Goal: Task Accomplishment & Management: Manage account settings

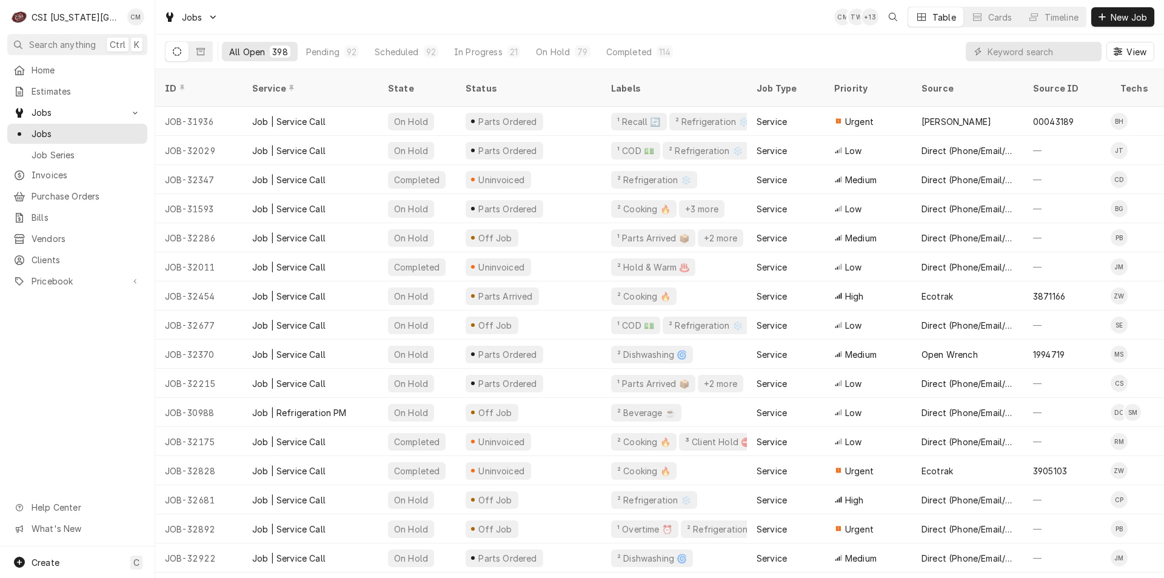
click at [448, 11] on div "Jobs CM TW + 13 Table Cards Timeline New Job" at bounding box center [659, 17] width 1009 height 34
click at [407, 7] on div "Jobs CM TW + 13 Table Cards Timeline New Job" at bounding box center [659, 17] width 1009 height 34
click at [1044, 55] on input "Dynamic Content Wrapper" at bounding box center [1042, 51] width 108 height 19
click at [1060, 51] on input "Dynamic Content Wrapper" at bounding box center [1042, 51] width 108 height 19
click at [1024, 46] on input "Dynamic Content Wrapper" at bounding box center [1042, 51] width 108 height 19
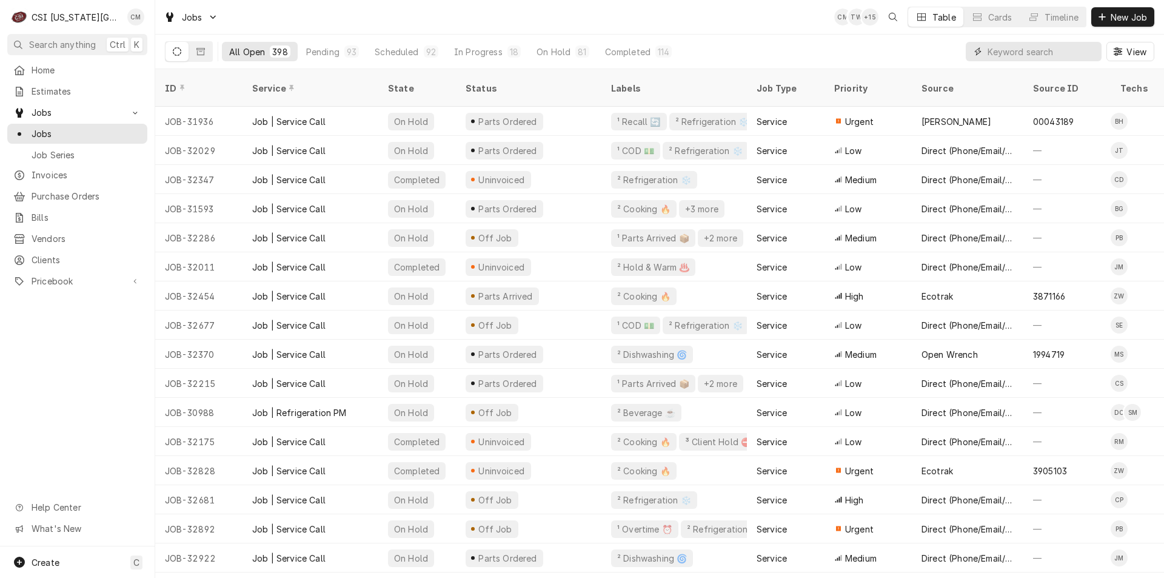
click at [1024, 47] on input "Dynamic Content Wrapper" at bounding box center [1042, 51] width 108 height 19
click at [1027, 55] on input "Dynamic Content Wrapper" at bounding box center [1042, 51] width 108 height 19
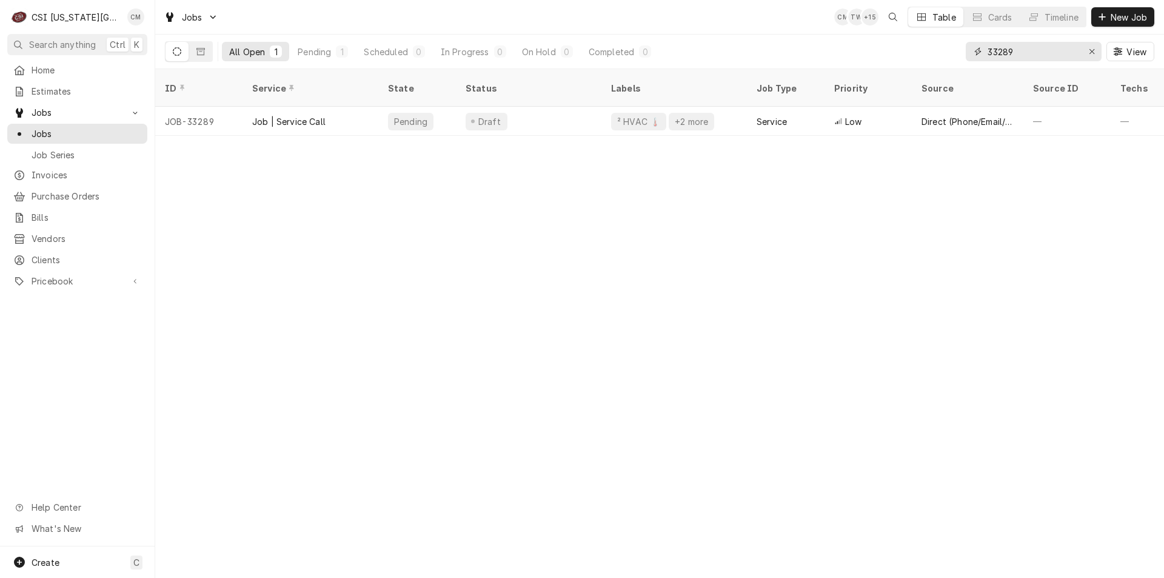
type input "33289"
click at [538, 107] on div "Draft" at bounding box center [529, 121] width 146 height 29
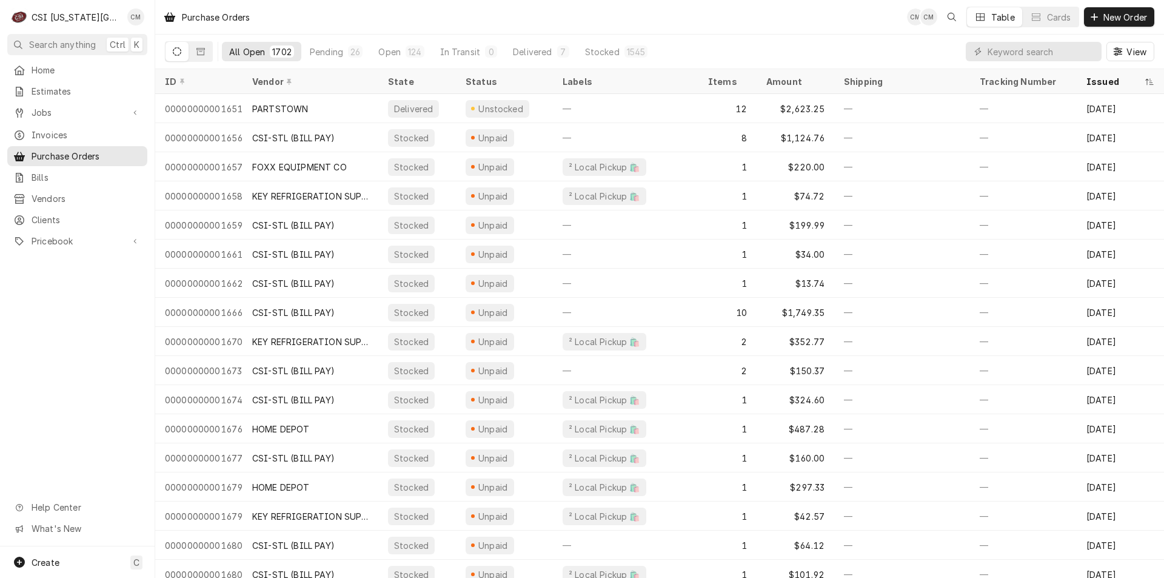
click at [1062, 49] on input "Dynamic Content Wrapper" at bounding box center [1042, 51] width 108 height 19
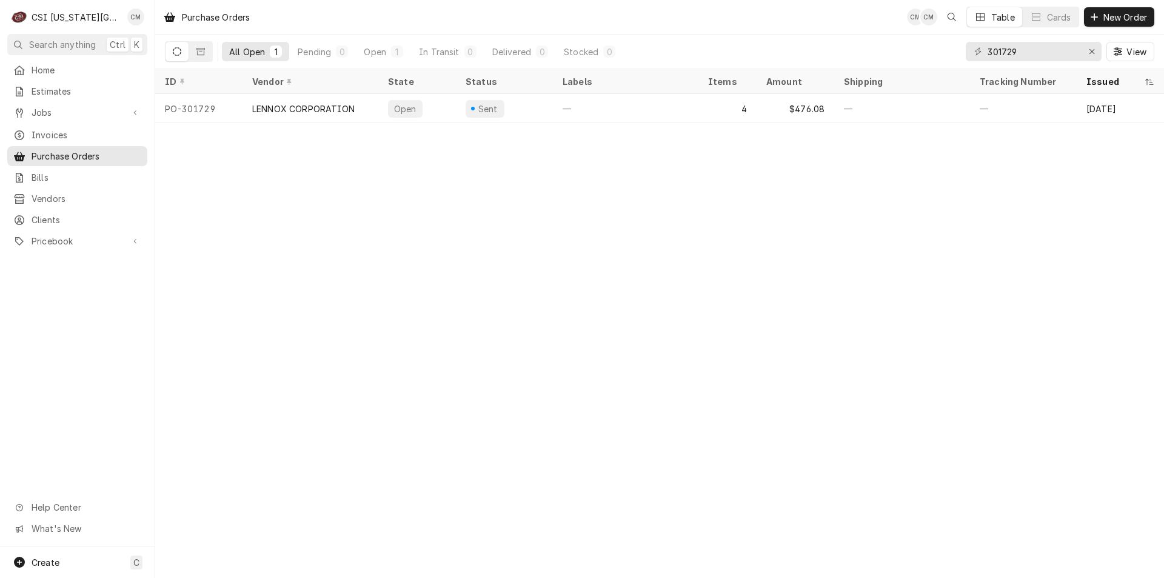
type input "301729"
click at [662, 101] on div "—" at bounding box center [626, 108] width 146 height 29
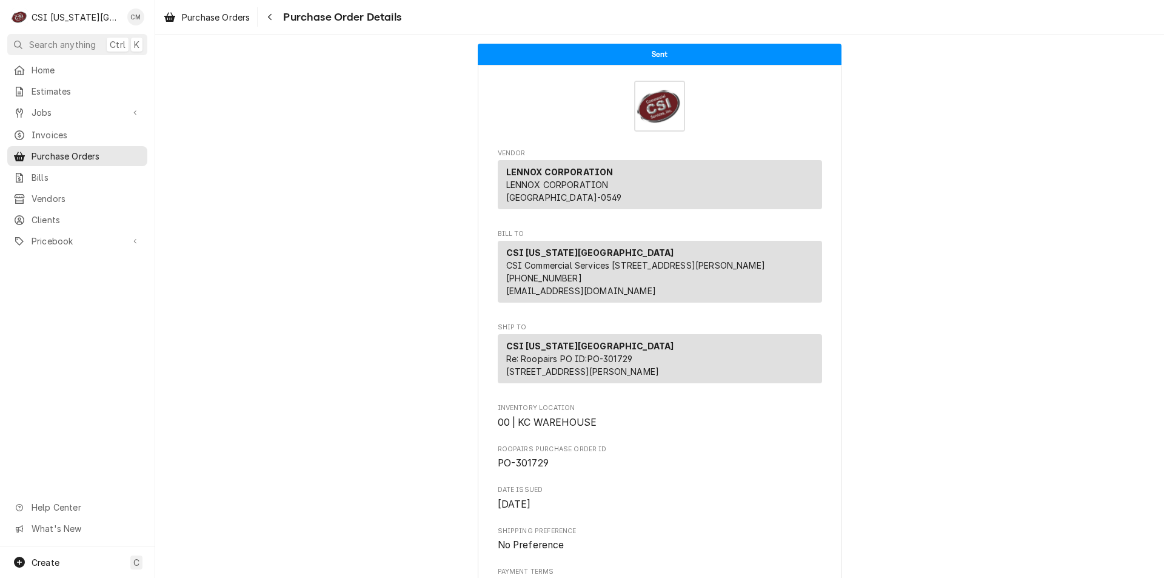
click at [62, 150] on span "Purchase Orders" at bounding box center [87, 156] width 110 height 13
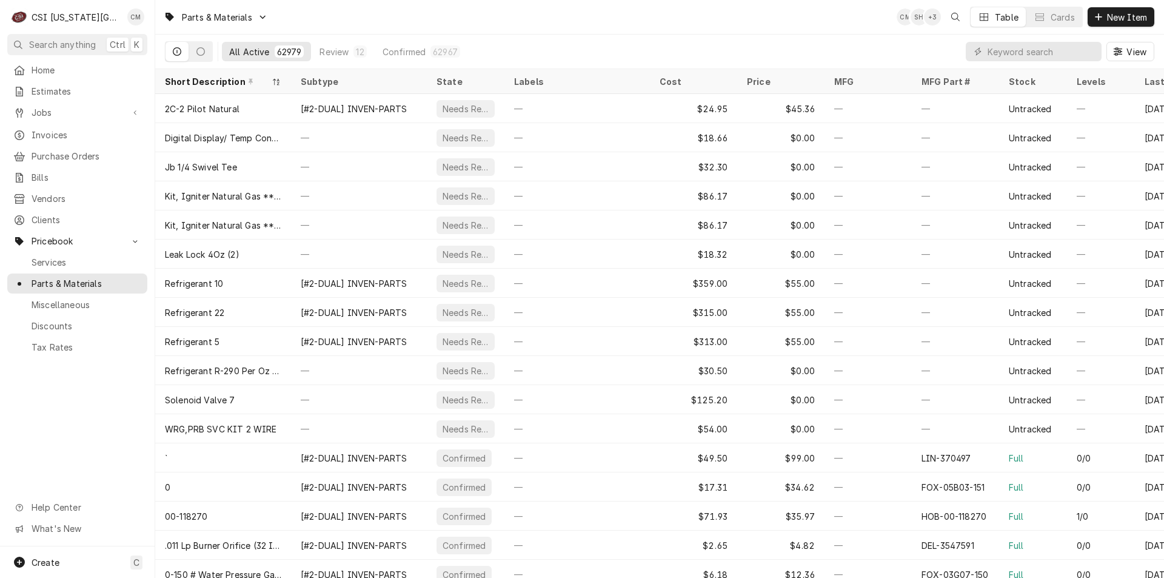
click at [1001, 49] on input "Dynamic Content Wrapper" at bounding box center [1042, 51] width 108 height 19
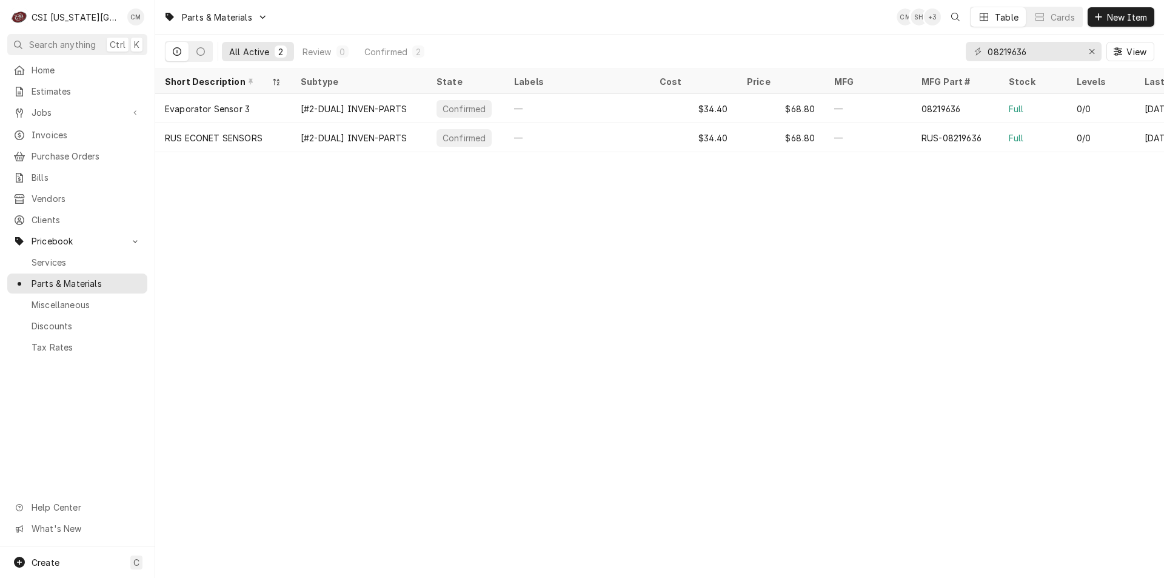
type input "08219636"
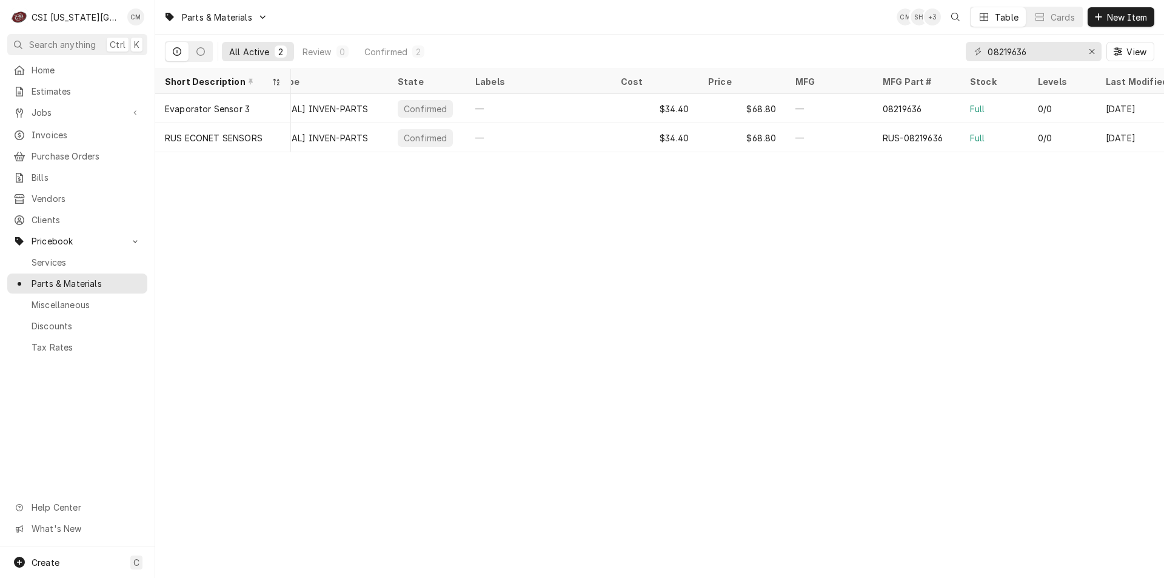
scroll to position [0, 58]
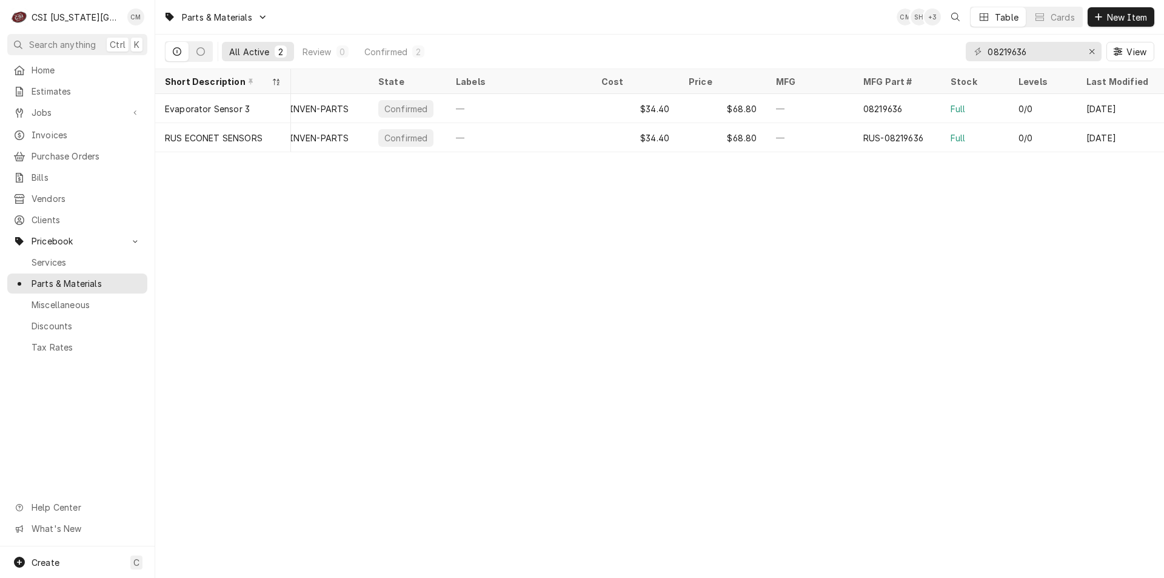
click at [996, 109] on div "Full" at bounding box center [975, 108] width 68 height 29
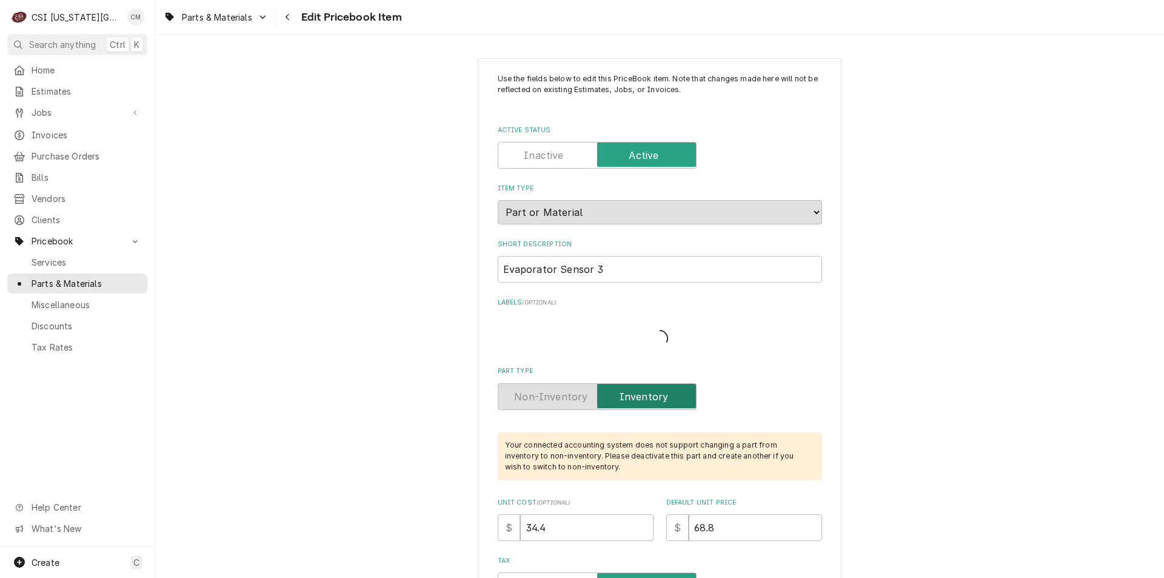
type textarea "x"
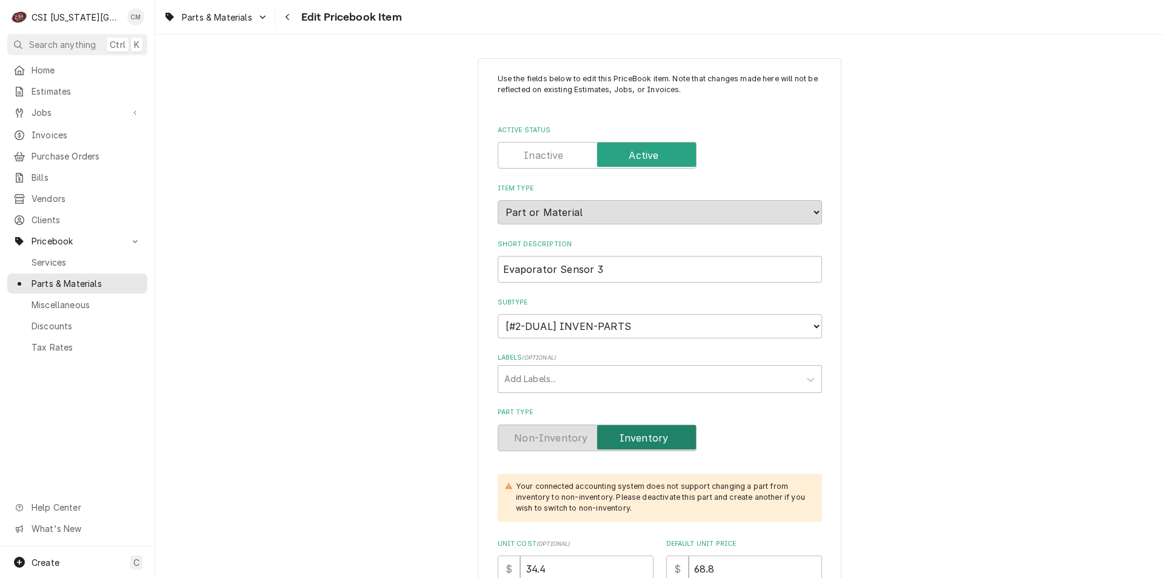
click at [102, 277] on span "Parts & Materials" at bounding box center [87, 283] width 110 height 13
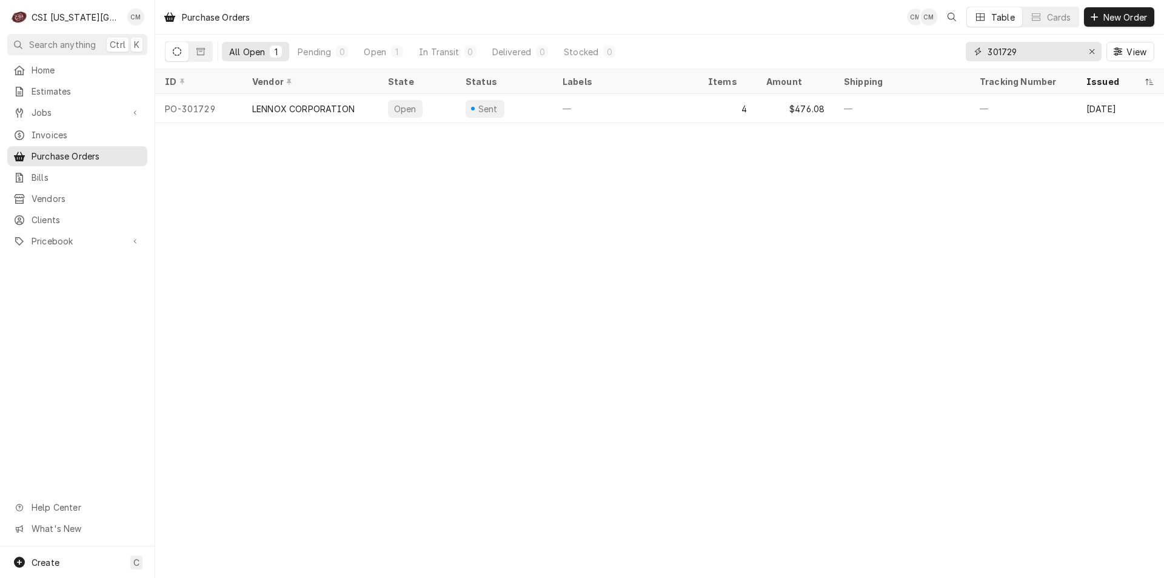
drag, startPoint x: 1045, startPoint y: 53, endPoint x: 972, endPoint y: 52, distance: 72.8
click at [972, 52] on div "301729" at bounding box center [1034, 51] width 136 height 19
type input "r"
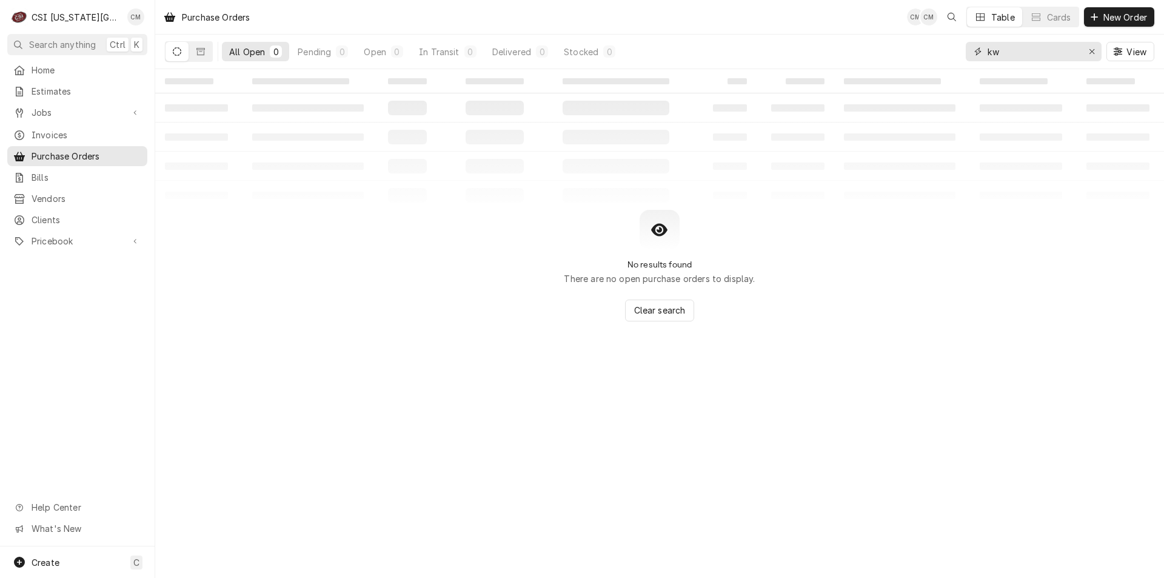
type input "k"
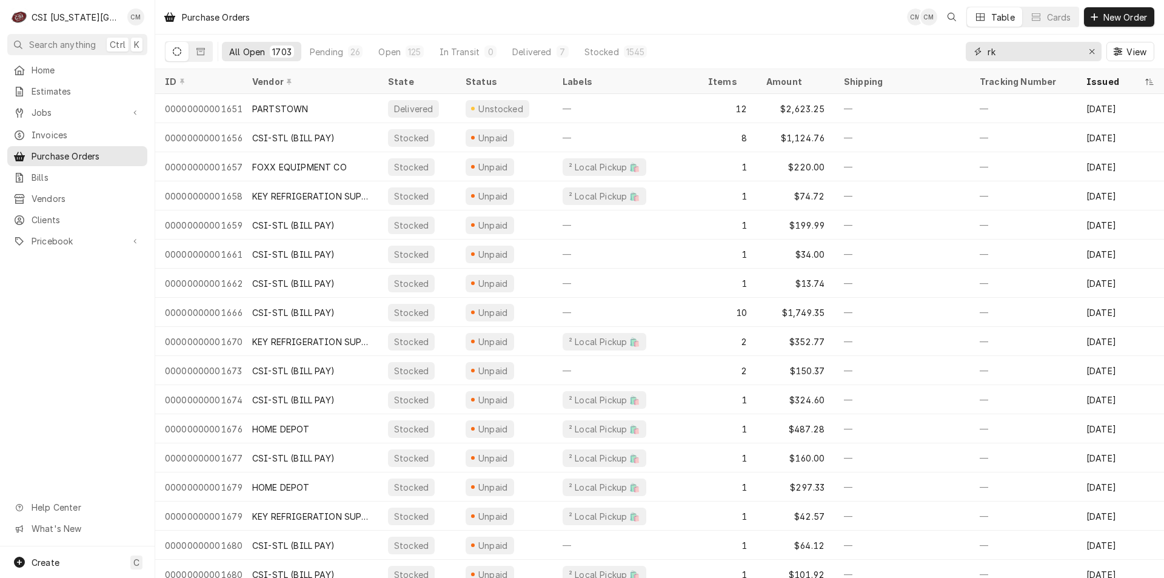
type input "rkw"
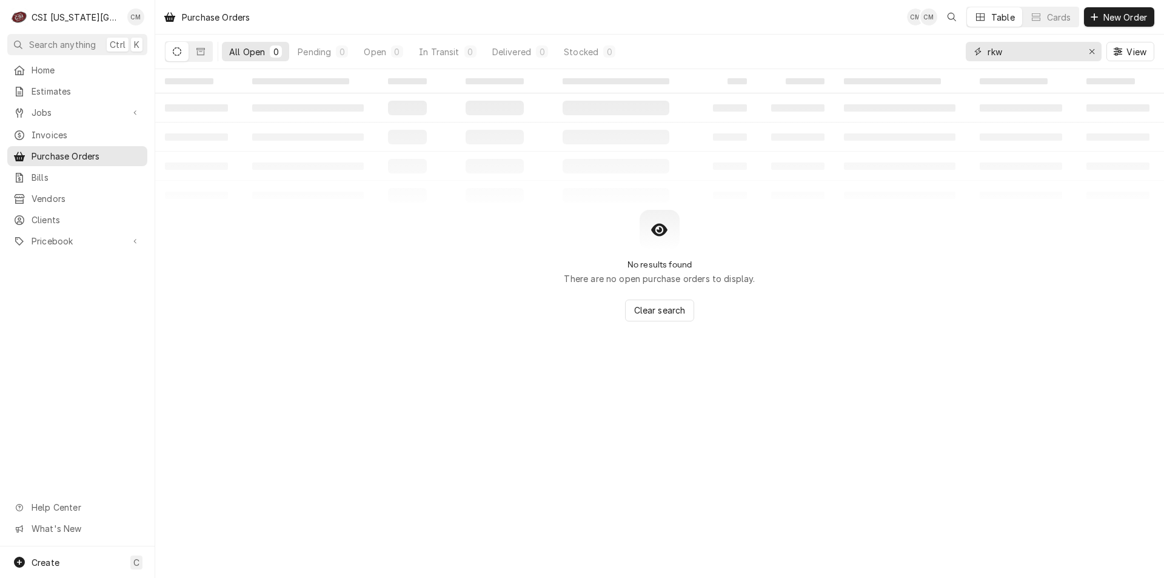
drag, startPoint x: 1022, startPoint y: 52, endPoint x: 971, endPoint y: 52, distance: 51.5
click at [970, 53] on div "rkw" at bounding box center [1034, 51] width 136 height 19
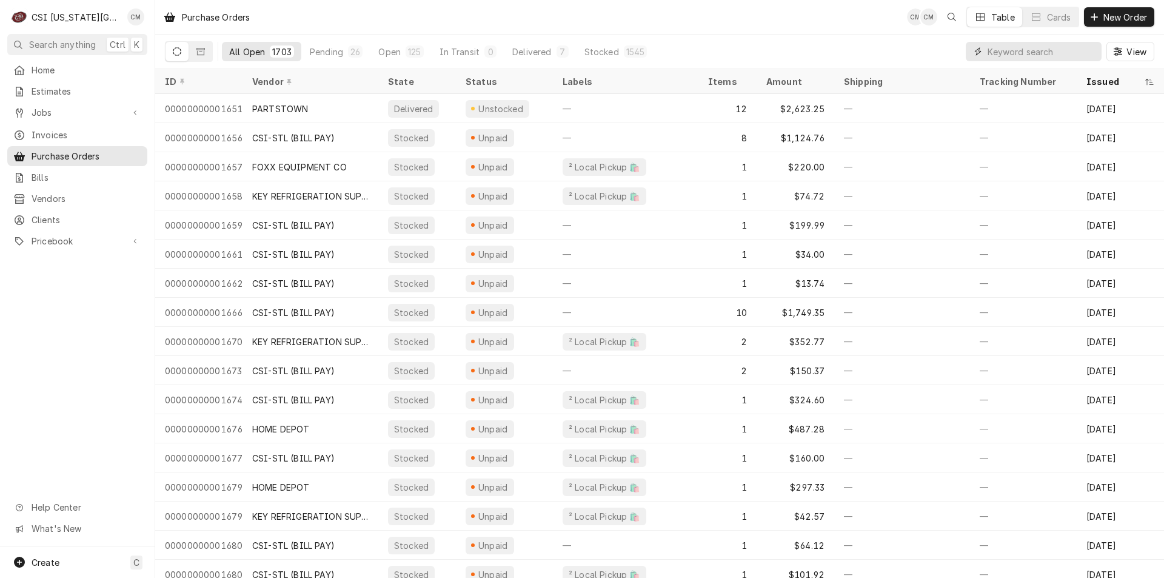
click at [1009, 56] on input "Dynamic Content Wrapper" at bounding box center [1042, 51] width 108 height 19
click at [1061, 50] on input "Dynamic Content Wrapper" at bounding box center [1042, 51] width 108 height 19
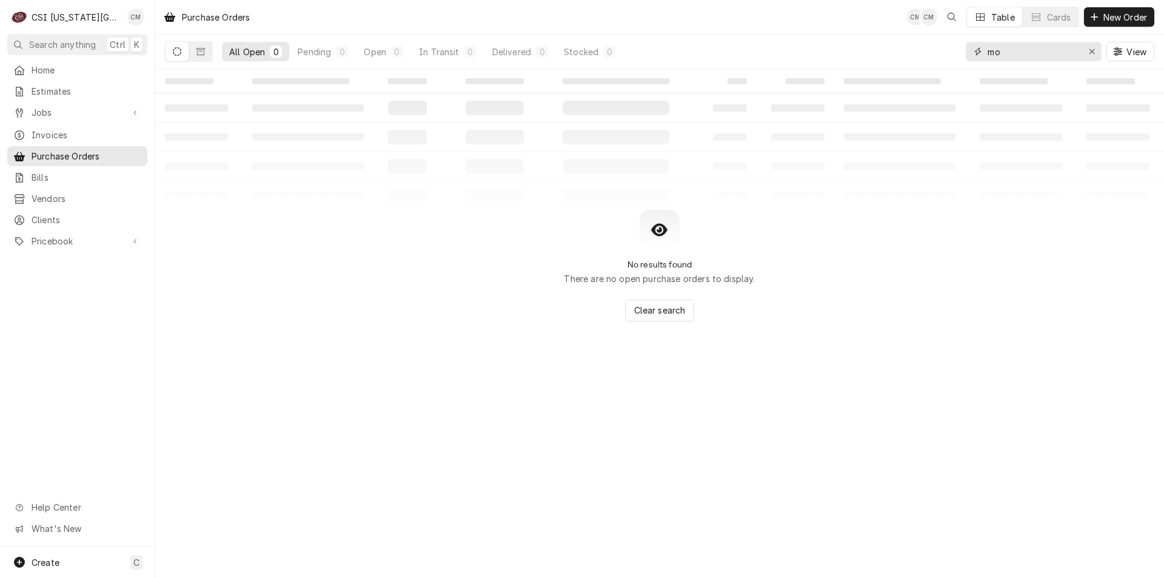
type input "m"
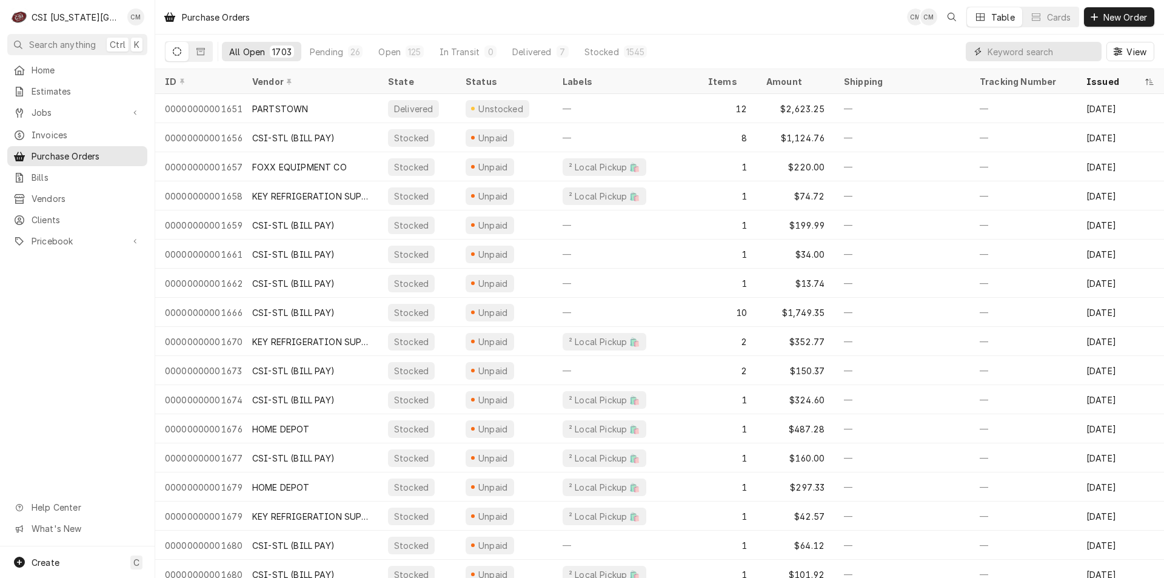
click at [1018, 55] on input "Dynamic Content Wrapper" at bounding box center [1042, 51] width 108 height 19
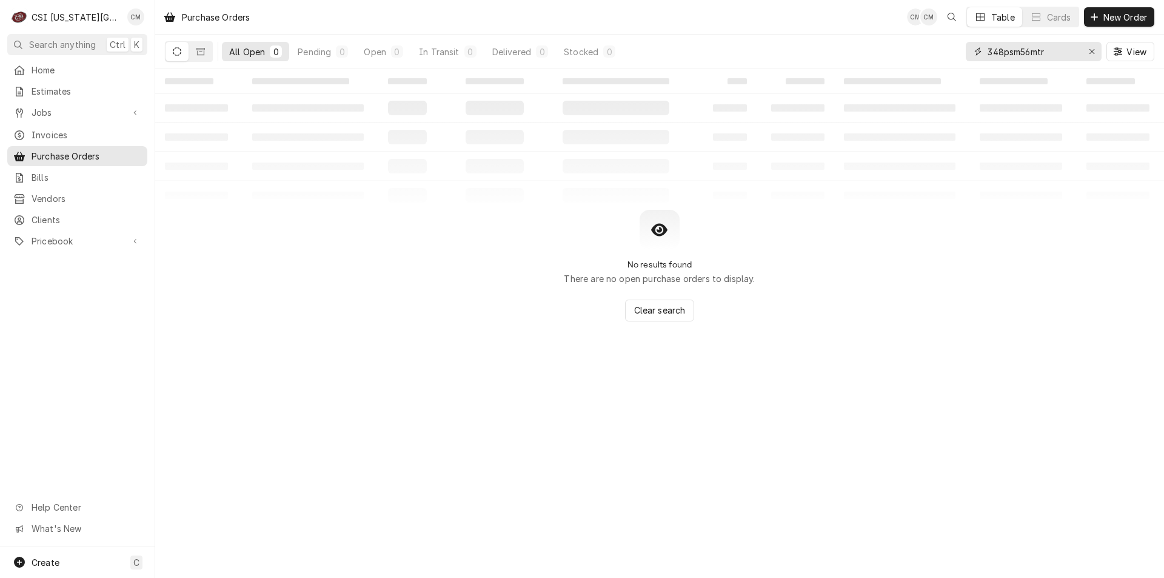
type input "348psm56mtr"
click at [204, 50] on icon "Dynamic Content Wrapper" at bounding box center [200, 51] width 8 height 8
click at [179, 53] on icon "Dynamic Content Wrapper" at bounding box center [177, 51] width 8 height 8
click at [1087, 51] on div "Erase input" at bounding box center [1092, 51] width 12 height 12
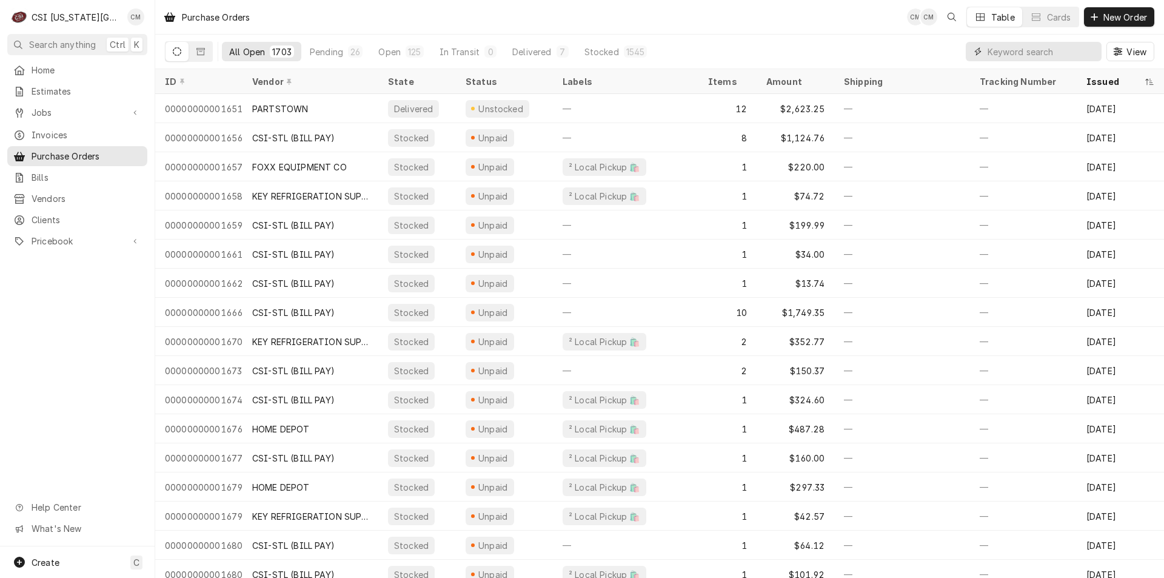
click at [1044, 52] on input "Dynamic Content Wrapper" at bounding box center [1042, 51] width 108 height 19
click at [1068, 52] on input "Dynamic Content Wrapper" at bounding box center [1042, 51] width 108 height 19
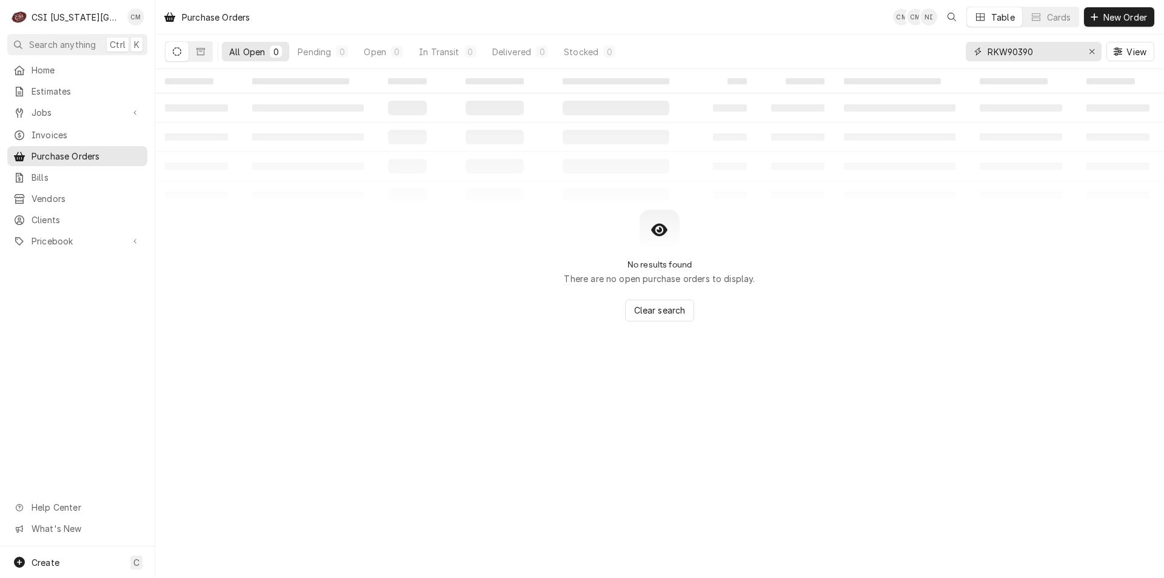
type input "RKW90390"
click at [1093, 52] on icon "Erase input" at bounding box center [1092, 51] width 7 height 8
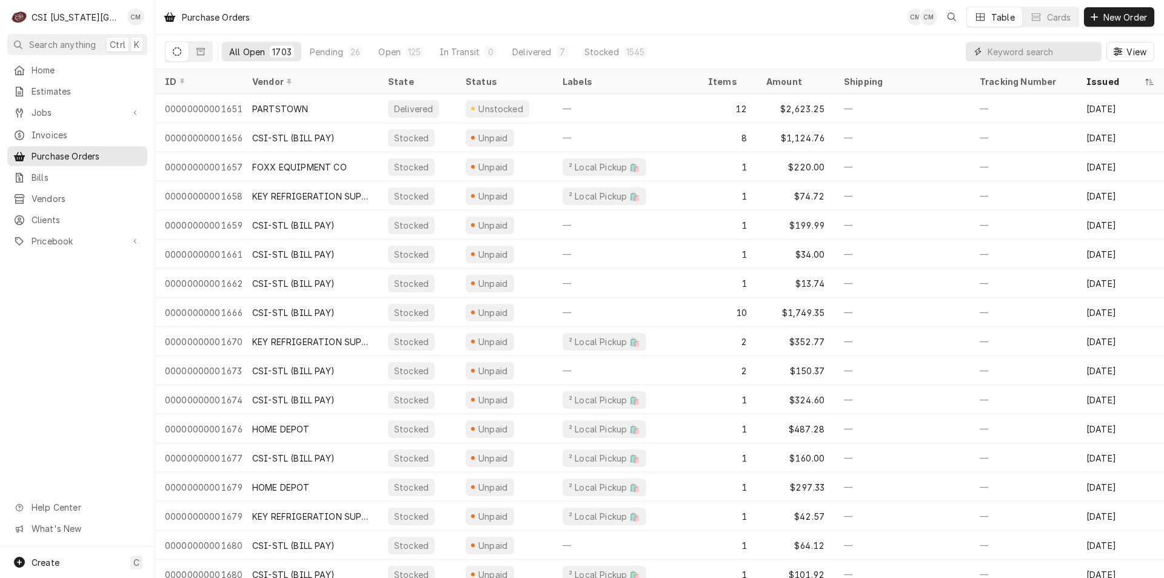
click at [1035, 56] on input "Dynamic Content Wrapper" at bounding box center [1042, 51] width 108 height 19
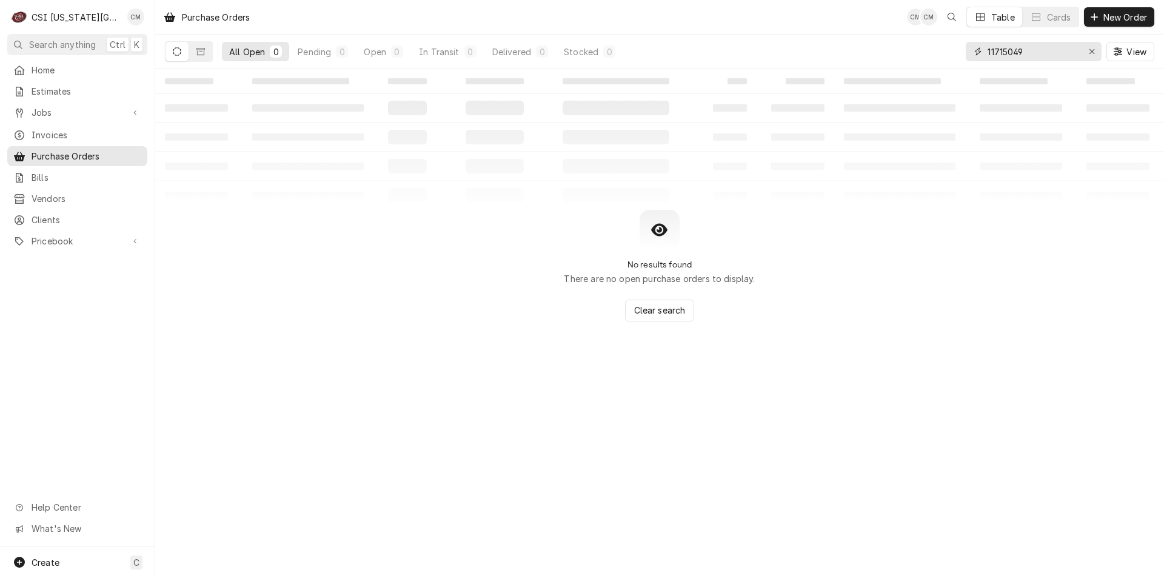
type input "117150491"
drag, startPoint x: 1037, startPoint y: 50, endPoint x: 951, endPoint y: 65, distance: 86.8
click at [951, 65] on div "All Open 0 Pending 0 Open 0 In Transit 0 Delivered 0 Stocked 0 117150491 View" at bounding box center [660, 52] width 990 height 34
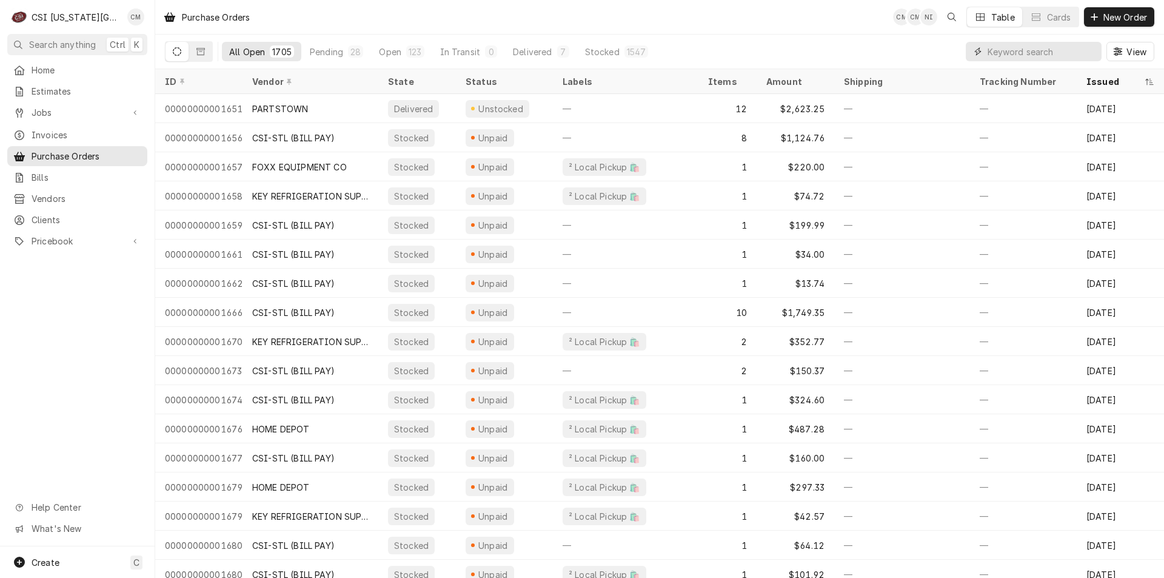
click at [1007, 52] on input "Dynamic Content Wrapper" at bounding box center [1042, 51] width 108 height 19
paste input "301730"
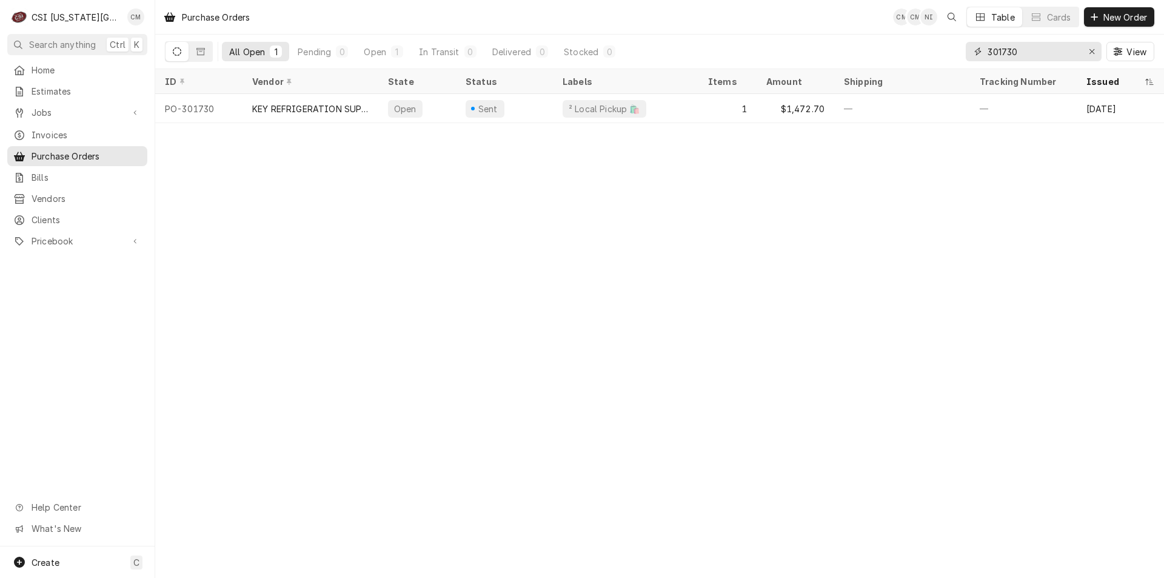
type input "301730"
click at [547, 110] on div "Sent" at bounding box center [504, 108] width 97 height 29
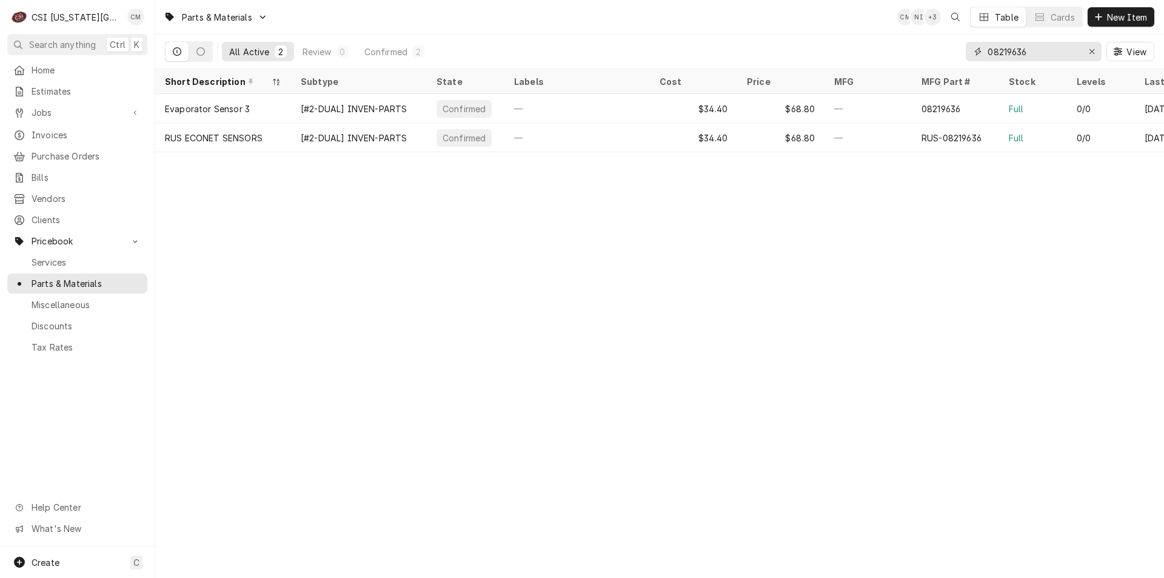
drag, startPoint x: 1050, startPoint y: 50, endPoint x: 963, endPoint y: 43, distance: 87.0
click at [963, 43] on div "All Active 2 Review 0 Confirmed 2 08219636 View" at bounding box center [660, 52] width 990 height 34
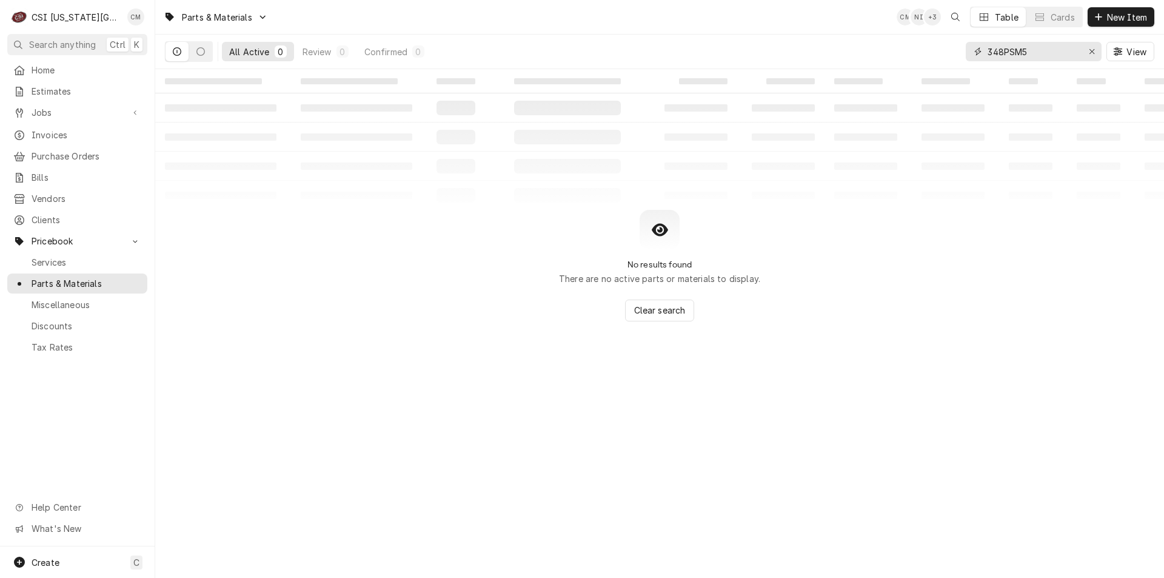
type input "348PSM5"
click at [1092, 50] on icon "Erase input" at bounding box center [1092, 51] width 7 height 8
click at [1062, 50] on input "Dynamic Content Wrapper" at bounding box center [1045, 51] width 114 height 19
type input "44AR"
click at [1093, 54] on icon "Erase input" at bounding box center [1092, 51] width 7 height 8
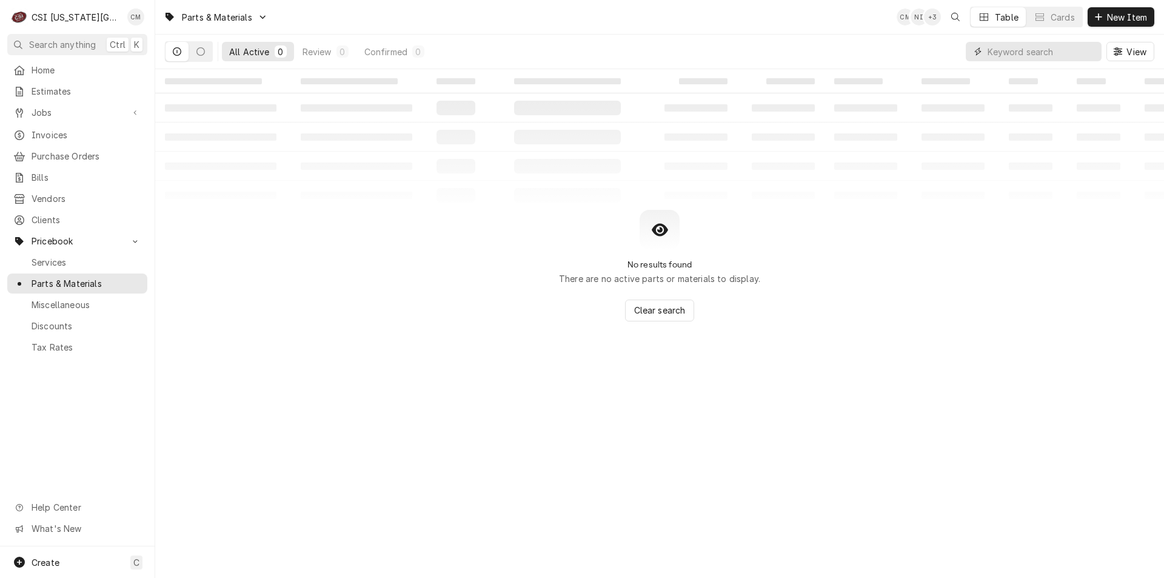
click at [1058, 55] on input "Dynamic Content Wrapper" at bounding box center [1045, 51] width 114 height 19
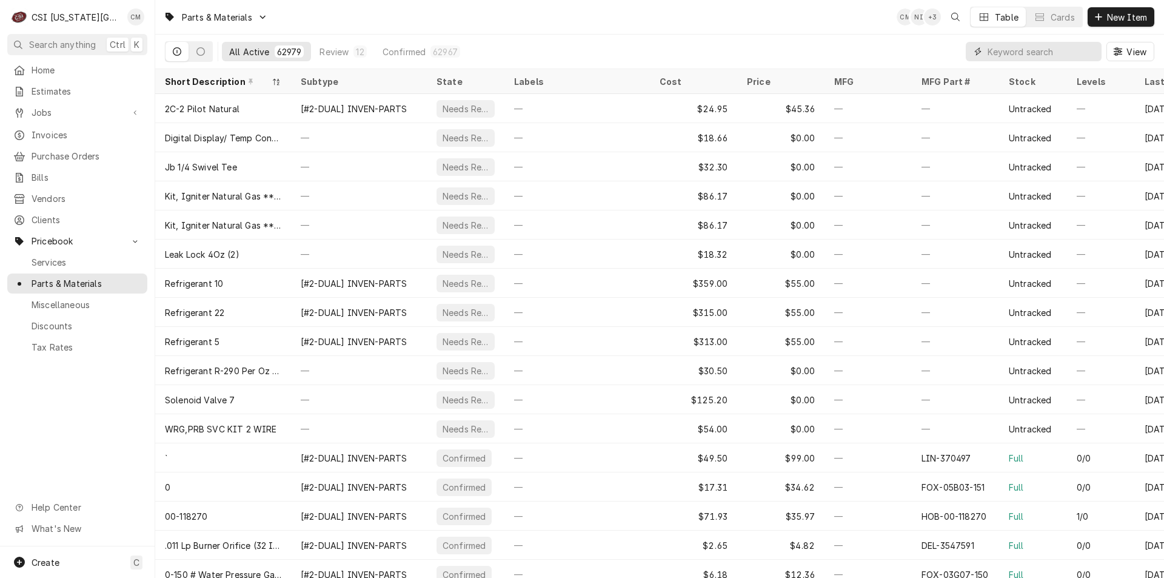
click at [996, 52] on input "Dynamic Content Wrapper" at bounding box center [1042, 51] width 108 height 19
click at [1009, 50] on input "Dynamic Content Wrapper" at bounding box center [1042, 51] width 108 height 19
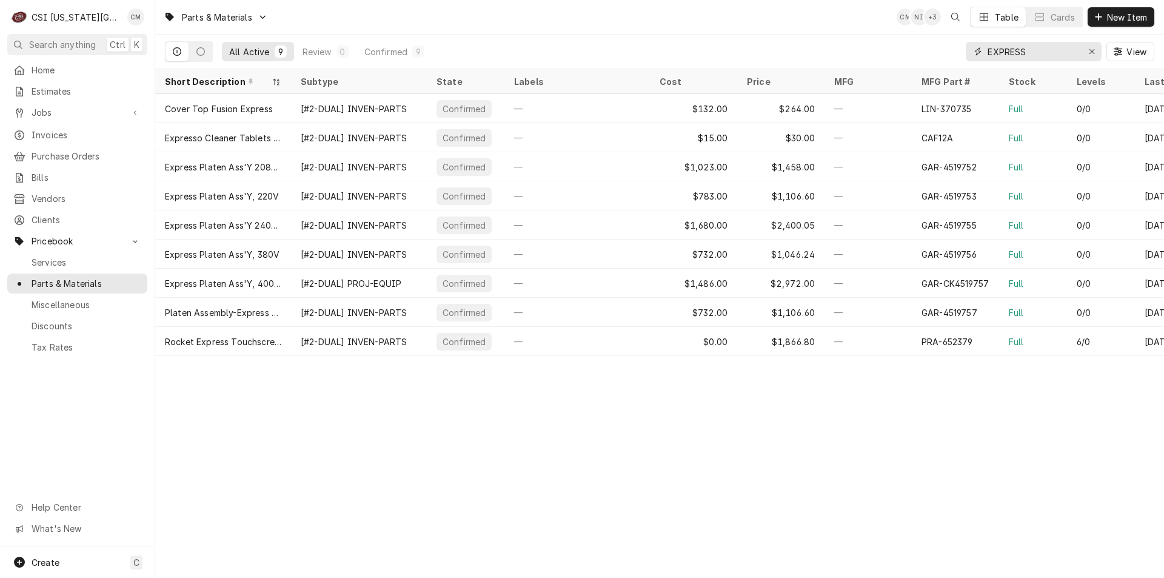
type input "EXPRESS"
click at [1087, 51] on div "Erase input" at bounding box center [1092, 51] width 12 height 12
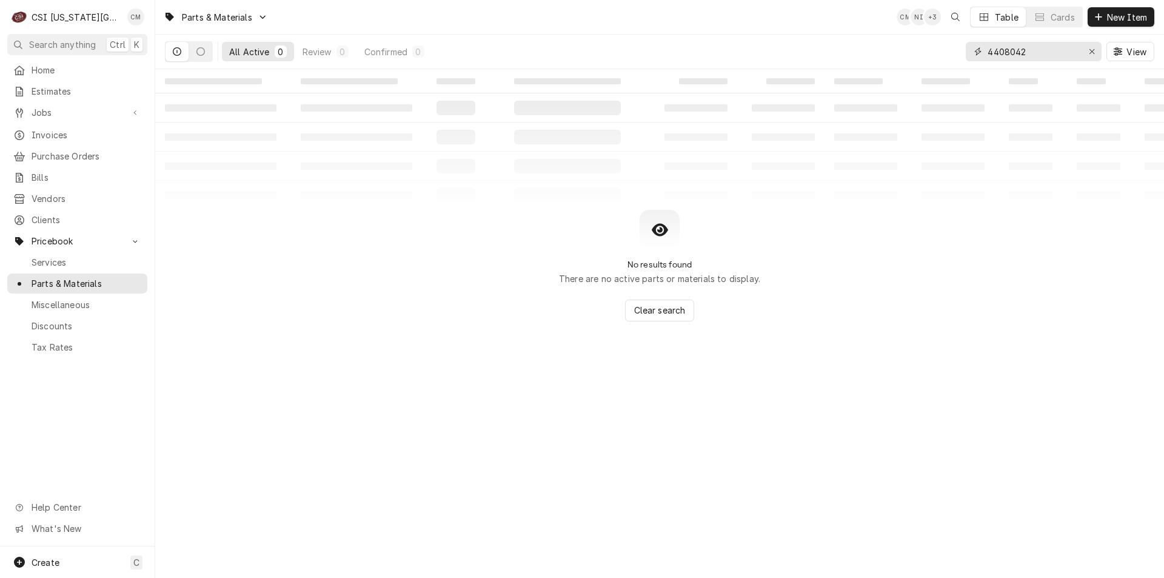
type input "4408042"
click at [1087, 51] on div "Erase input" at bounding box center [1092, 51] width 12 height 12
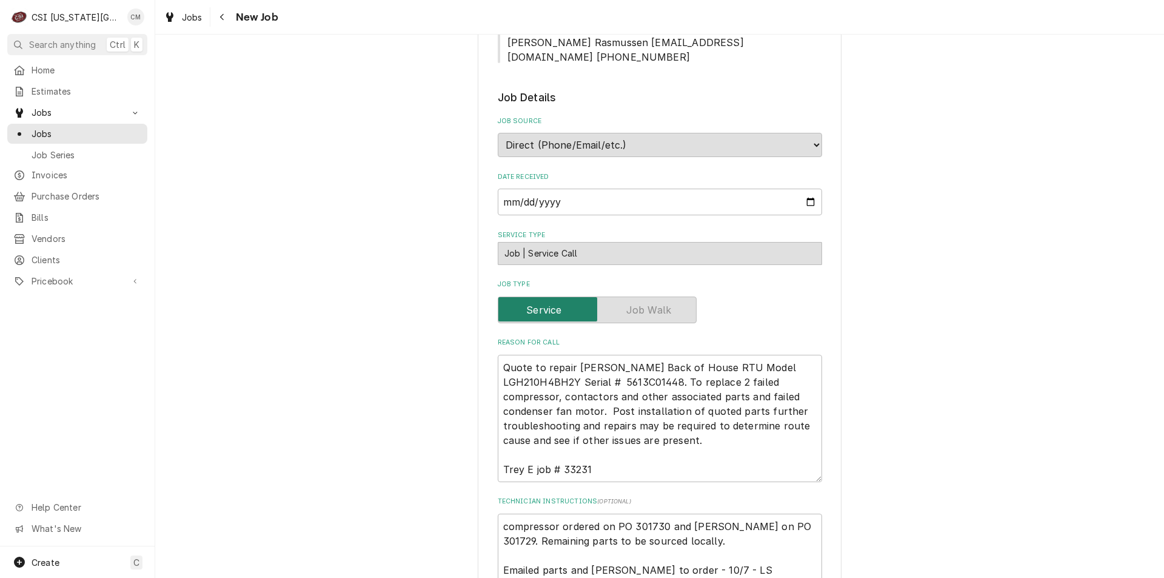
scroll to position [533, 0]
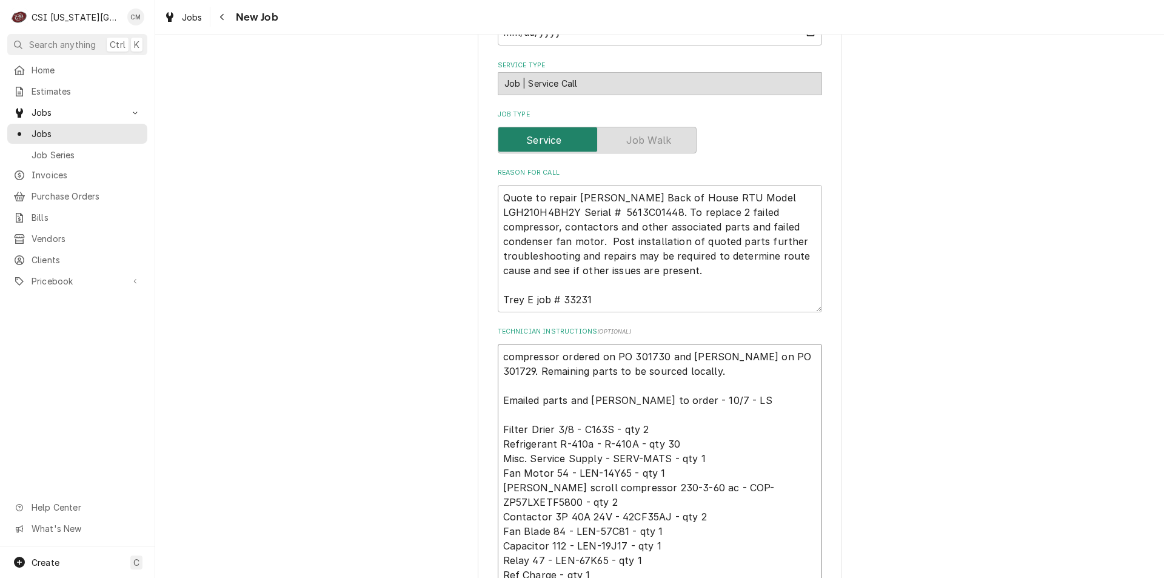
click at [498, 344] on textarea "compressor ordered on PO 301730 and [PERSON_NAME] on PO 301729. Remaining parts…" at bounding box center [660, 466] width 324 height 244
type textarea "x"
type textarea "compressor ordered on PO 301730 and [PERSON_NAME] on PO 301729. Remaining parts…"
click at [556, 344] on textarea "compressor ordered on PO 301730 and [PERSON_NAME] on PO 301729. Remaining parts…" at bounding box center [660, 473] width 324 height 258
type textarea "x"
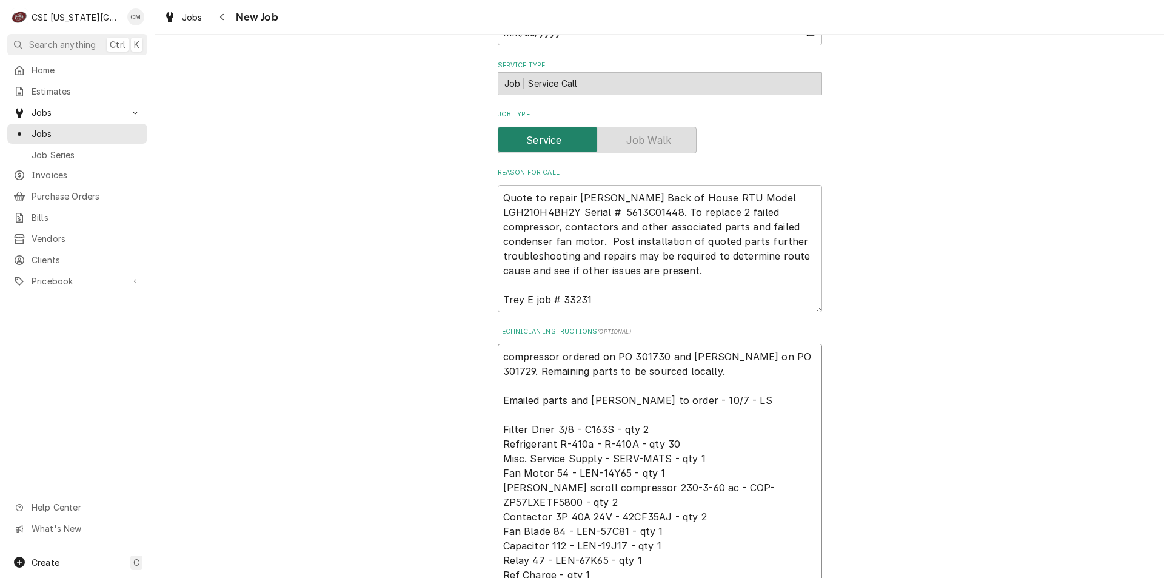
type textarea "p compressor ordered on PO 301730 and [PERSON_NAME] on PO 301729. Remaining par…"
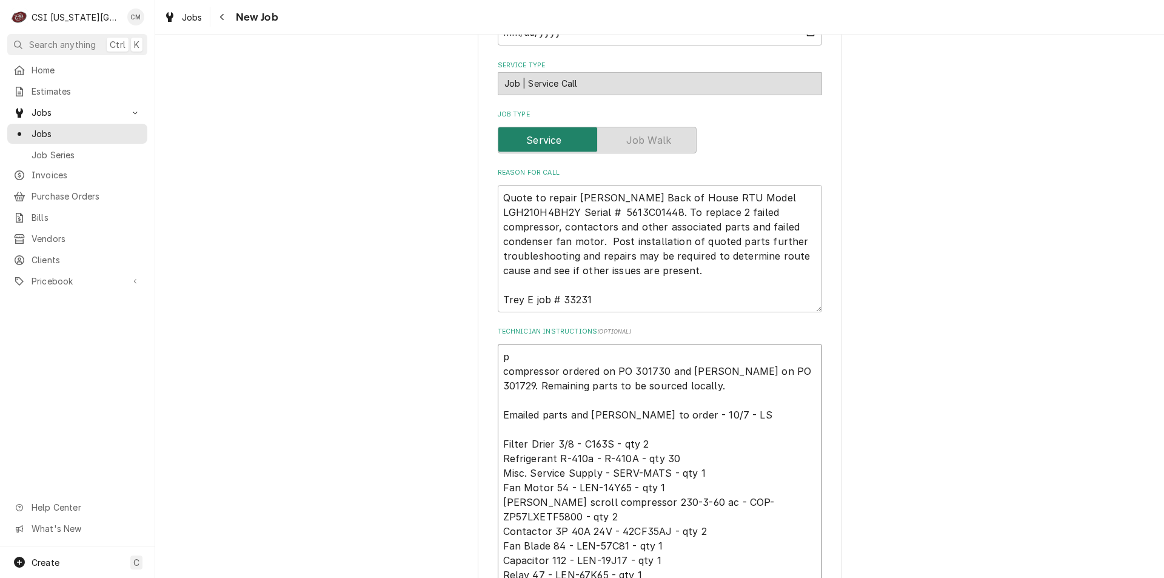
type textarea "x"
type textarea "pO compressor ordered on PO 301730 and [PERSON_NAME] on PO 301729. Remaining pa…"
type textarea "x"
type textarea "pO compressor ordered on PO 301730 and [PERSON_NAME] on PO 301729. Remaining pa…"
type textarea "x"
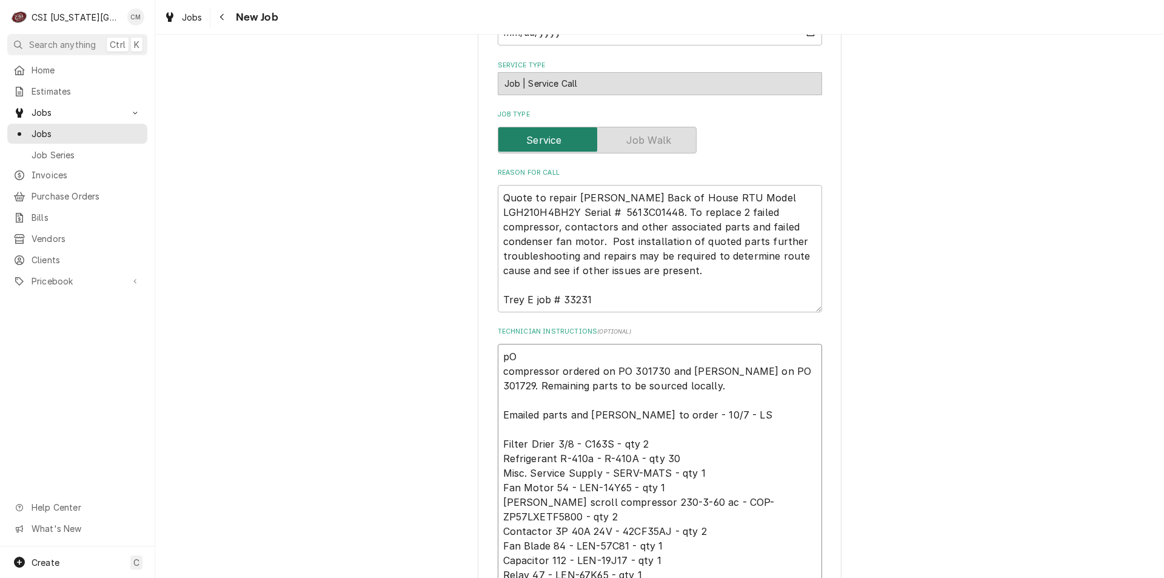
type textarea "pO 3 compressor ordered on PO 301730 and [PERSON_NAME] on PO 301729. Remaining …"
type textarea "x"
type textarea "pO 301 compressor ordered on PO 301730 and [PERSON_NAME] on PO 301729. Remainin…"
type textarea "x"
type textarea "pO 3017 compressor ordered on PO 301730 and [PERSON_NAME] on PO 301729. Remaini…"
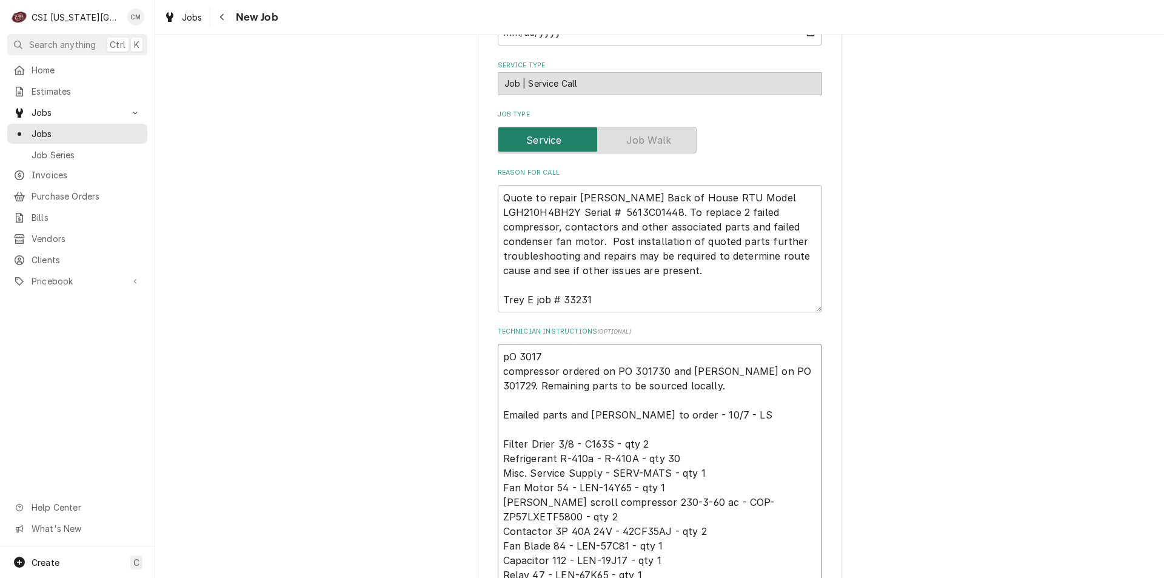
type textarea "x"
type textarea "pO 30172 compressor ordered on PO 301730 and [PERSON_NAME] on PO 301729. Remain…"
type textarea "x"
type textarea "pO 301729 compressor ordered on PO 301730 and Lennox on PO 301729. Remaining pa…"
type textarea "x"
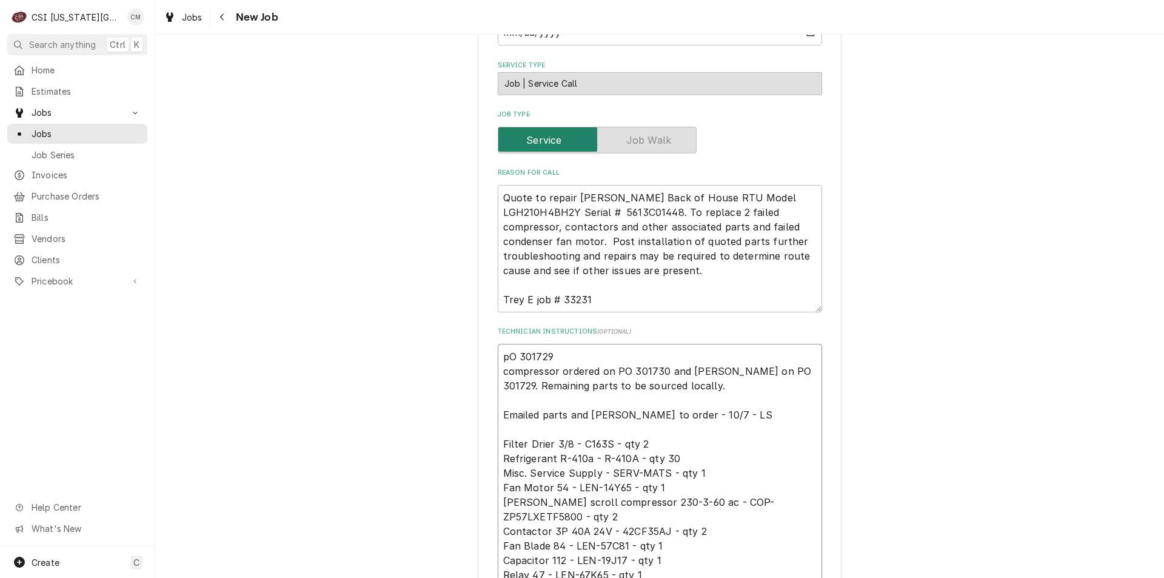
type textarea "pO 301729 compressor ordered on PO 301730 and Lennox on PO 301729. Remaining pa…"
type textarea "x"
type textarea "pO 301729 O compressor ordered on PO 301730 and Lennox on PO 301729. Remaining …"
type textarea "x"
type textarea "pO 301729 ON compressor ordered on PO 301730 and Lennox on PO 301729. Remaining…"
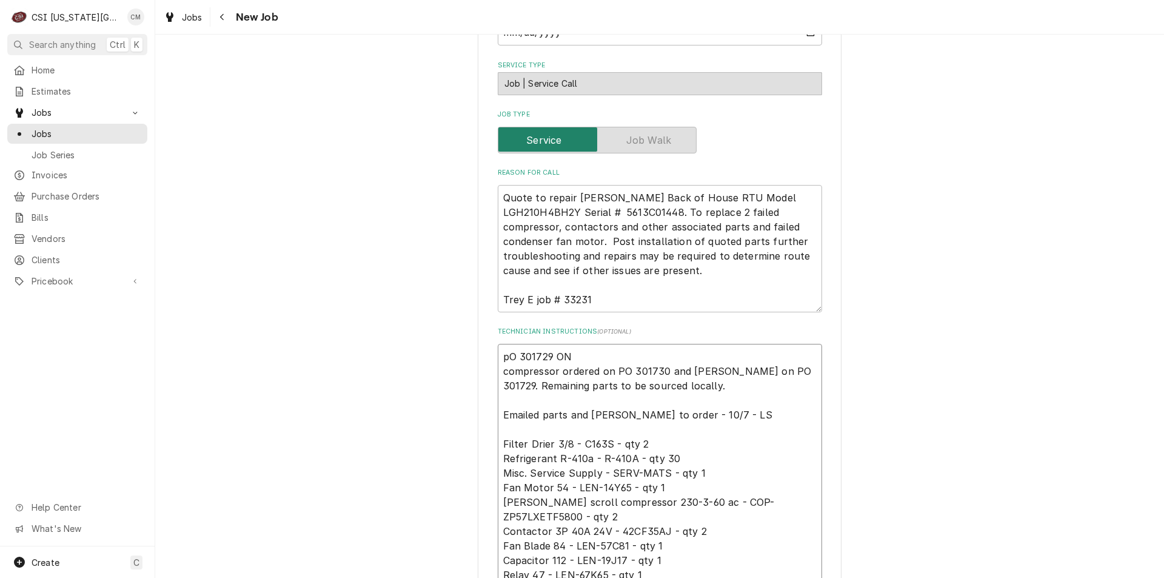
type textarea "x"
type textarea "pO 301729 ON compressor ordered on PO 301730 and Lennox on PO 301729. Remaining…"
type textarea "x"
type textarea "pO 301729 ON compressor ordered on PO 301730 and Lennox on PO 301729. Remaining…"
type textarea "x"
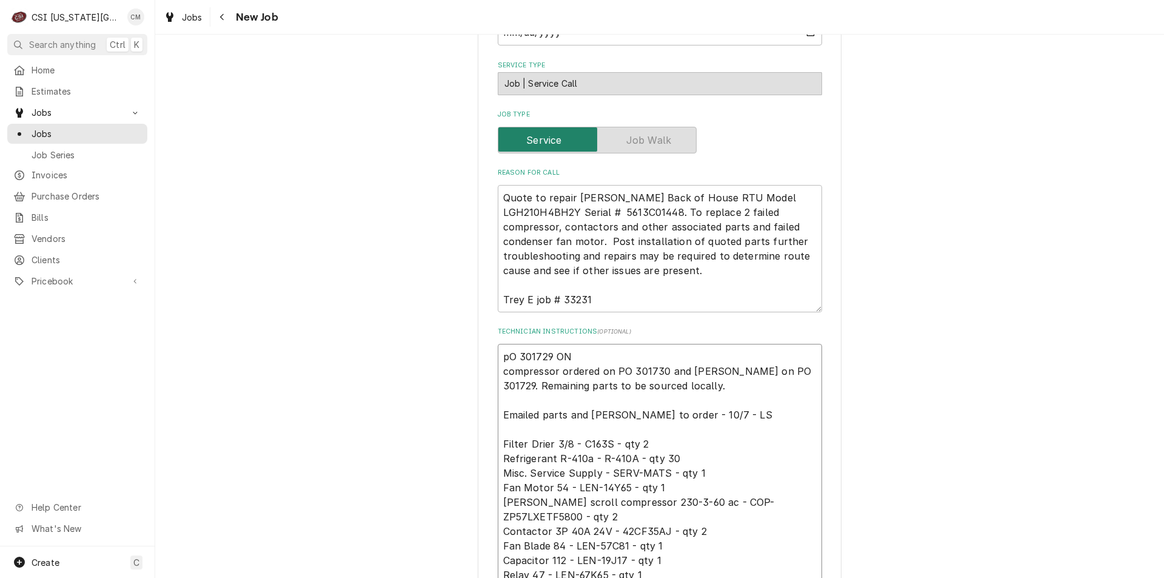
type textarea "pO 301729 O compressor ordered on PO 301730 and Lennox on PO 301729. Remaining …"
type textarea "x"
type textarea "pO 301729 compressor ordered on PO 301730 and Lennox on PO 301729. Remaining pa…"
type textarea "x"
type textarea "pO 301729 o compressor ordered on PO 301730 and Lennox on PO 301729. Remaining …"
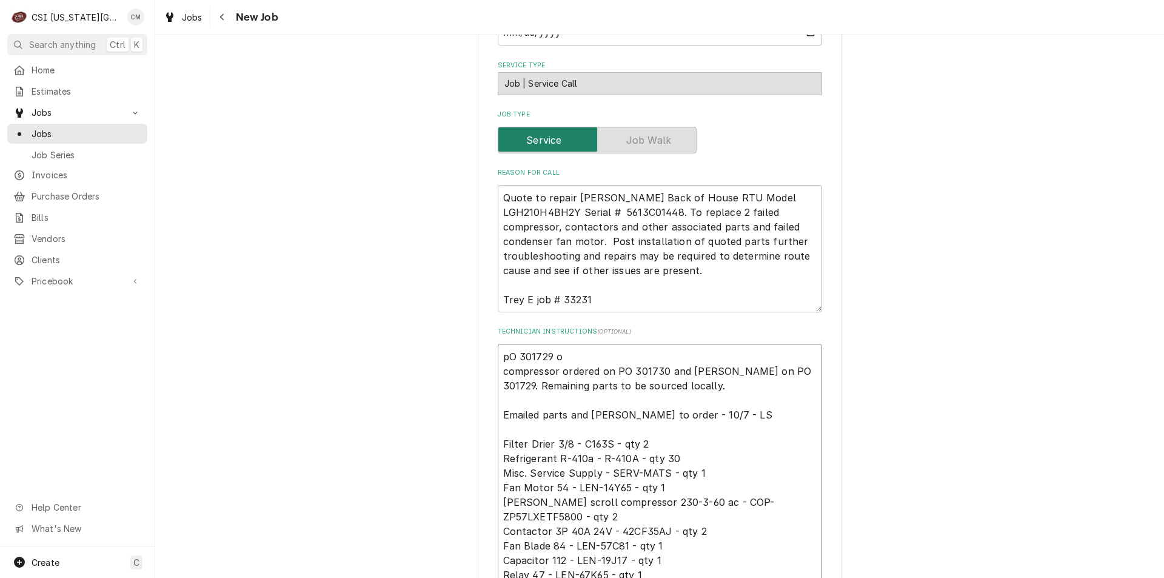
type textarea "x"
type textarea "pO 301729 on compressor ordered on PO 301730 and Lennox on PO 301729. Remaining…"
type textarea "x"
type textarea "pO 301729 on compressor ordered on PO 301730 and Lennox on PO 301729. Remaining…"
type textarea "x"
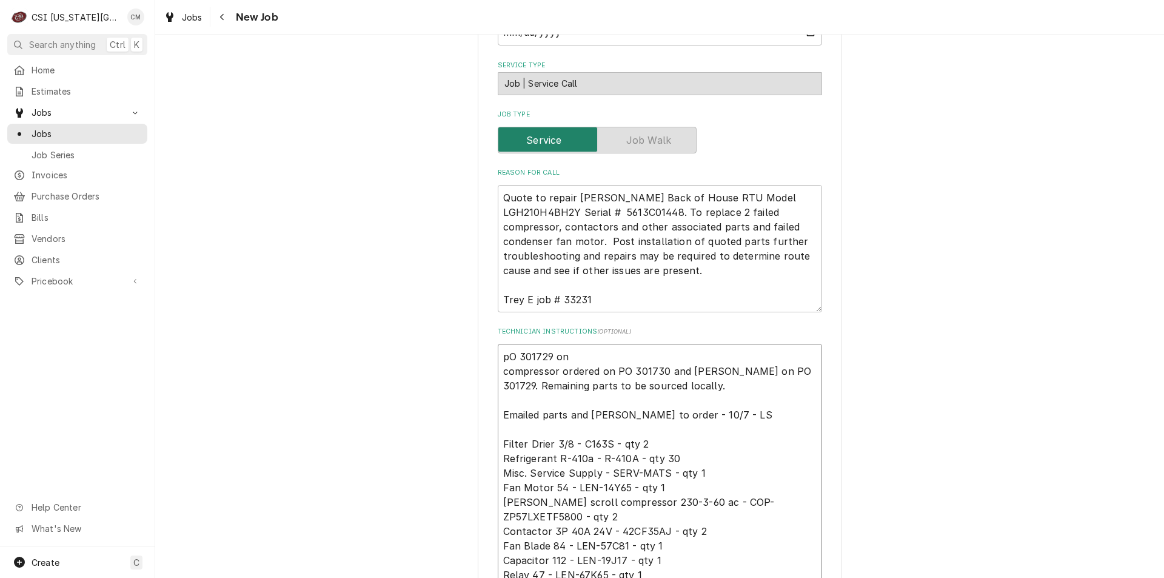
type textarea "pO 301729 on T compressor ordered on PO 301730 and Lennox on PO 301729. Remaini…"
type textarea "x"
type textarea "pO 301729 on Tre compressor ordered on PO 301730 and Lennox on PO 301729. Remai…"
type textarea "x"
type textarea "pO 301729 on Trey compressor ordered on PO 301730 and Lennox on PO 301729. Rema…"
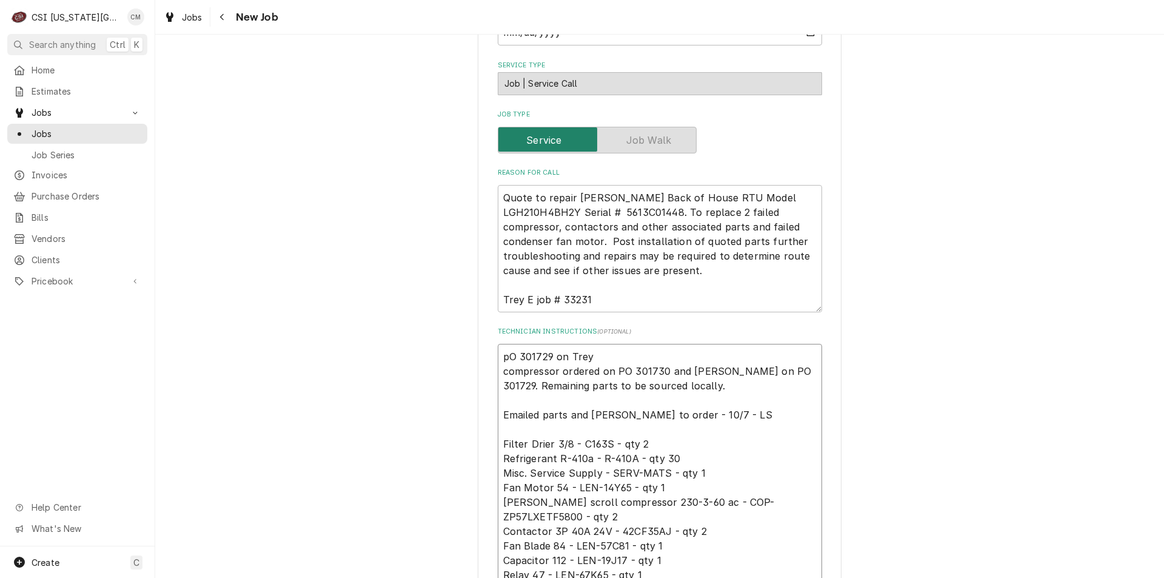
type textarea "x"
type textarea "pO 301729 on Trey compressor ordered on PO 301730 and Lennox on PO 301729. Rema…"
type textarea "x"
type textarea "pO 301729 on Trey s compressor ordered on PO 301730 and Lennox on PO 301729. Re…"
type textarea "x"
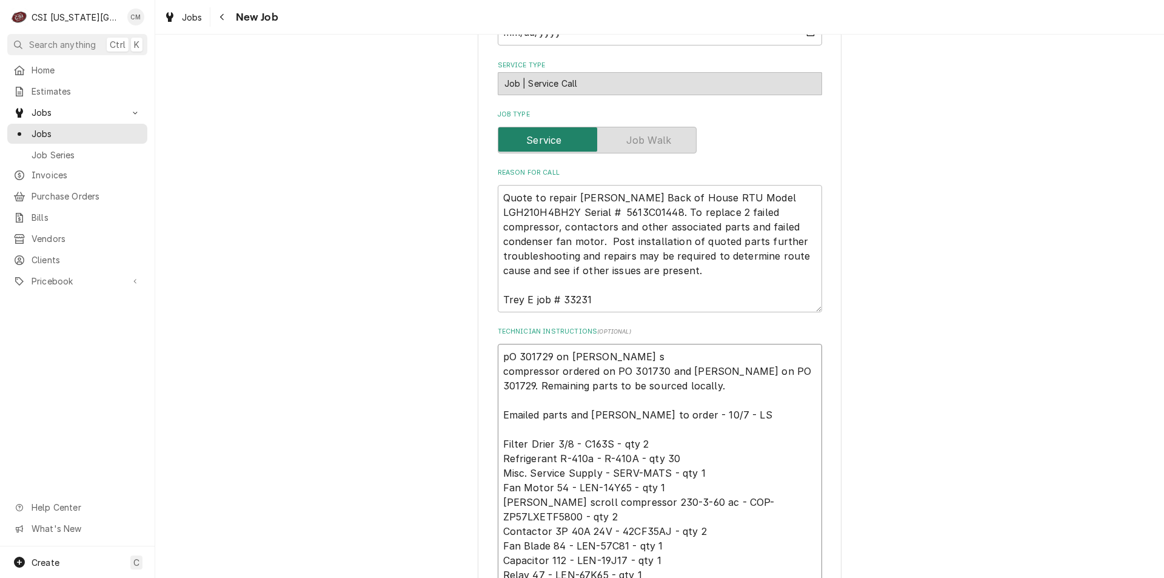
type textarea "pO 301729 on Trey sh compressor ordered on PO 301730 and Lennox on PO 301729. R…"
type textarea "x"
type textarea "pO 301729 on Trey she compressor ordered on PO 301730 and Lennox on PO 301729. …"
type textarea "x"
type textarea "pO 301729 on Trey shel compressor ordered on PO 301730 and Lennox on PO 301729.…"
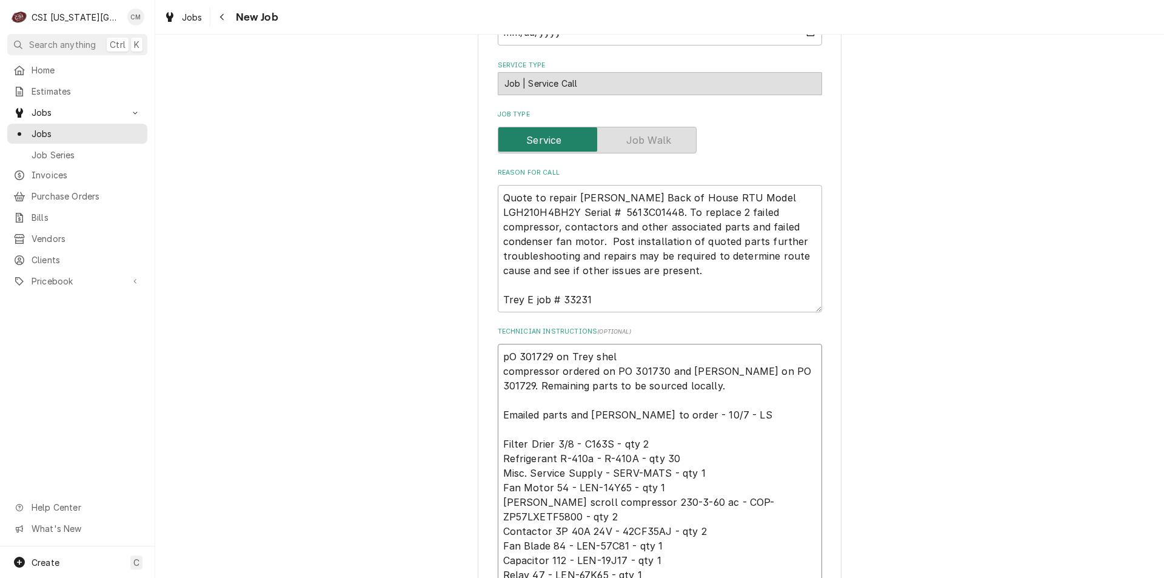
type textarea "x"
type textarea "pO 301729 on Trey shelf compressor ordered on PO 301730 and Lennox on PO 301729…"
click at [504, 344] on textarea "pO 301729 on Trey shelf compressor ordered on PO 301730 and Lennox on PO 301729…" at bounding box center [660, 473] width 324 height 258
type textarea "x"
type textarea "O 301729 on Trey shelf compressor ordered on PO 301730 and Lennox on PO 301729.…"
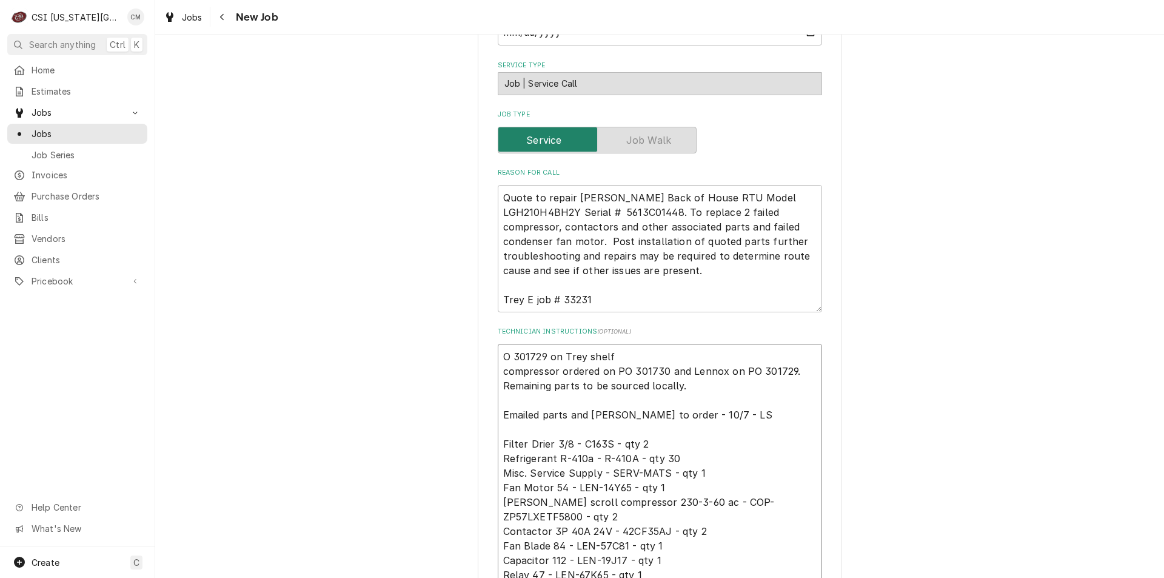
type textarea "x"
type textarea "PO 301729 on Trey shelf compressor ordered on PO 301730 and Lennox on PO 301729…"
type textarea "x"
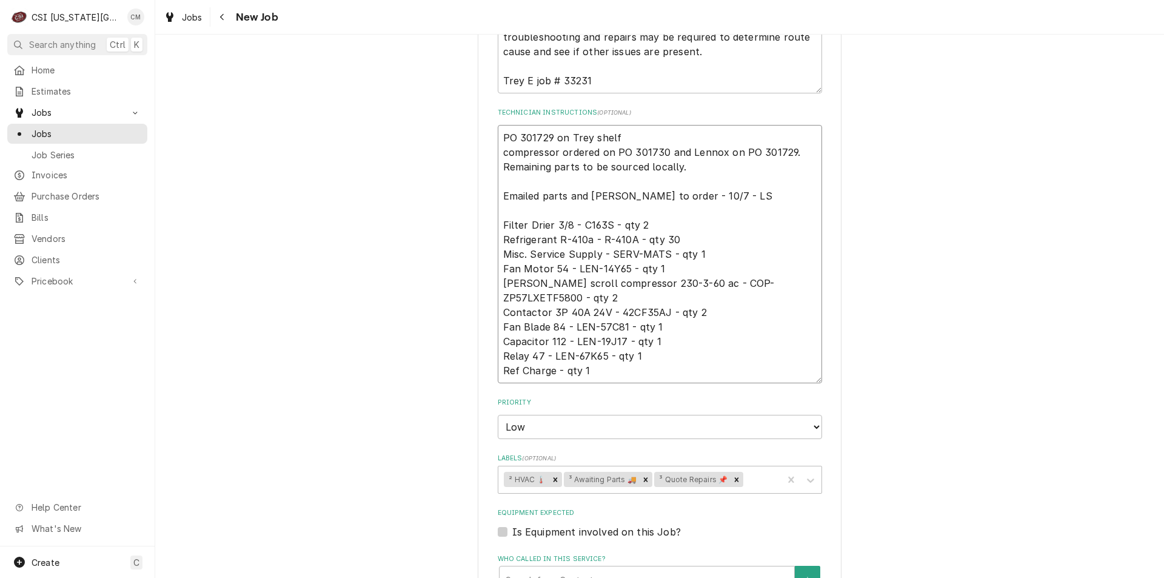
scroll to position [736, 0]
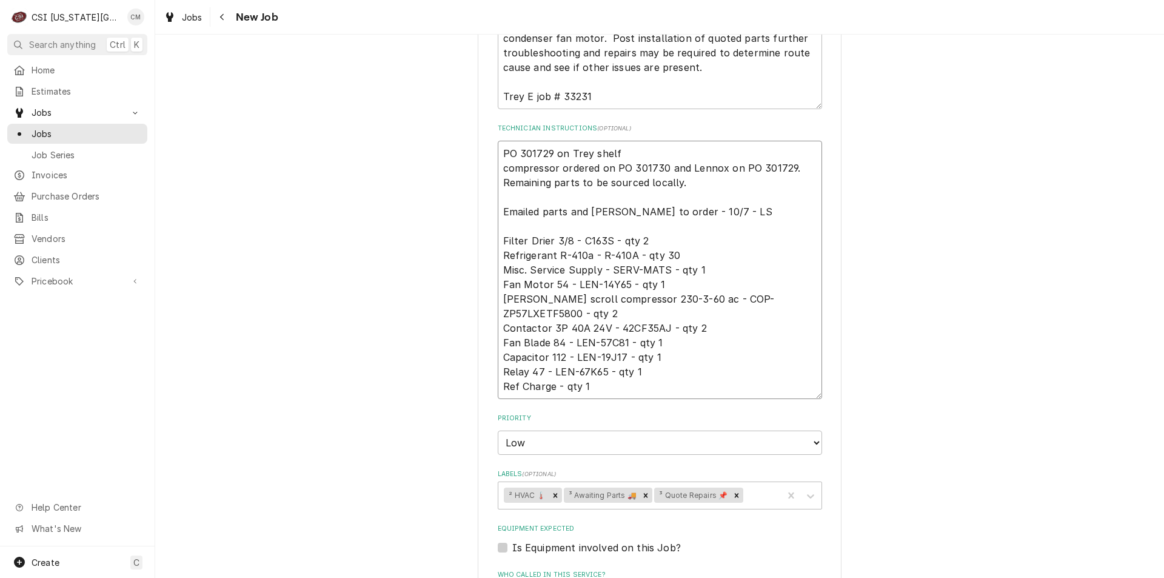
click at [645, 141] on textarea "PO 301729 on Trey shelf compressor ordered on PO 301730 and Lennox on PO 301729…" at bounding box center [660, 270] width 324 height 258
type textarea "PO 301729 on Trey shelf compressor ordered on PO 301730 and Lennox on PO 301729…"
click at [547, 141] on textarea "PO 301729 on Trey shelf compressor ordered on PO 301730 and Lennox on PO 301729…" at bounding box center [660, 270] width 324 height 258
type textarea "x"
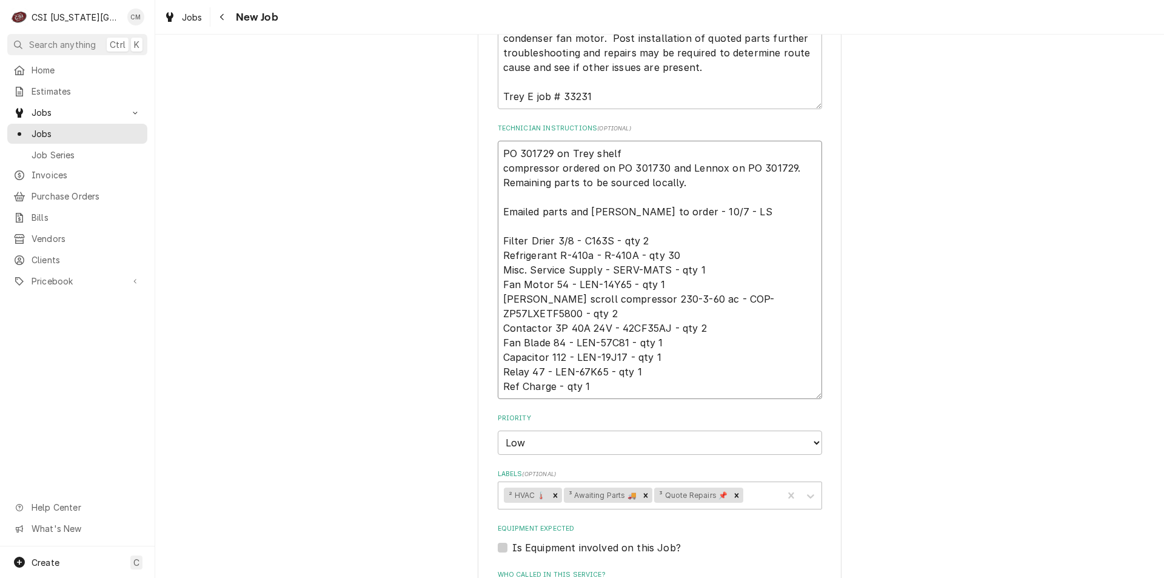
type textarea "PO 301729, on Trey shelf compressor ordered on PO 301730 and Lennox on PO 30172…"
type textarea "x"
type textarea "PO 301729, on Trey shelf compressor ordered on PO 301730 and Lennox on PO 30172…"
type textarea "x"
type textarea "PO 301729, p on Trey shelf compressor ordered on PO 301730 and Lennox on PO 301…"
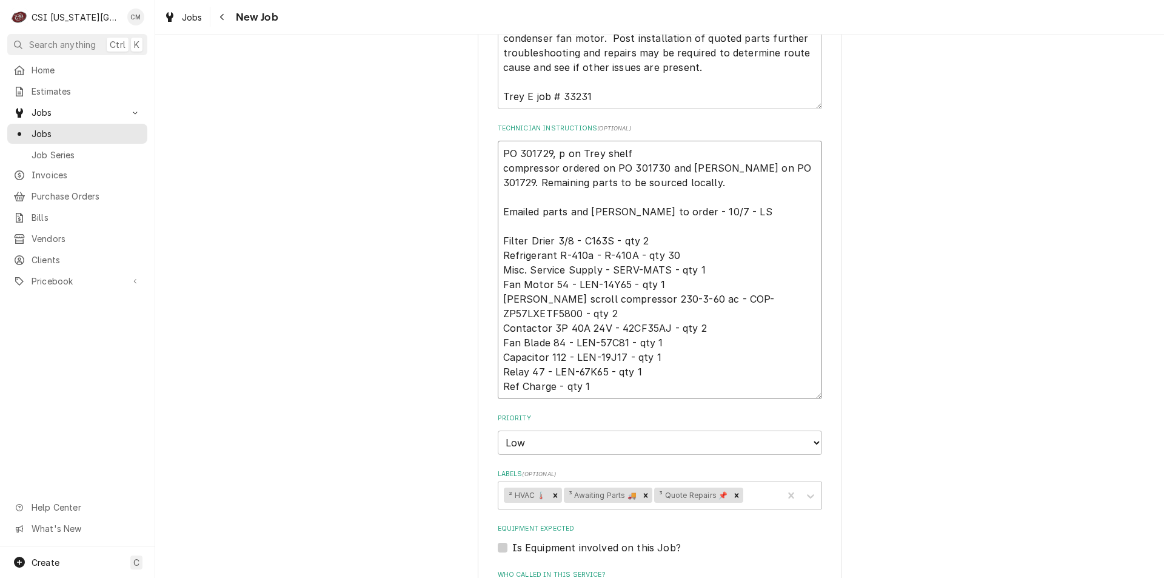
type textarea "x"
type textarea "PO 301729, pa on Trey shelf compressor ordered on PO 301730 and Lennox on PO 30…"
type textarea "x"
type textarea "PO 301729, par on Trey shelf compressor ordered on PO 301730 and Lennox on PO 3…"
type textarea "x"
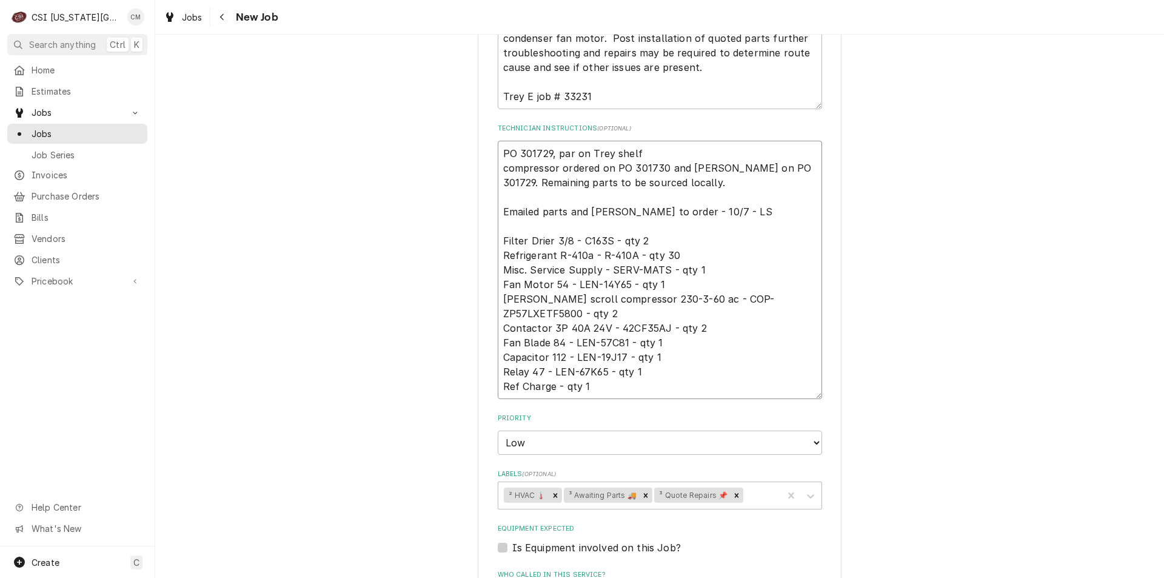
type textarea "PO 301729, part on Trey shelf compressor ordered on PO 301730 and Lennox on PO …"
type textarea "x"
type textarea "PO 301729, parts on Trey shelf compressor ordered on PO 301730 and Lennox on PO…"
type textarea "x"
type textarea "PO 301729, part on Trey shelf compressor ordered on PO 301730 and Lennox on PO …"
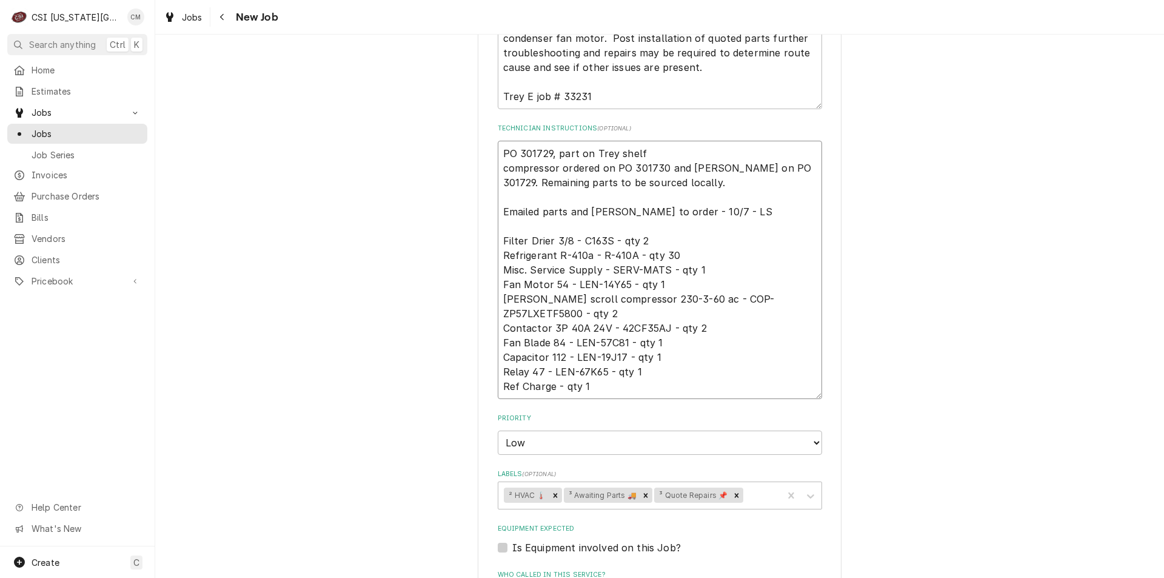
type textarea "x"
type textarea "PO 301729, parti on Trey shelf compressor ordered on PO 301730 and Lennox on PO…"
type textarea "x"
type textarea "PO 301729, partial on Trey shelf compressor ordered on PO 301730 and Lennox on …"
type textarea "x"
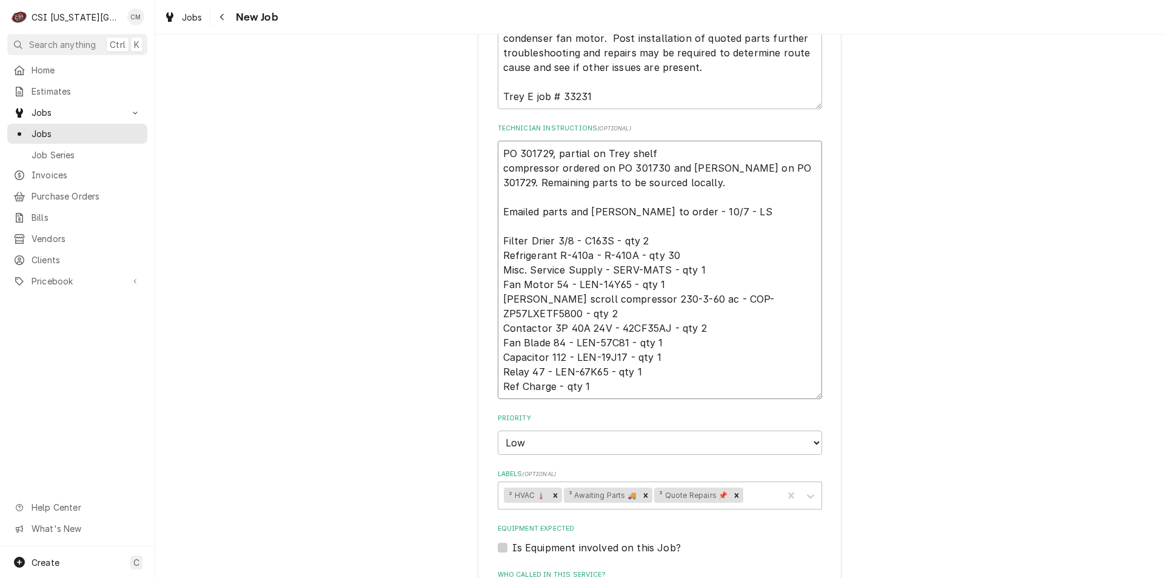
type textarea "PO 301729, partial on Trey shelf compressor ordered on PO 301730 and Lennox on …"
type textarea "x"
type textarea "PO 301729, partial p on Trey shelf compressor ordered on PO 301730 and Lennox o…"
type textarea "x"
type textarea "PO 301729, partial par on Trey shelf compressor ordered on PO 301730 and Lennox…"
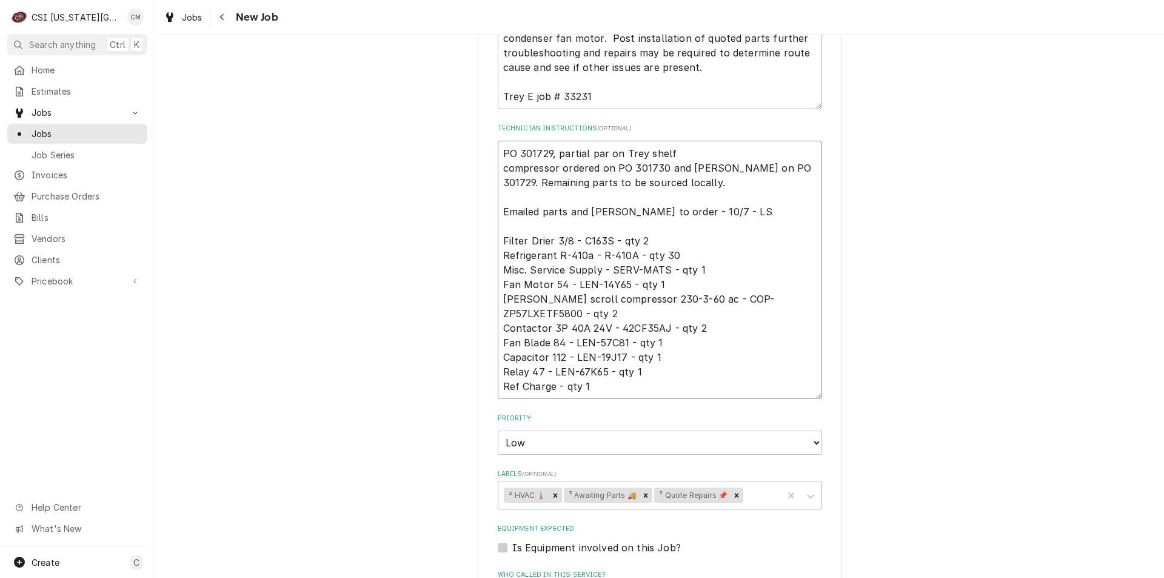
type textarea "x"
type textarea "PO 301729, partial part on Trey shelf compressor ordered on PO 301730 and Lenno…"
type textarea "x"
type textarea "PO 301729, partial parts on Trey shelf compressor ordered on PO 301730 and Lenn…"
type textarea "x"
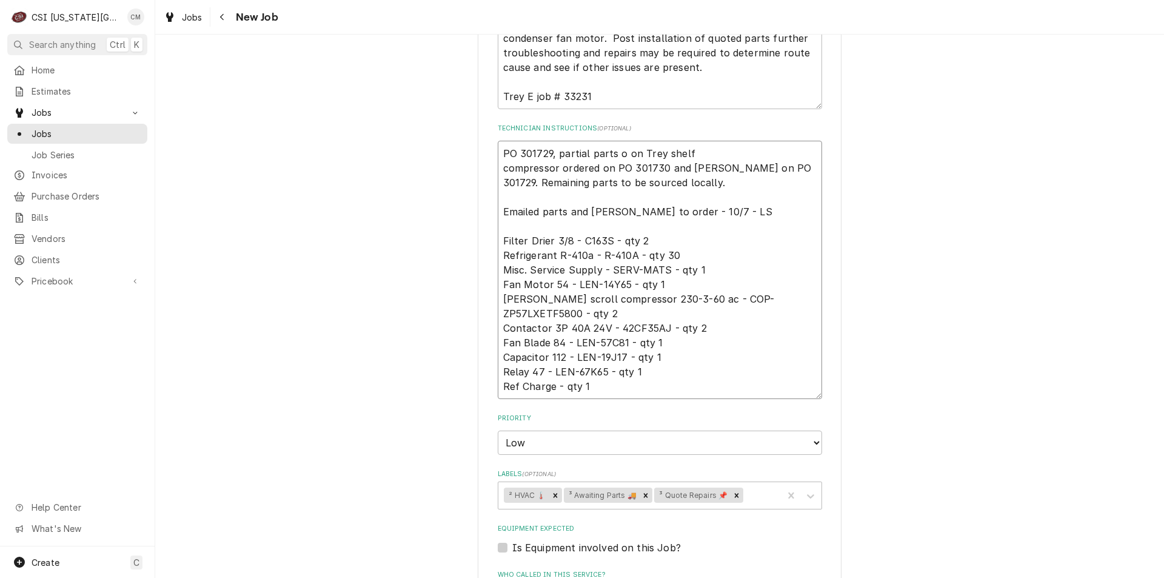
type textarea "PO 301729, partial parts on on Trey shelf compressor ordered on PO 301730 and L…"
click at [692, 141] on textarea "PO 301729, partial parts on on Trey shelf compressor ordered on PO 301730 and L…" at bounding box center [660, 270] width 324 height 258
type textarea "x"
type textarea "PO 301729, partial parts on on Trey shelf, compressor ordered on PO 301730 and …"
type textarea "x"
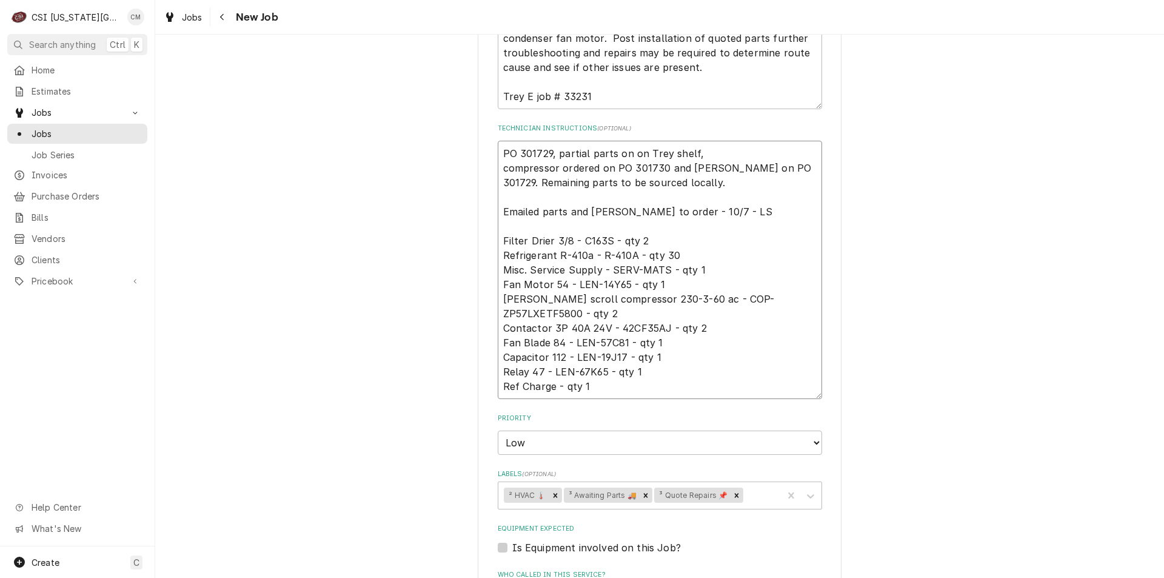
type textarea "PO 301729, partial parts on on Trey shelf, compressor ordered on PO 301730 and …"
type textarea "x"
type textarea "PO 301729, partial parts on on Trey shelf, w compressor ordered on PO 301730 an…"
type textarea "x"
type textarea "PO 301729, partial parts on on Trey shelf, wa compressor ordered on PO 301730 a…"
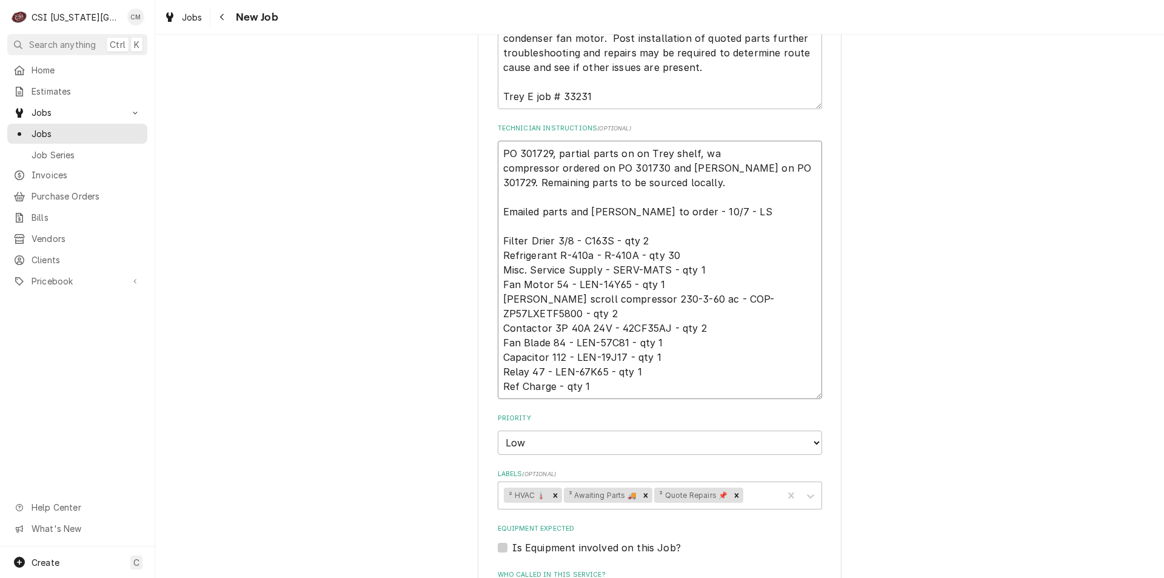
type textarea "x"
type textarea "PO 301729, partial parts on on Trey shelf, wai compressor ordered on PO 301730 …"
type textarea "x"
type textarea "PO 301729, partial parts on on Trey shelf, wait compressor ordered on PO 301730…"
type textarea "x"
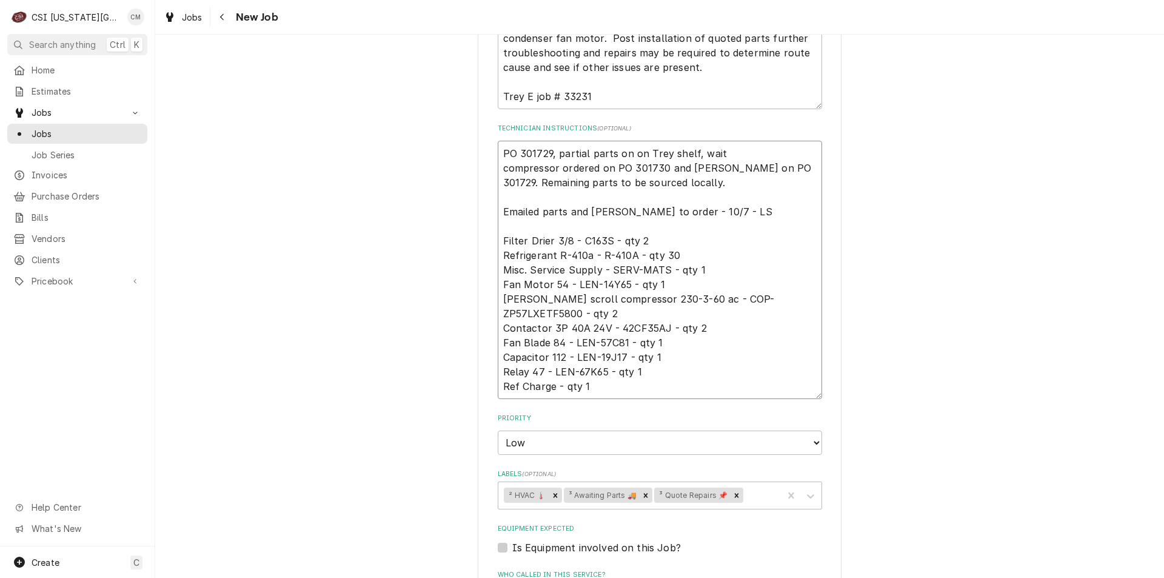
type textarea "PO 301729, partial parts on on Trey shelf, waiti compressor ordered on PO 30173…"
type textarea "x"
type textarea "PO 301729, partial parts on on Trey shelf, waitin compressor ordered on PO 3017…"
type textarea "x"
type textarea "PO 301729, partial parts on on Trey shelf, waiting compressor ordered on PO 301…"
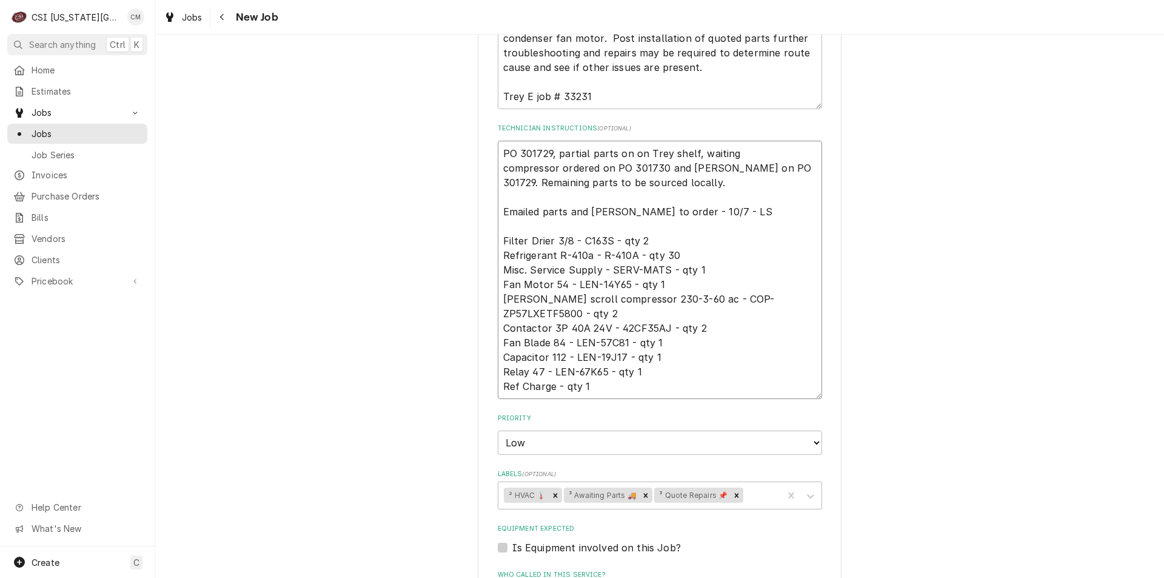
type textarea "x"
type textarea "PO 301729, partial parts on on Trey shelf, waiting compressor ordered on PO 301…"
type textarea "x"
type textarea "PO 301729, partial parts on on Trey shelf, waiting f compressor ordered on PO 3…"
type textarea "x"
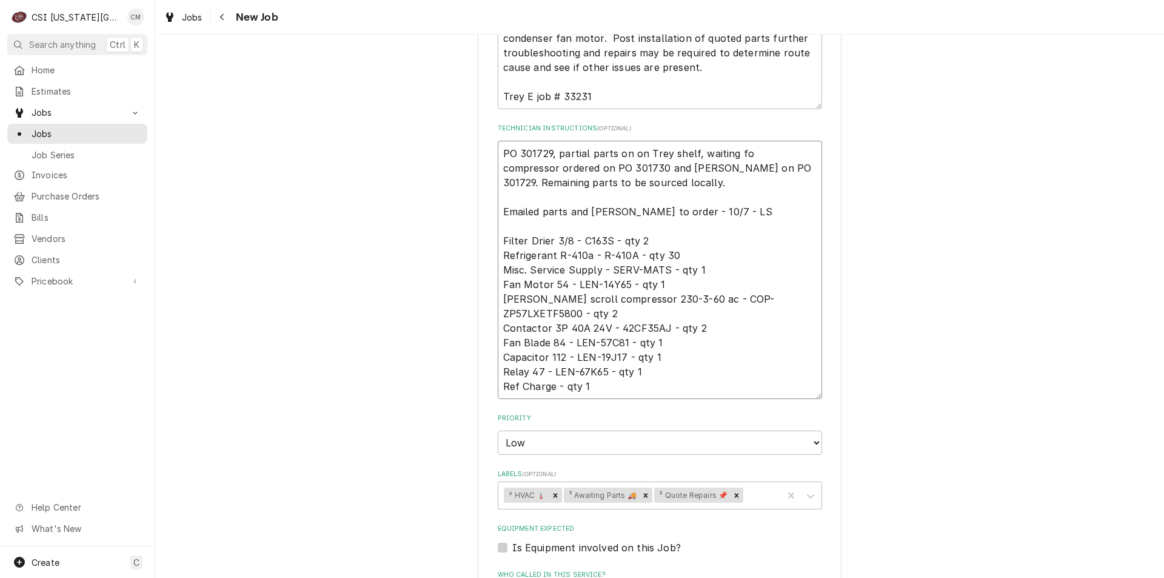
type textarea "PO 301729, partial parts on on Trey shelf, waiting for compressor ordered on PO…"
type textarea "x"
type textarea "PO 301729, partial parts on on Trey shelf, waiting for compressor ordered on PO…"
type textarea "x"
type textarea "PO 301729, partial parts on on Trey shelf, waiting for t compressor ordered on …"
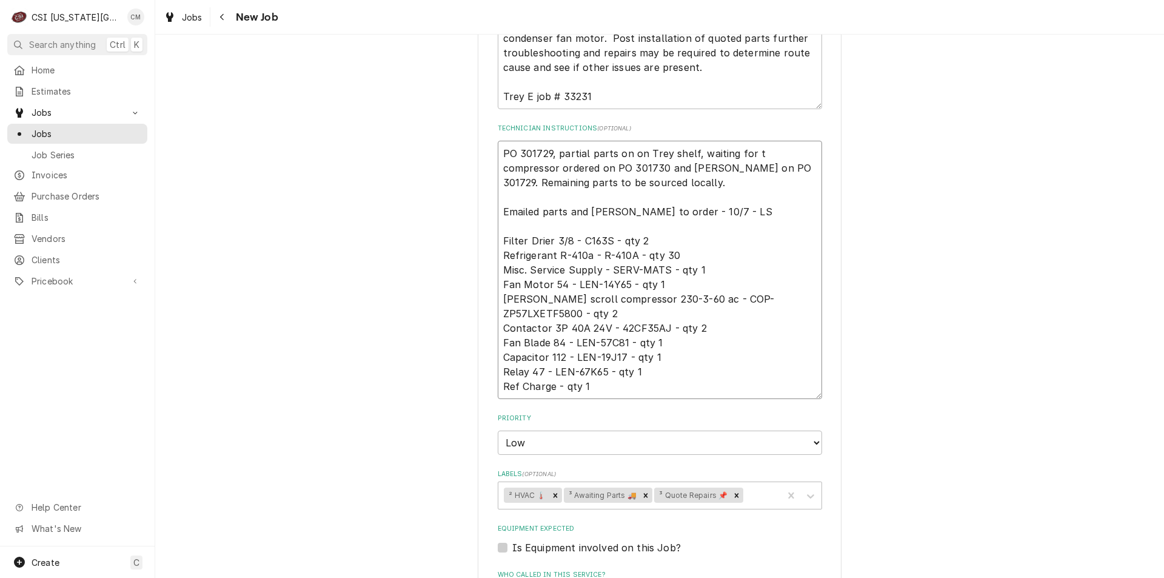
type textarea "x"
type textarea "PO 301729, partial parts on on Trey shelf, waiting for th compressor ordered on…"
type textarea "x"
type textarea "PO 301729, partial parts on on Trey shelf, waiting for the compressor ordered o…"
type textarea "x"
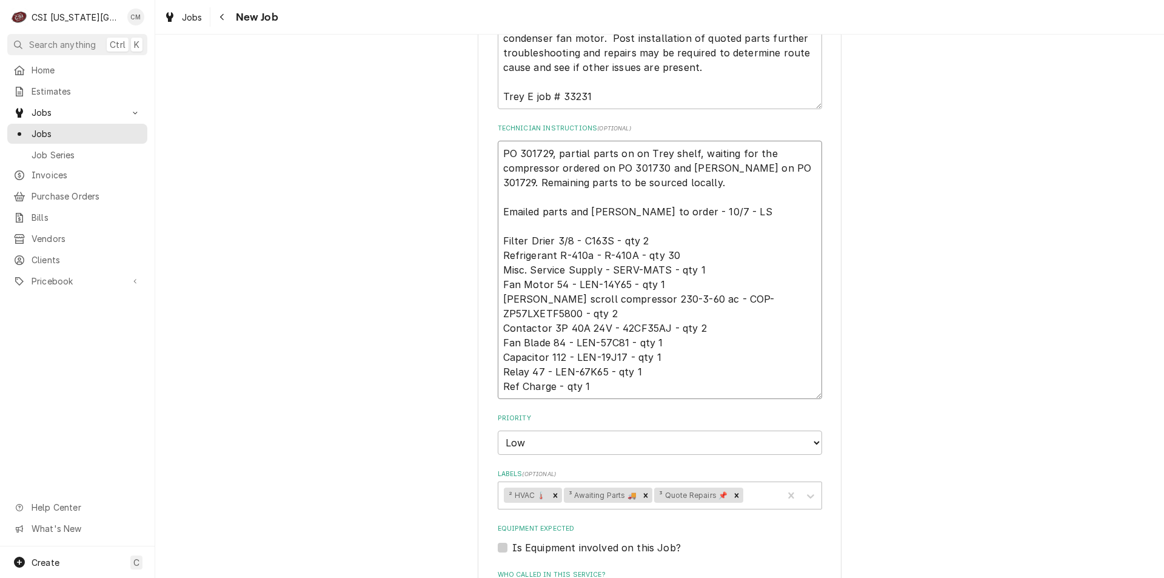
type textarea "PO 301729, partial parts on on Trey shelf, waiting for the compressor ordered o…"
type textarea "x"
type textarea "PO 301729, partial parts on on Trey shelf, waiting for the l compressor ordered…"
type textarea "x"
type textarea "PO 301729, partial parts on on Trey shelf, waiting for the le compressor ordere…"
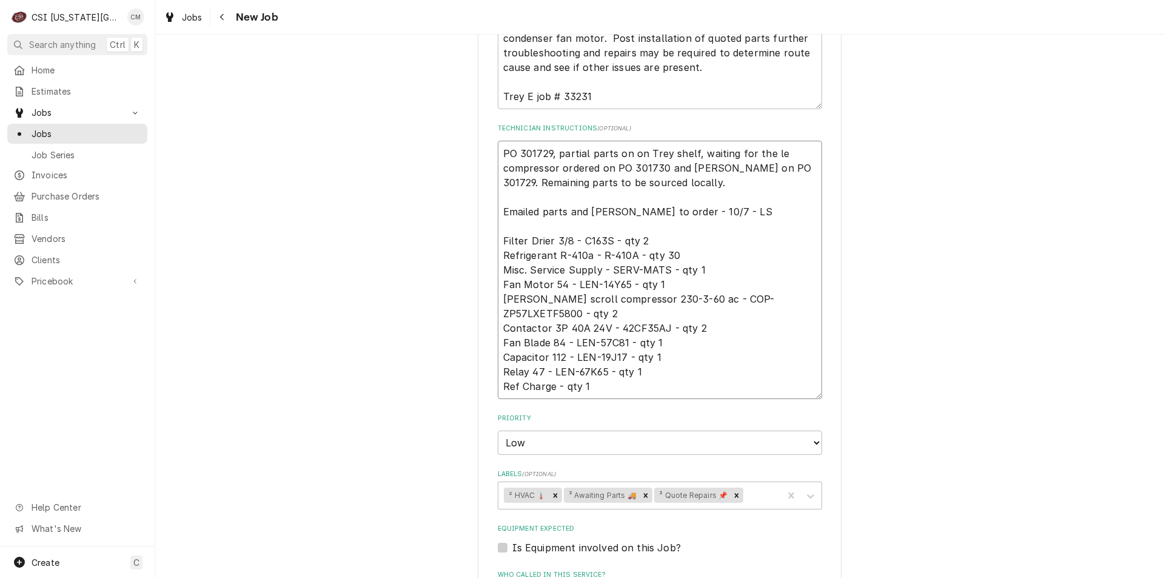
type textarea "x"
type textarea "PO 301729, partial parts on on Trey shelf, waiting for the len compressor order…"
type textarea "x"
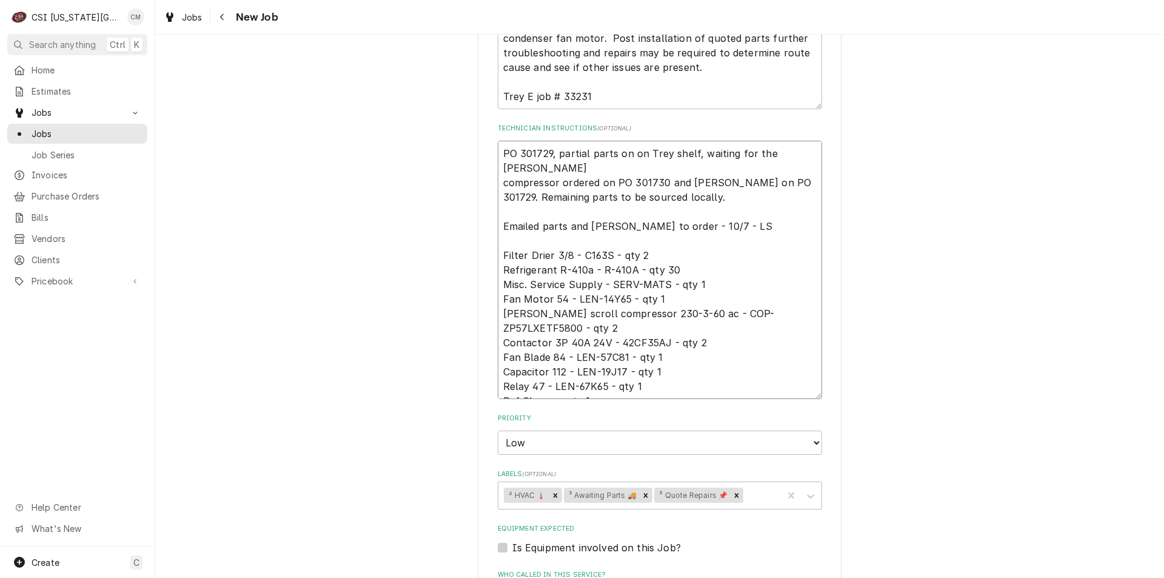
type textarea "PO 301729, partial parts on on Trey shelf, waiting for the lenno compressor ord…"
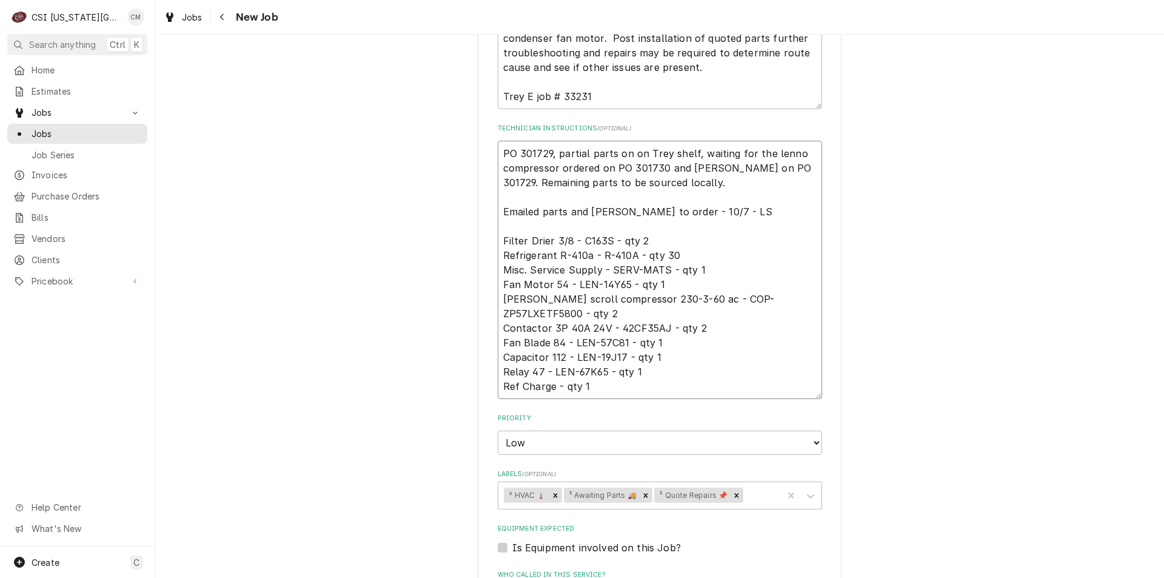
type textarea "x"
type textarea "PO 301729, partial parts on on Trey shelf, waiting for the lennox compressor or…"
type textarea "x"
type textarea "PO 301729, partial parts on on Trey shelf, waiting for the lennox compressor or…"
type textarea "x"
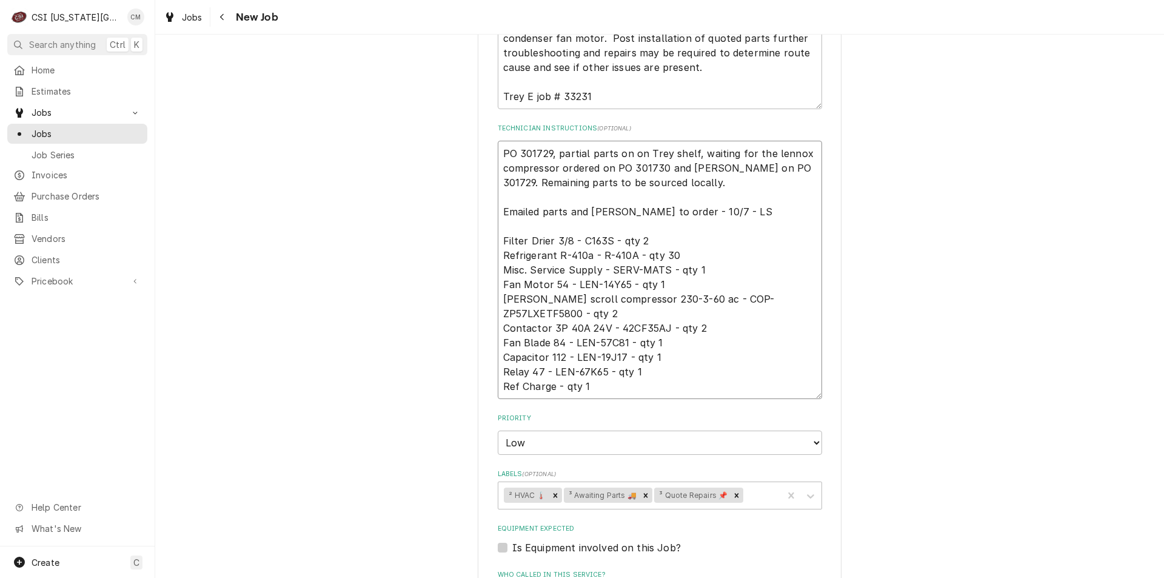
type textarea "PO 301729, partial parts on on Trey shelf, waiting for the lennox P compressor …"
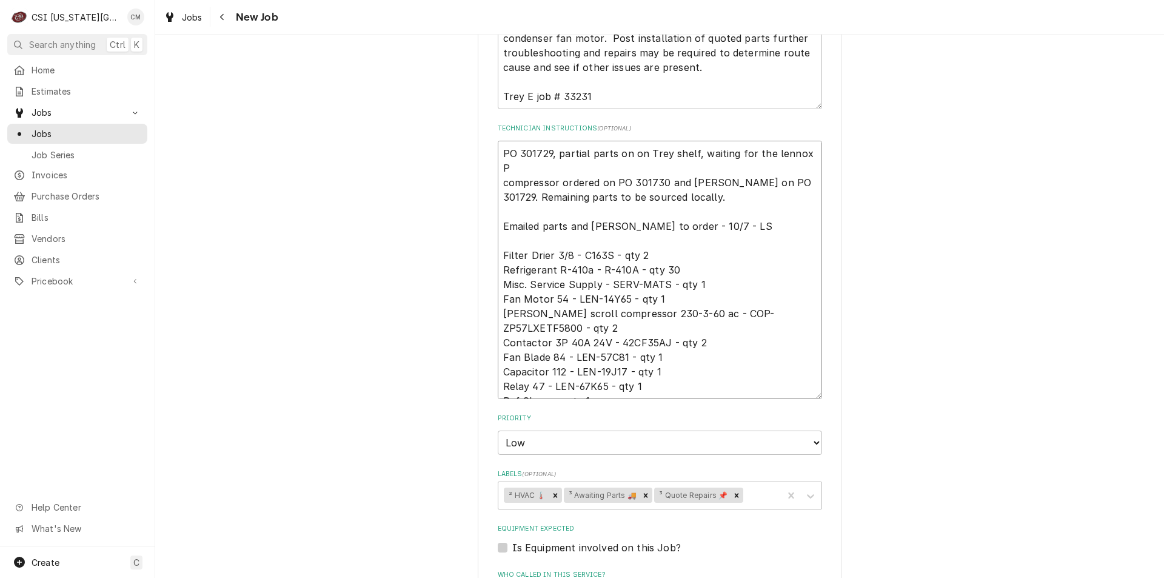
type textarea "x"
type textarea "PO 301729, partial parts on on Trey shelf, waiting for the lennox Po compressor…"
type textarea "x"
type textarea "PO 301729, partial parts on on Trey shelf, waiting for the lennox Po compressor…"
type textarea "x"
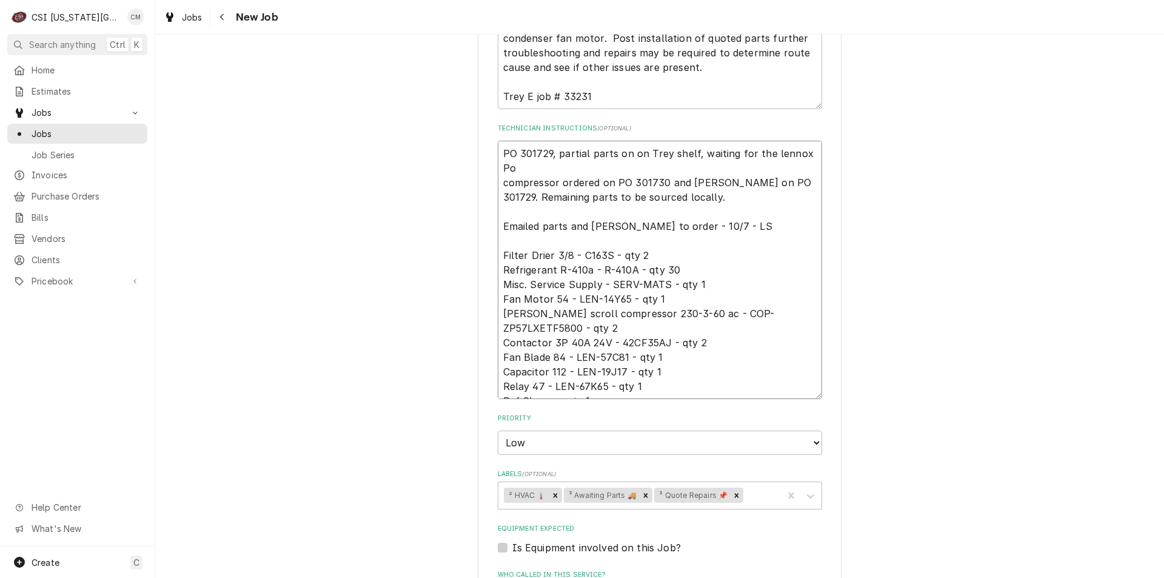
type textarea "PO 301729, partial parts on on Trey shelf, waiting for the lennox Po compressor…"
type textarea "x"
type textarea "PO 301729, partial parts on on Trey shelf, waiting for the lennox P compressor …"
type textarea "x"
type textarea "PO 301729, partial parts on on Trey shelf, waiting for the lennox compressor or…"
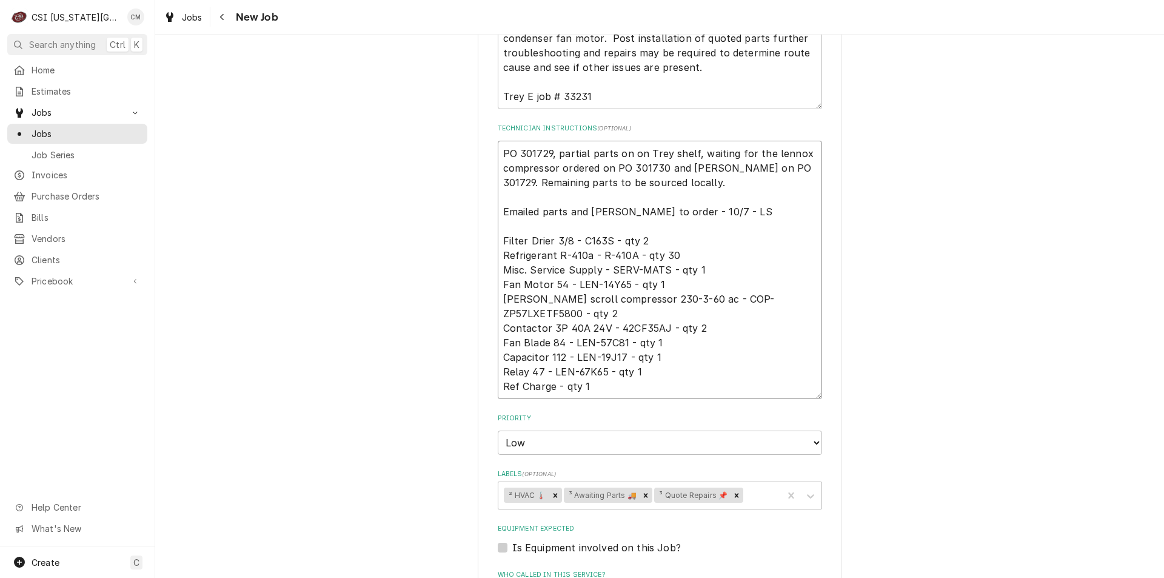
type textarea "x"
type textarea "PO 301729, partial parts on on Trey shelf, waiting for the lennox r compressor …"
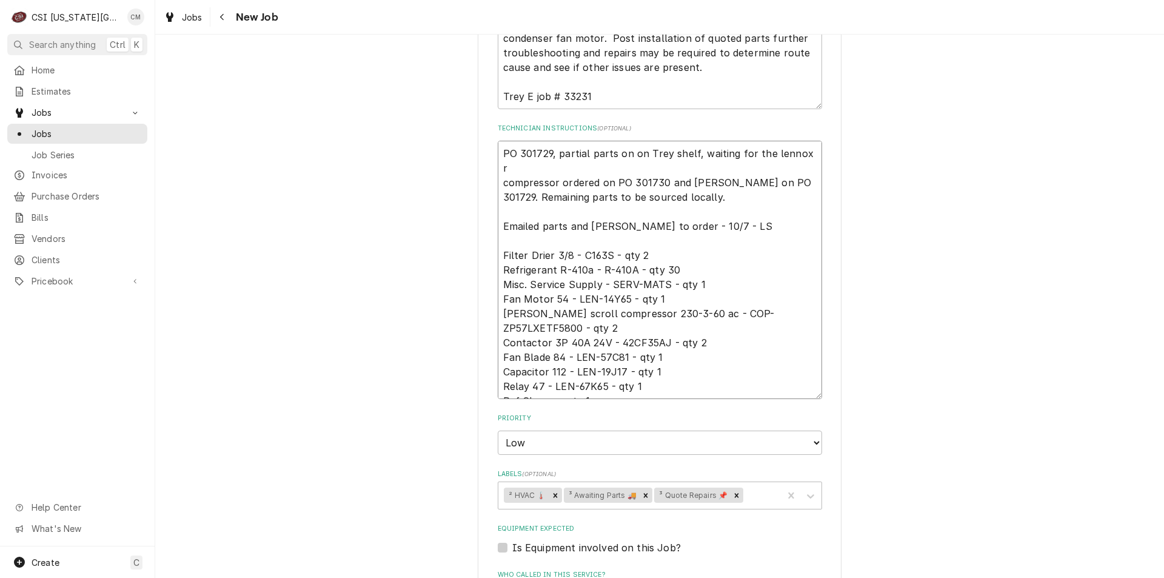
type textarea "x"
type textarea "PO 301729, partial parts on on Trey shelf, waiting for the lennox re compressor…"
type textarea "x"
type textarea "PO 301729, partial parts on on Trey shelf, waiting for the lennox rel compresso…"
type textarea "x"
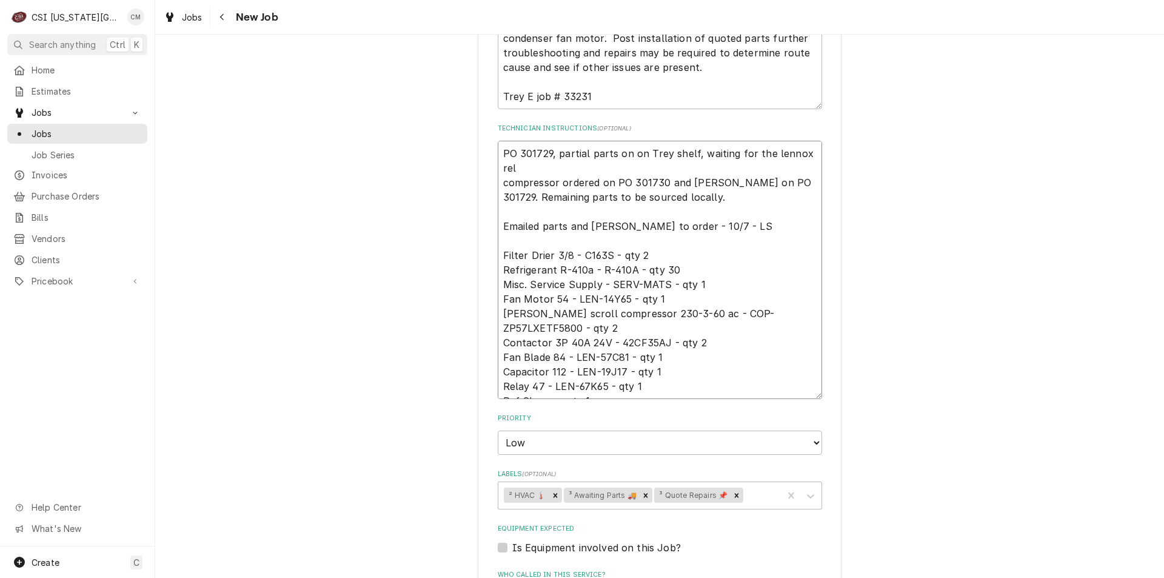
type textarea "PO 301729, partial parts on on Trey shelf, waiting for the lennox rela compress…"
type textarea "x"
type textarea "PO 301729, partial parts on on Trey shelf, waiting for the lennox relay compres…"
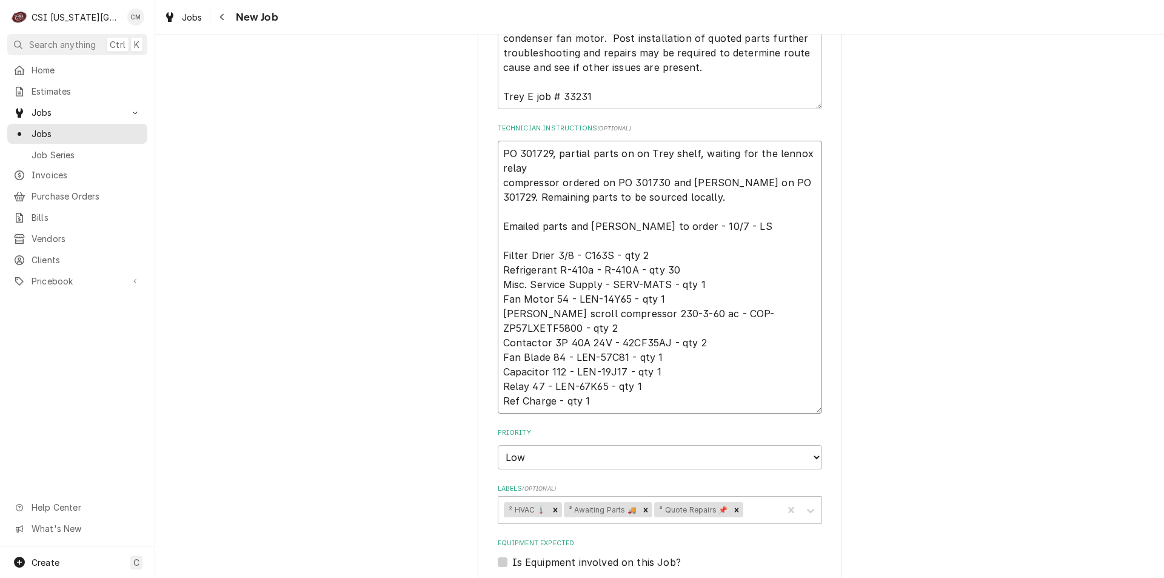
type textarea "x"
type textarea "PO 301729, partial parts on on Trey shelf, waiting for the lennox relay compres…"
type textarea "x"
type textarea "PO 301729, partial parts on on Trey shelf, waiting for the lennox relay a compr…"
type textarea "x"
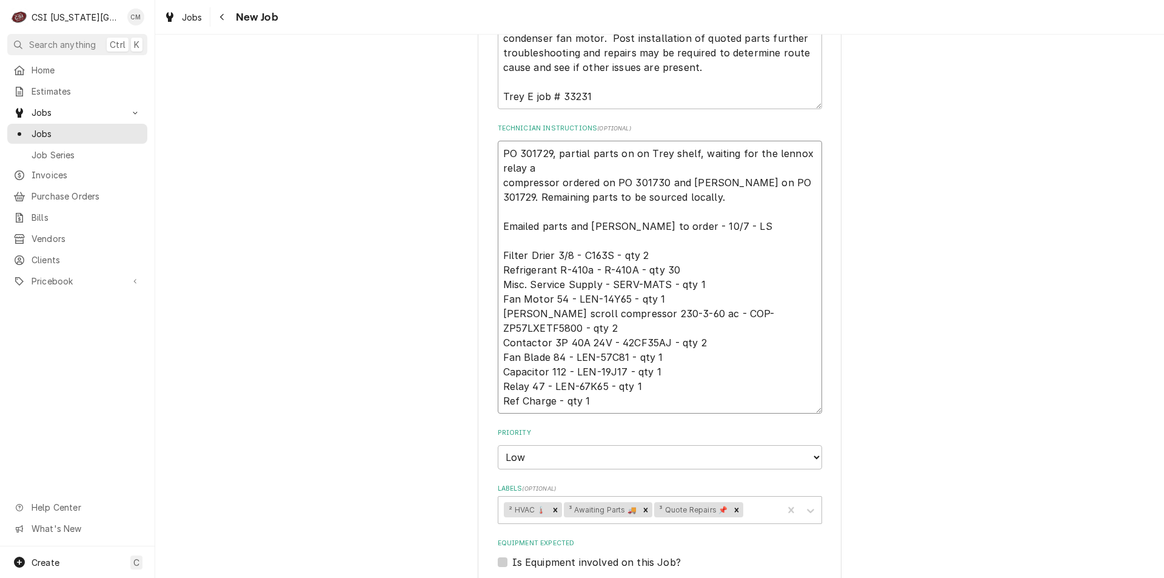
type textarea "PO 301729, partial parts on on Trey shelf, waiting for the lennox relay an comp…"
type textarea "x"
type textarea "PO 301729, partial parts on on Trey shelf, waiting for the lennox relay and com…"
type textarea "x"
type textarea "PO 301729, partial parts on on Trey shelf, waiting for the lennox relay and P c…"
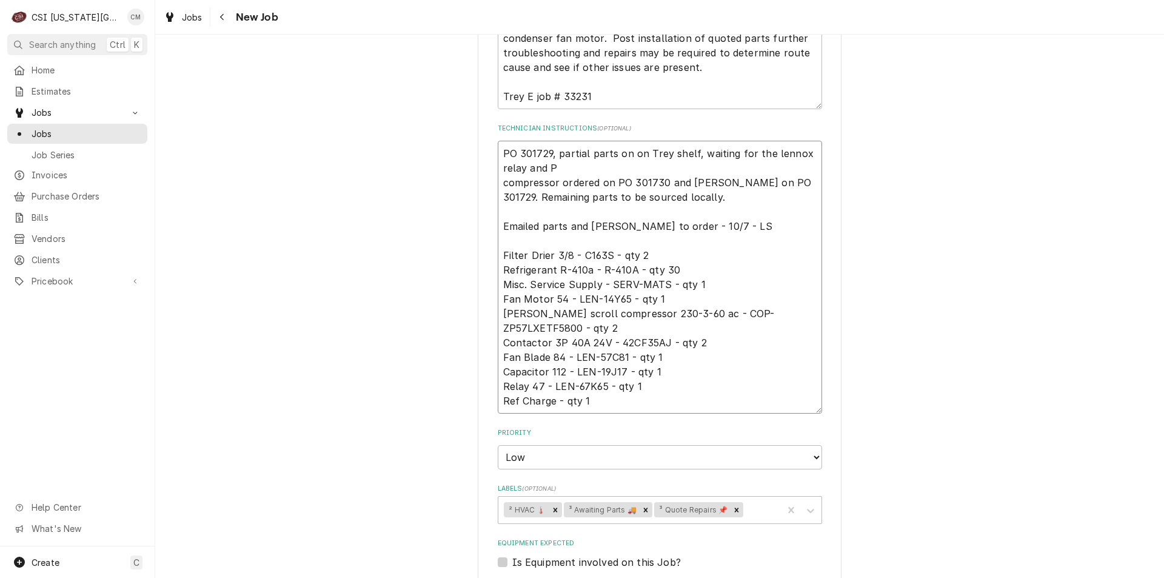
type textarea "x"
type textarea "PO 301729, partial parts on on Trey shelf, waiting for the lennox relay and PO …"
type textarea "x"
type textarea "PO 301729, partial parts on on Trey shelf, waiting for the lennox relay and PO …"
type textarea "x"
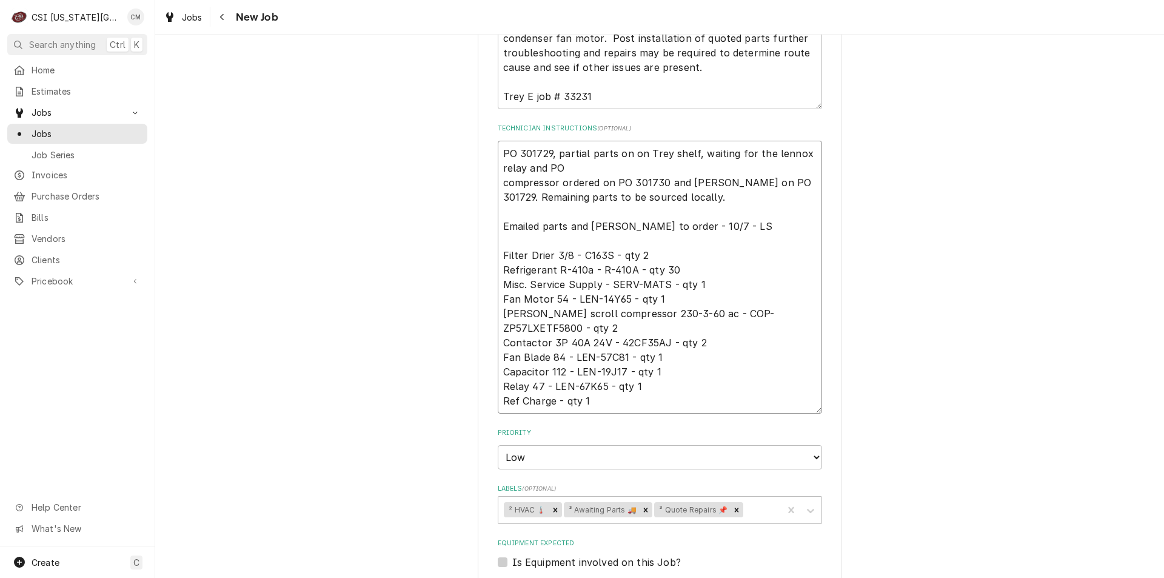
type textarea "PO 301729, partial parts on on Trey shelf, waiting for the lennox relay and PO …"
type textarea "x"
type textarea "PO 301729, partial parts on on Trey shelf, waiting for the lennox relay and PO …"
type textarea "x"
type textarea "PO 301729, partial parts on on Trey shelf, waiting for the lennox relay and PO …"
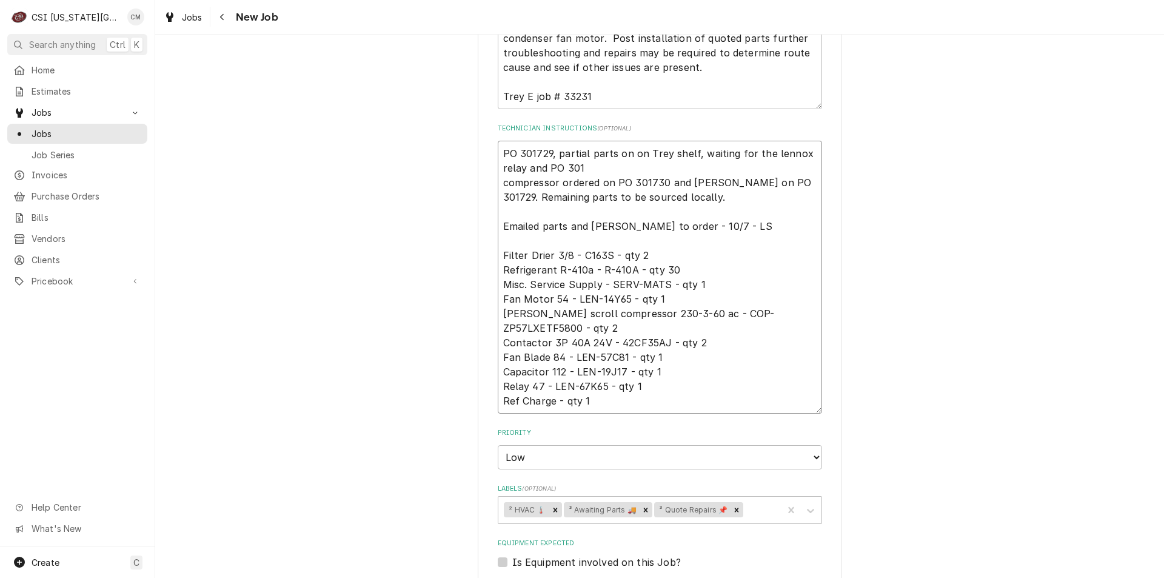
type textarea "x"
type textarea "PO 301729, partial parts on on Trey shelf, waiting for the lennox relay and PO …"
type textarea "x"
type textarea "PO 301729, partial parts on on Trey shelf, waiting for the lennox relay and PO …"
type textarea "x"
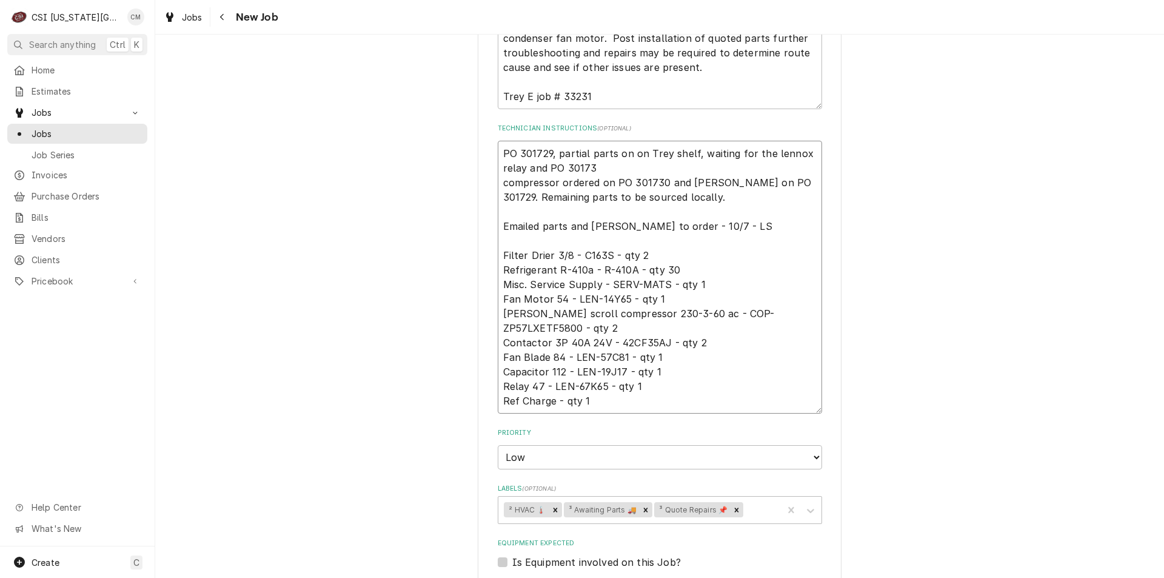
type textarea "PO 301729, partial parts on on Trey shelf, waiting for the lennox relay and PO …"
type textarea "x"
type textarea "PO 301729, partial parts on on Trey shelf, waiting for the lennox relay and PO …"
click at [960, 256] on div "Use the fields below to edit this job: Client Details Client CULVERS Client Not…" at bounding box center [659, 160] width 1009 height 1698
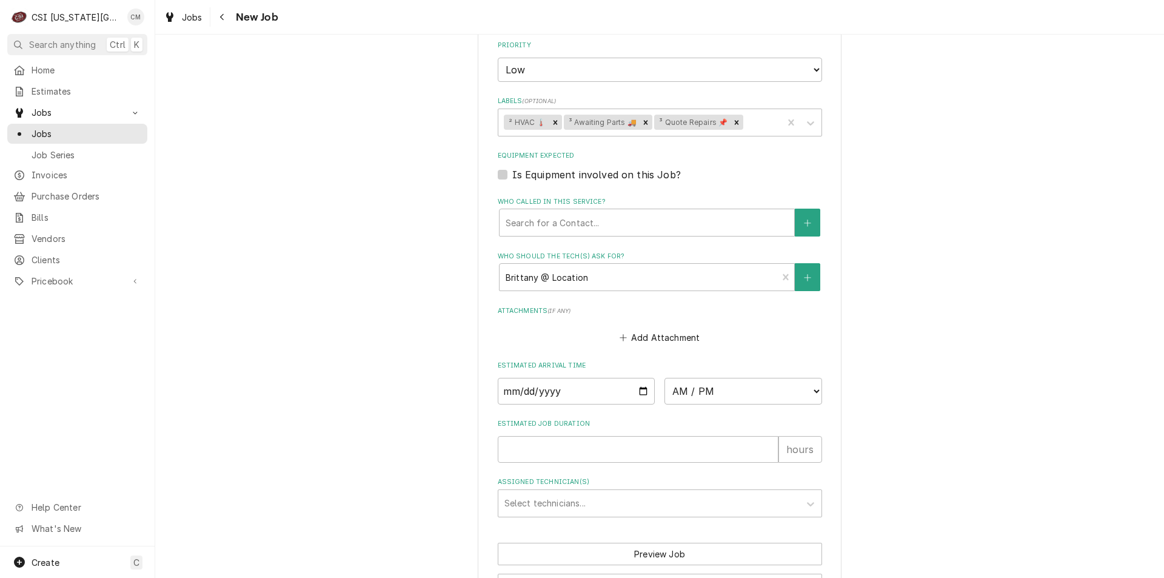
scroll to position [1139, 0]
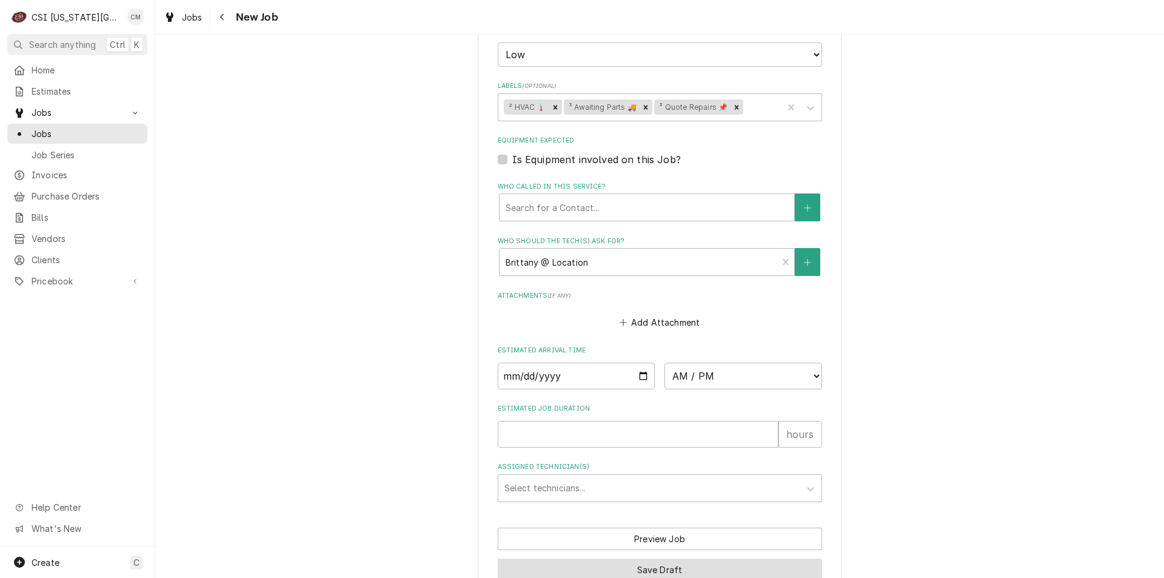
drag, startPoint x: 594, startPoint y: 542, endPoint x: 517, endPoint y: 412, distance: 151.2
click at [595, 558] on button "Save Draft" at bounding box center [660, 569] width 324 height 22
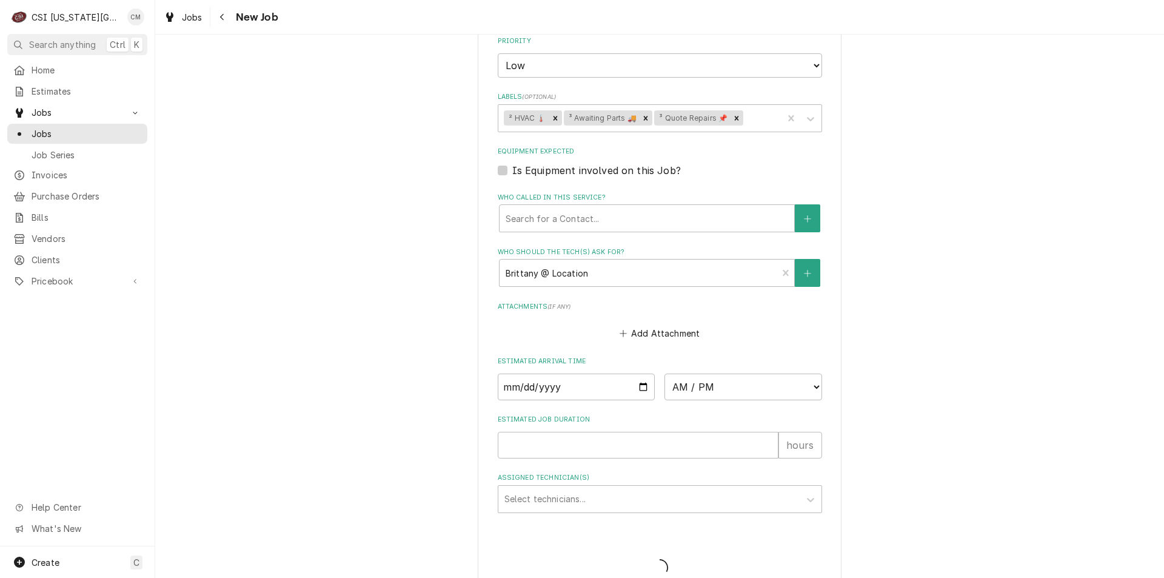
type textarea "x"
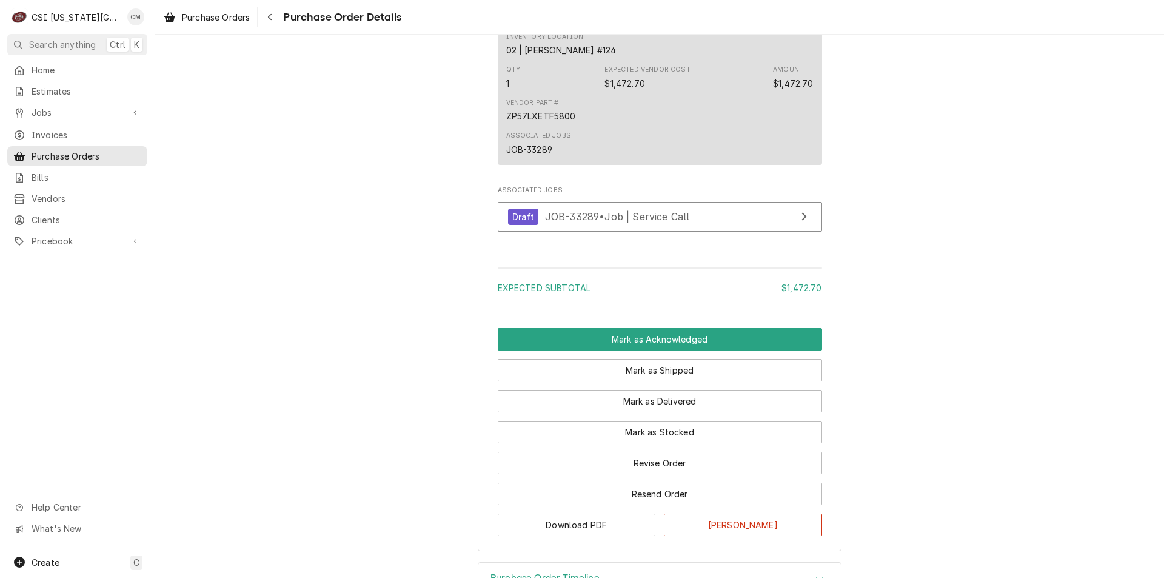
scroll to position [840, 0]
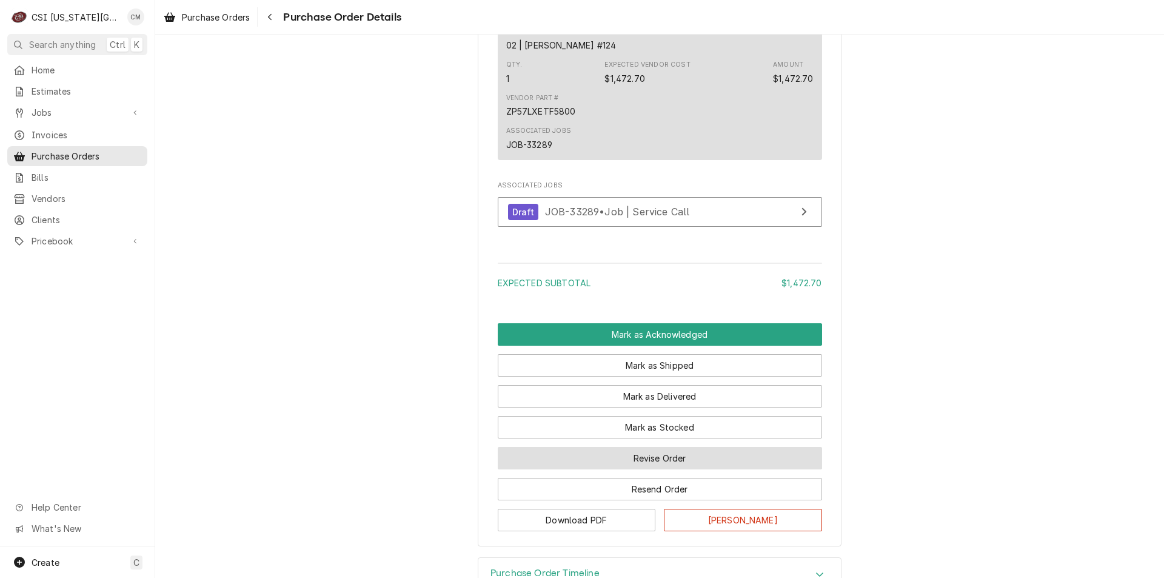
click at [678, 469] on button "Revise Order" at bounding box center [660, 458] width 324 height 22
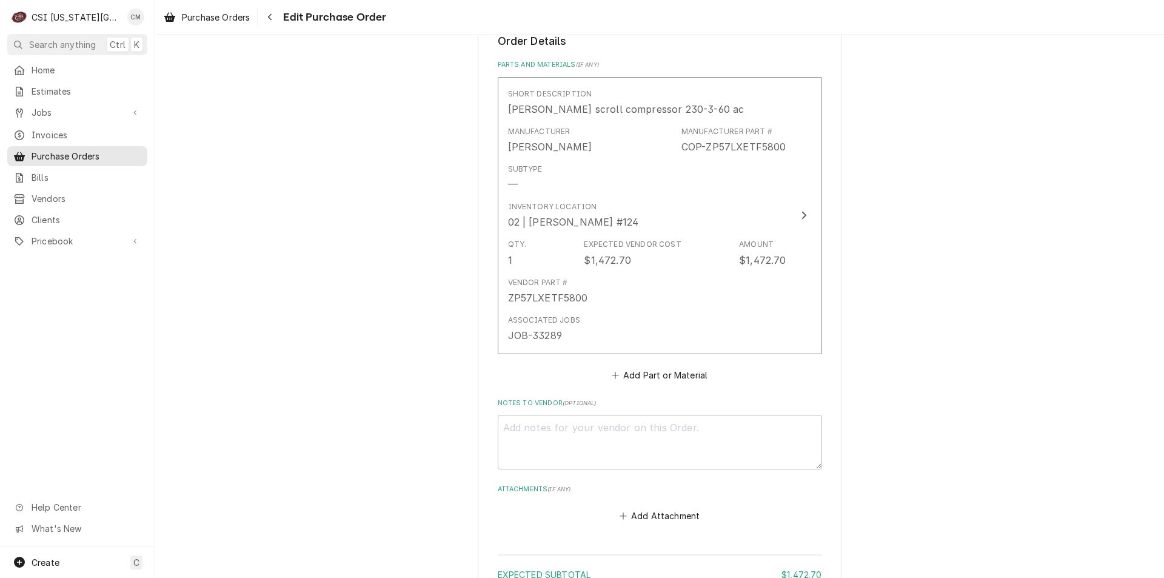
scroll to position [514, 0]
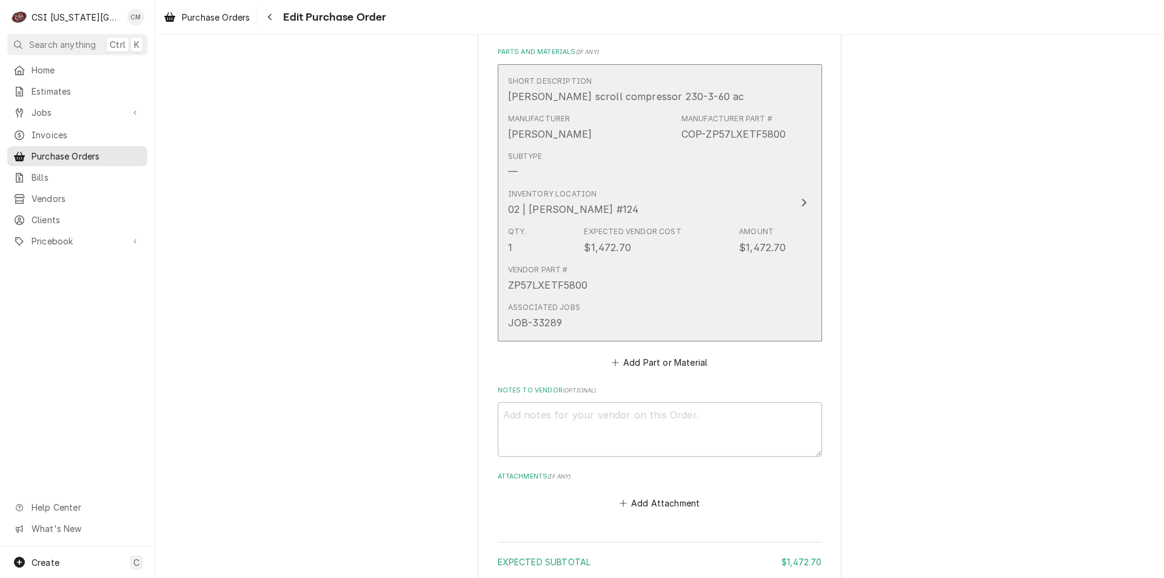
click at [752, 281] on div "Vendor Part # ZP57LXETF5800" at bounding box center [647, 279] width 278 height 38
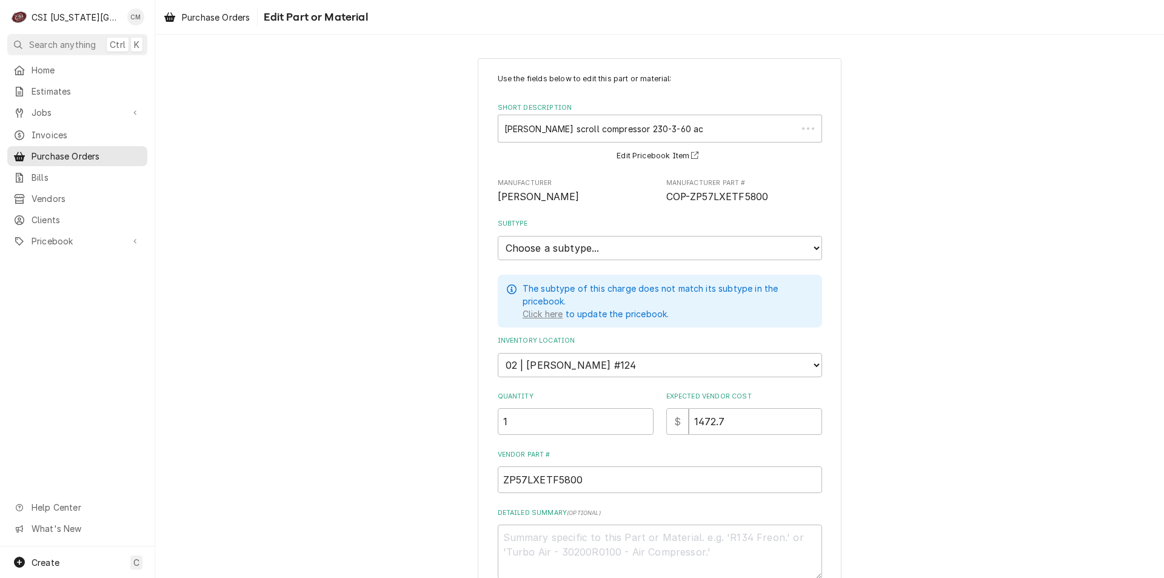
type textarea "x"
click at [580, 253] on select "Choose a subtype... [#2-DUAL] AFTERHRS-WH-CHG-2 [#2-DUAL] BEV-EQUIP [#2-DUAL] B…" at bounding box center [660, 248] width 324 height 24
select select "45"
click at [498, 236] on select "Choose a subtype... [#2-DUAL] AFTERHRS-WH-CHG-2 [#2-DUAL] BEV-EQUIP [#2-DUAL] B…" at bounding box center [660, 248] width 324 height 24
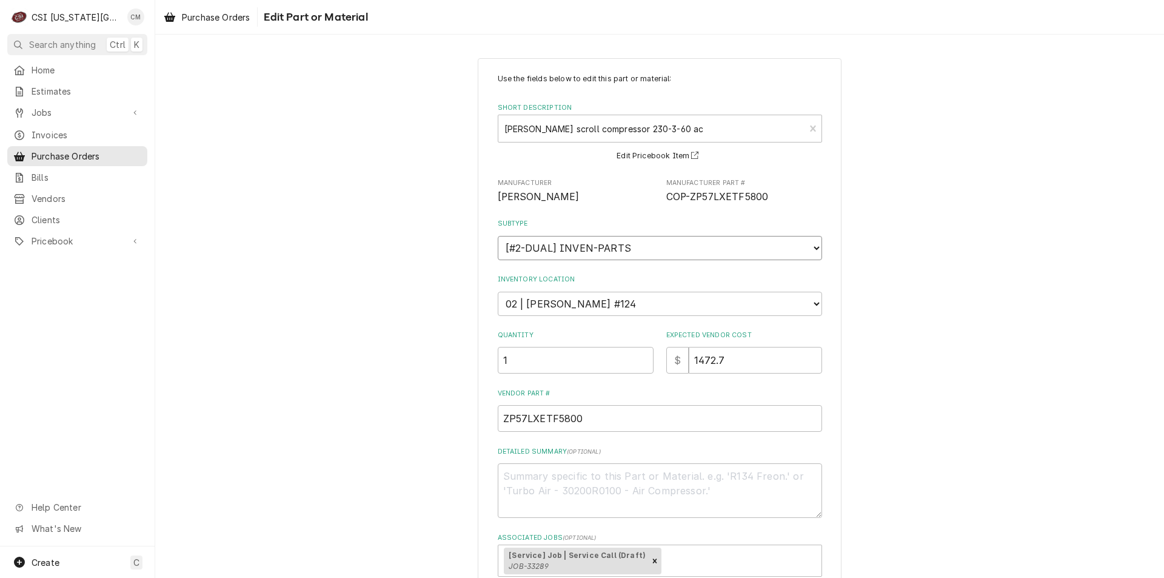
scroll to position [104, 0]
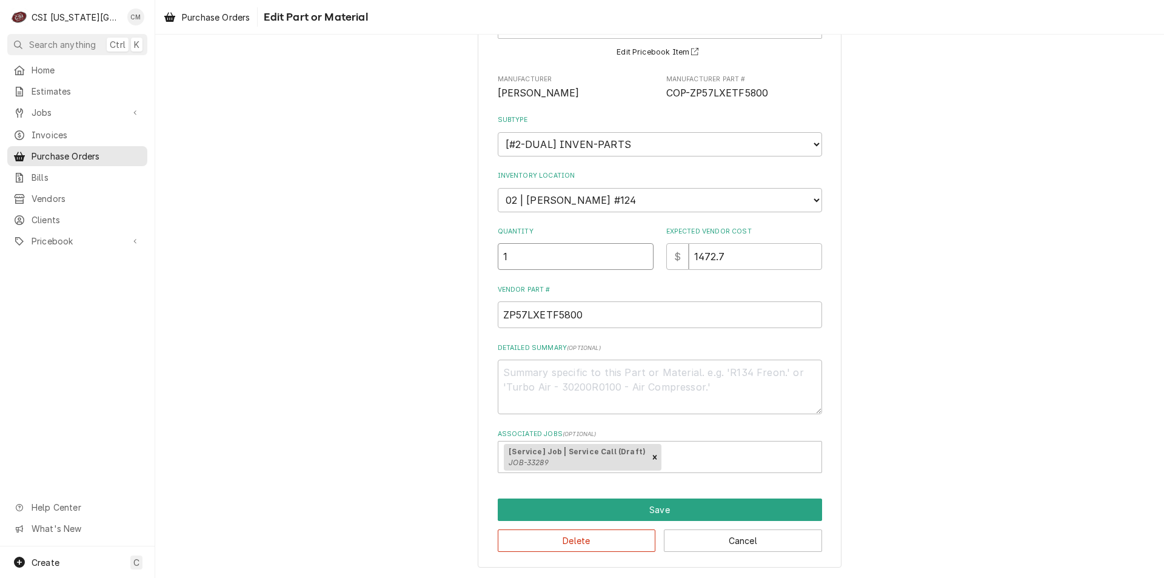
drag, startPoint x: 527, startPoint y: 254, endPoint x: 444, endPoint y: 253, distance: 83.1
click at [480, 251] on div "Use the fields below to edit this part or material: Short Description Copeland …" at bounding box center [660, 261] width 364 height 613
type textarea "x"
type input "2"
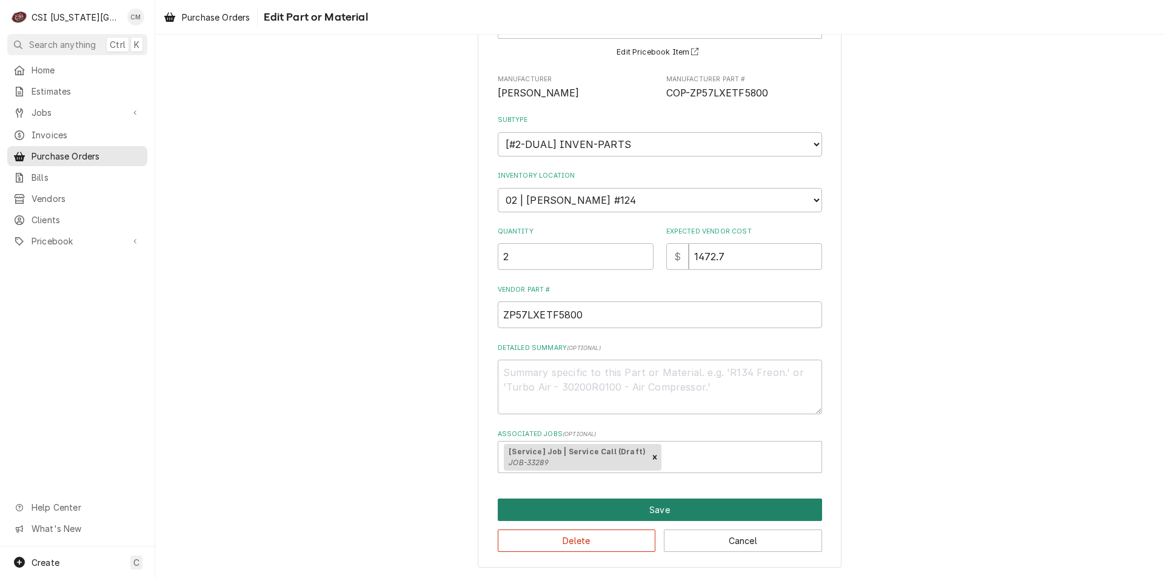
click at [634, 515] on button "Save" at bounding box center [660, 509] width 324 height 22
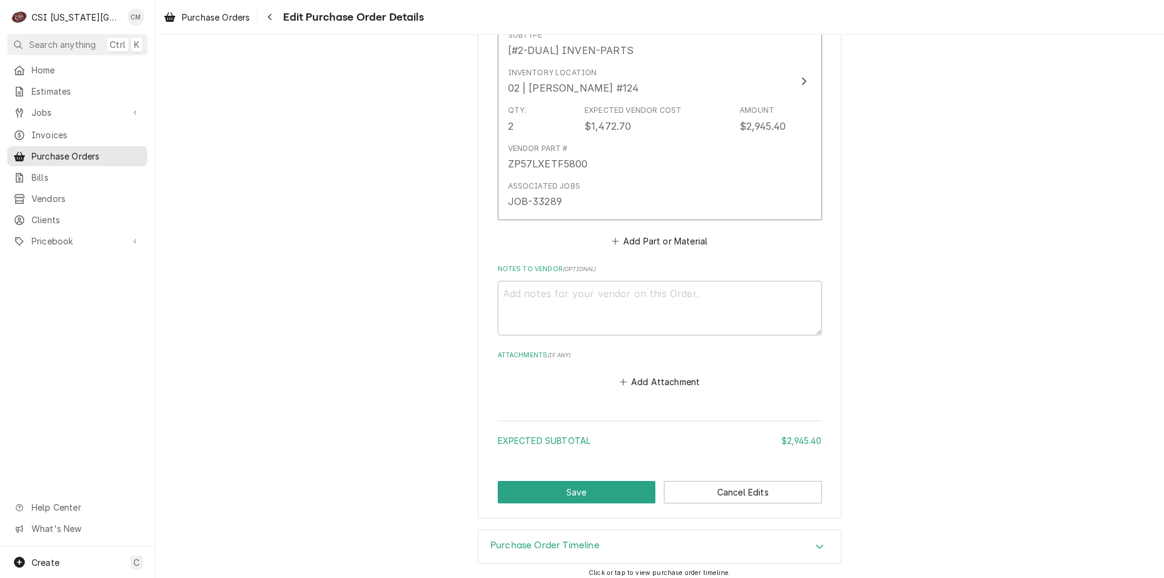
scroll to position [644, 0]
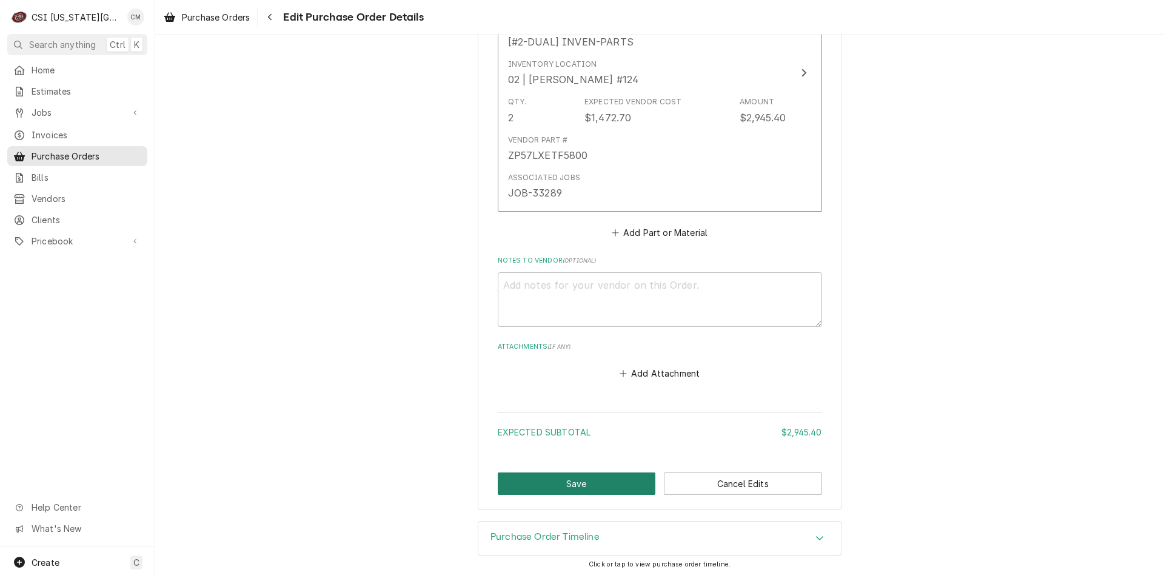
click at [594, 485] on button "Save" at bounding box center [577, 483] width 158 height 22
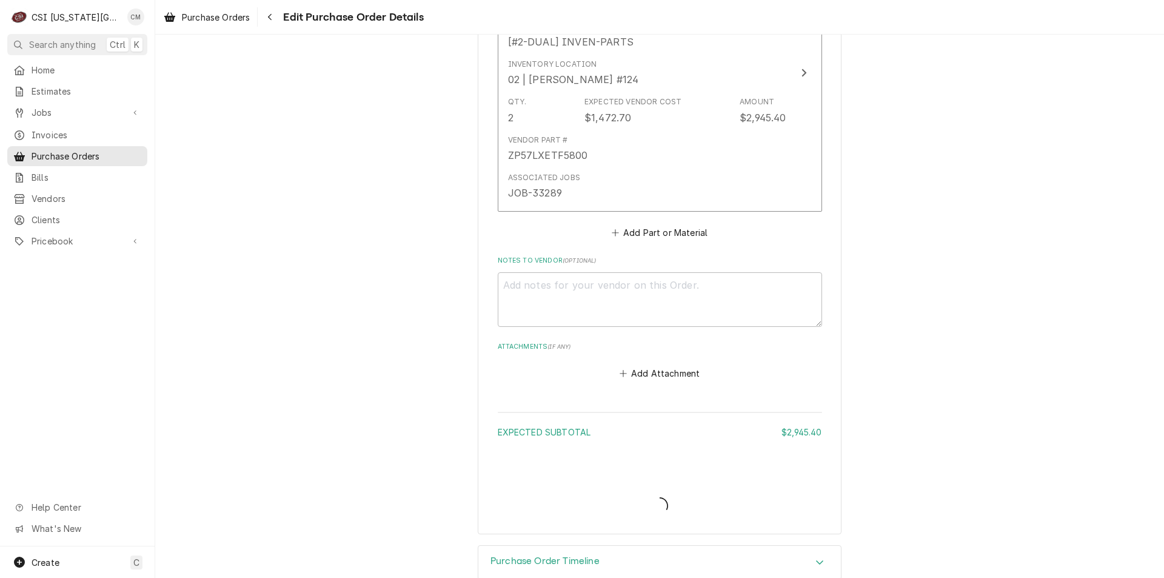
type textarea "x"
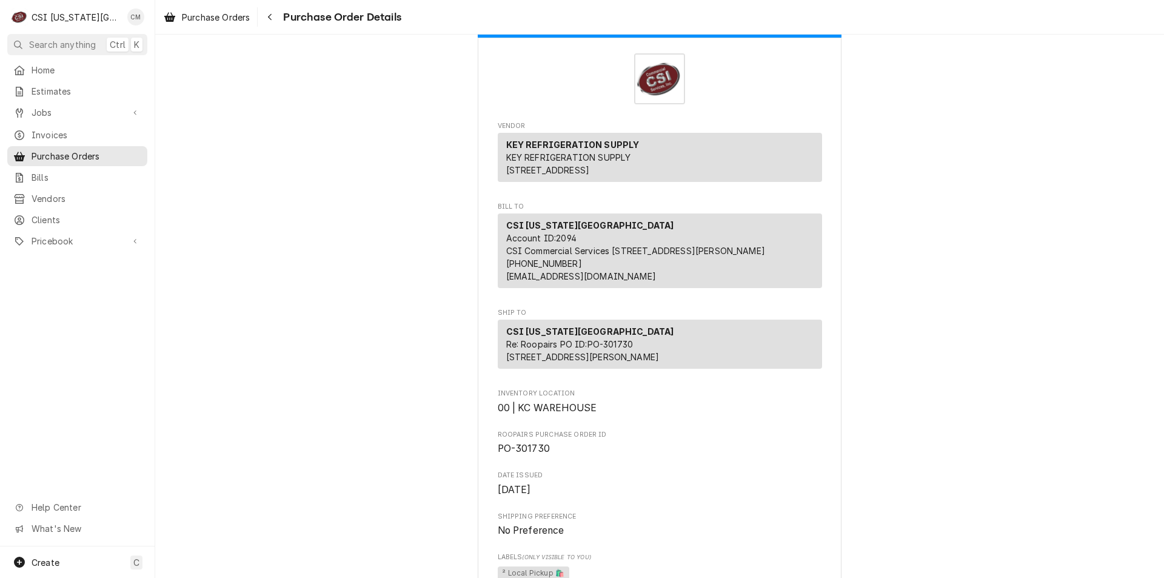
scroll to position [5, 0]
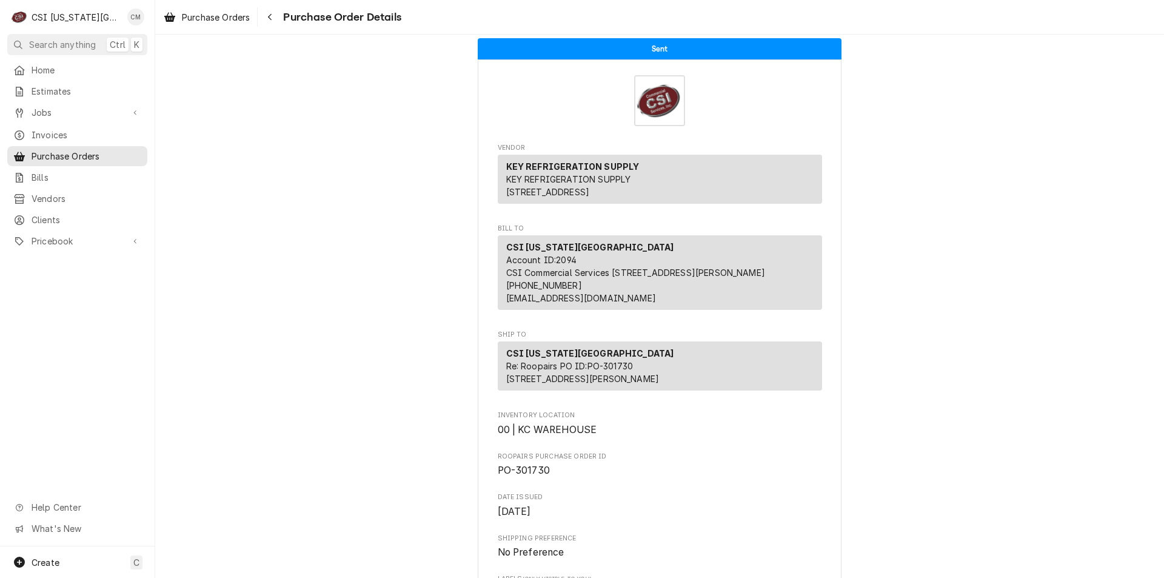
click at [122, 150] on span "Purchase Orders" at bounding box center [87, 156] width 110 height 13
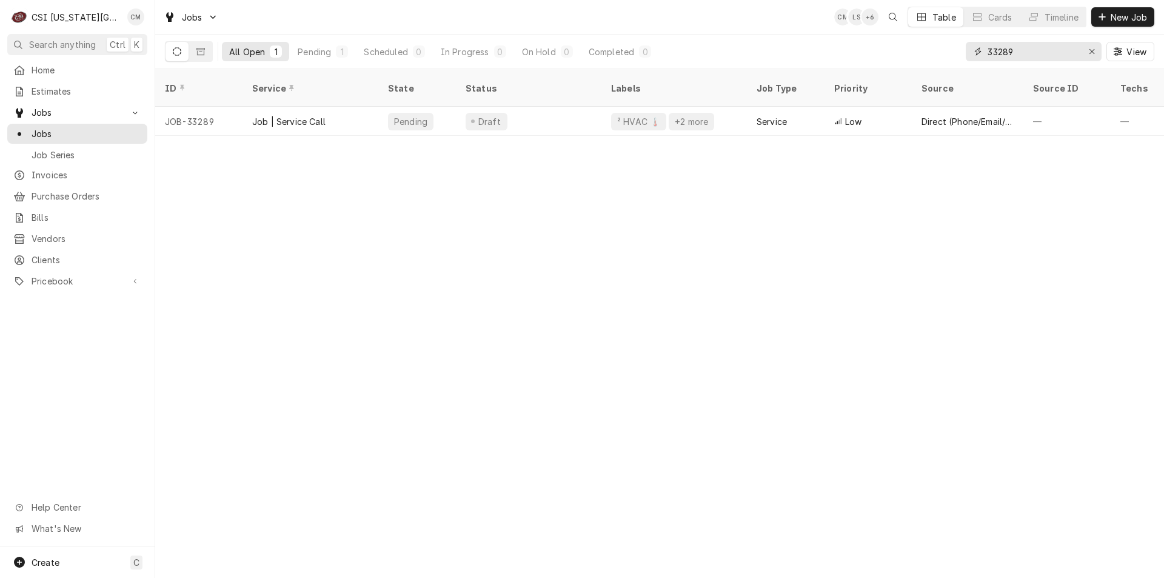
click at [1094, 54] on icon "Erase input" at bounding box center [1092, 51] width 5 height 5
click at [1079, 50] on input "Dynamic Content Wrapper" at bounding box center [1033, 51] width 91 height 19
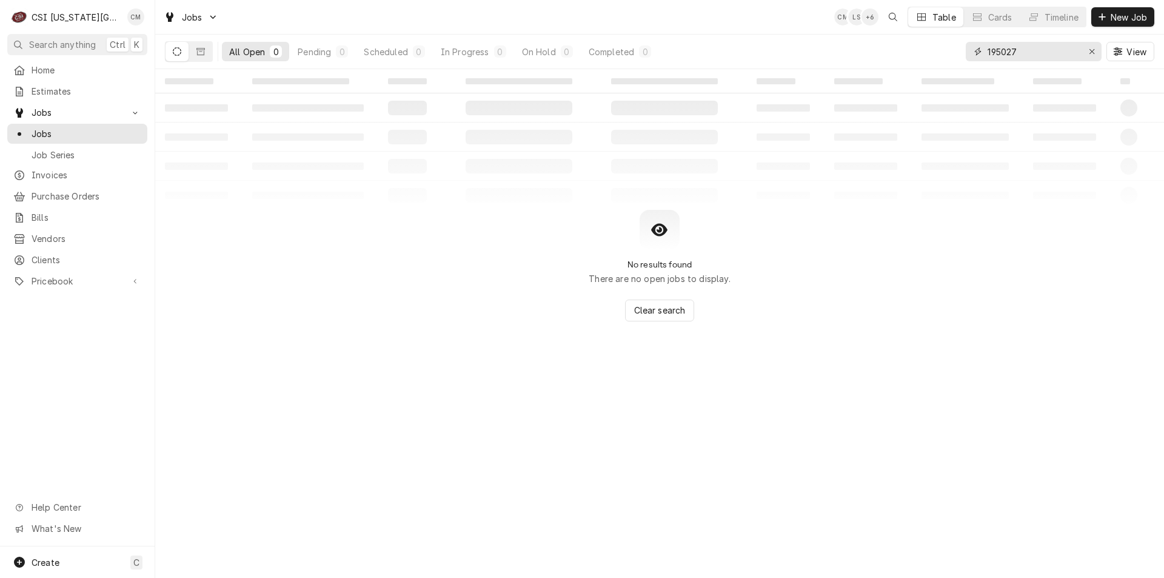
click at [988, 53] on input "195027" at bounding box center [1033, 51] width 91 height 19
drag, startPoint x: 1022, startPoint y: 50, endPoint x: 919, endPoint y: 50, distance: 103.7
click at [919, 50] on div "All Open 0 Pending 0 Scheduled 0 In Progress 0 On Hold 0 Completed 0 1195027 Vi…" at bounding box center [660, 52] width 990 height 34
type input "5810023625"
click at [1088, 49] on div "Erase input" at bounding box center [1092, 51] width 12 height 12
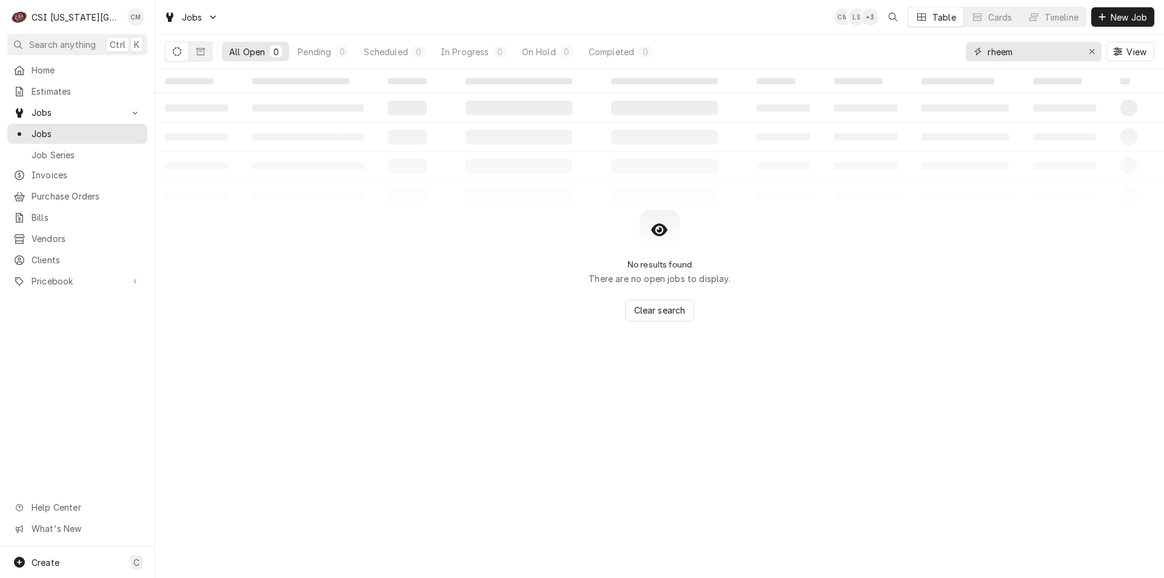
type input "rheem"
click at [1091, 55] on icon "Erase input" at bounding box center [1092, 51] width 7 height 8
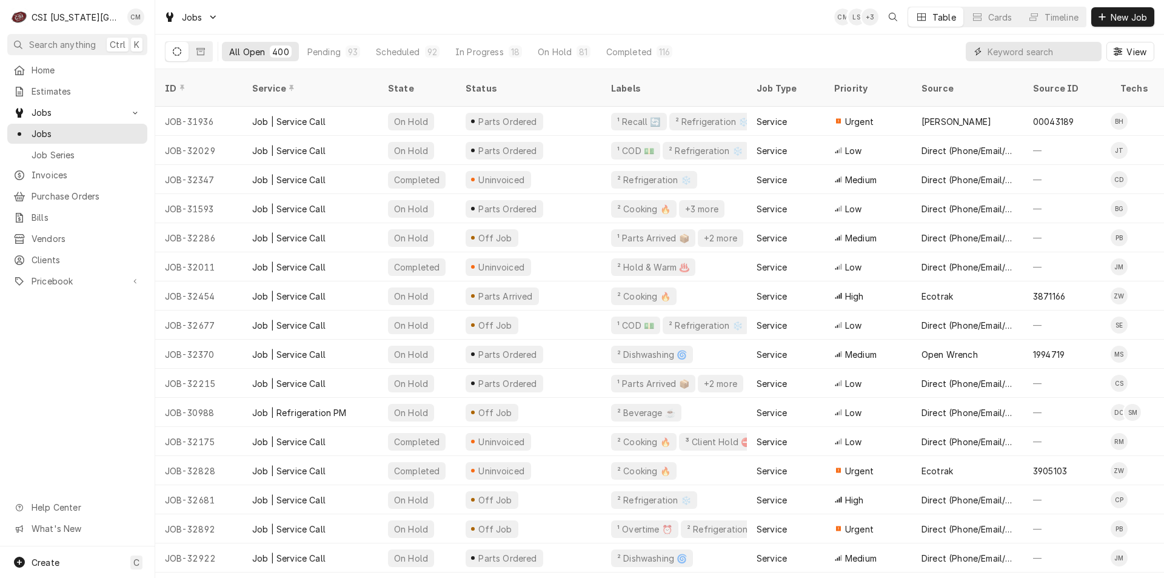
click at [1062, 51] on input "Dynamic Content Wrapper" at bounding box center [1042, 51] width 108 height 19
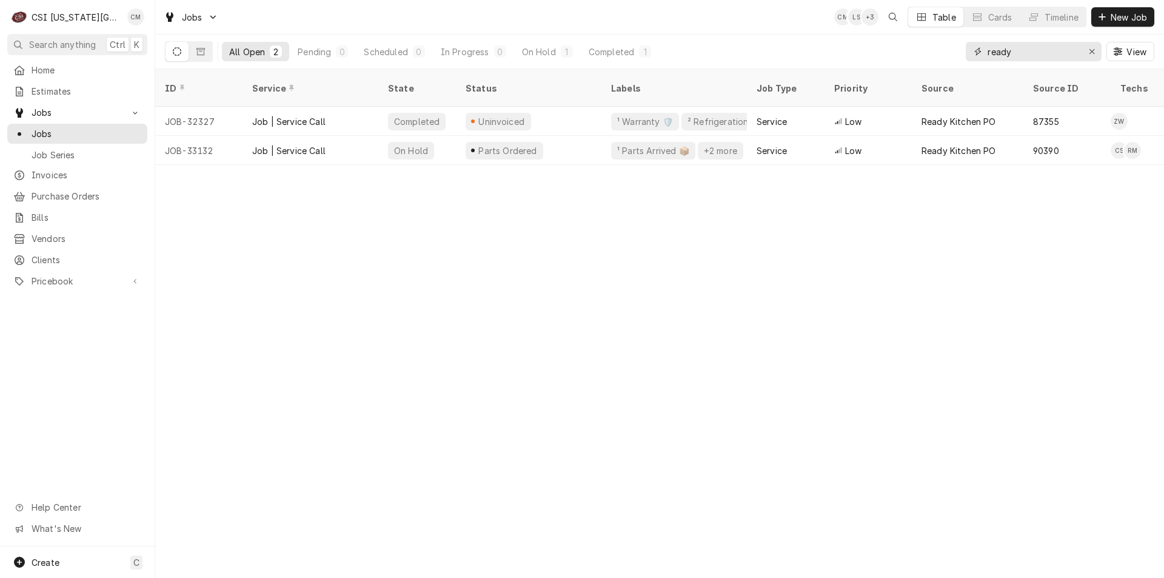
type input "ready"
click at [547, 136] on div "Parts Ordered" at bounding box center [529, 150] width 146 height 29
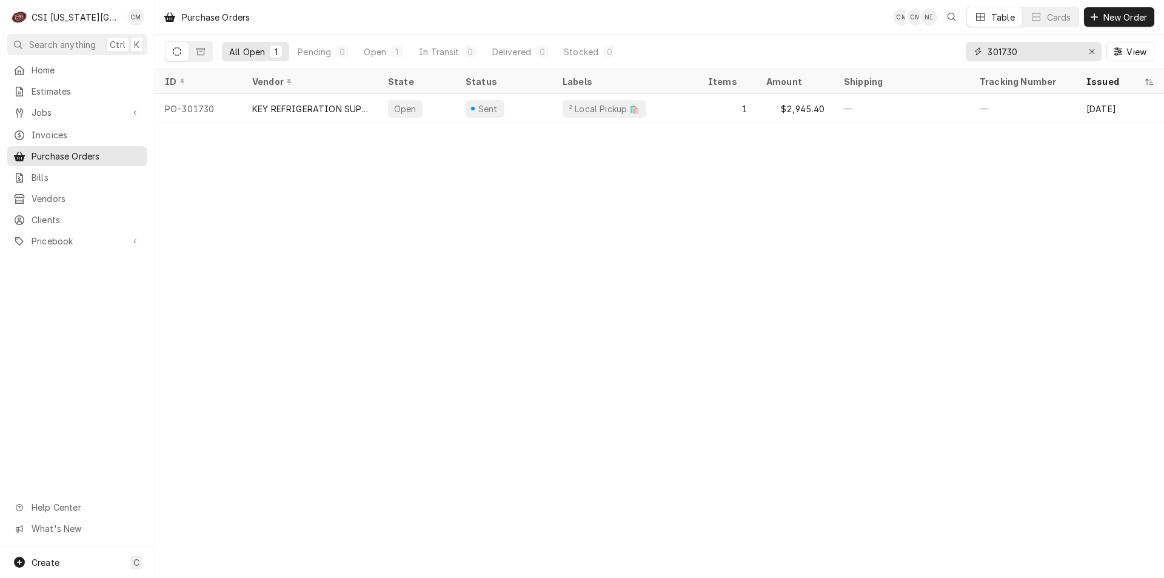
drag, startPoint x: 1014, startPoint y: 54, endPoint x: 880, endPoint y: 33, distance: 136.3
click at [933, 43] on div "All Open 1 Pending 0 Open 1 In Transit 0 Delivered 0 Stocked 0 301730 View" at bounding box center [660, 52] width 990 height 34
type input "don steve"
click at [719, 101] on div "1" at bounding box center [728, 108] width 58 height 29
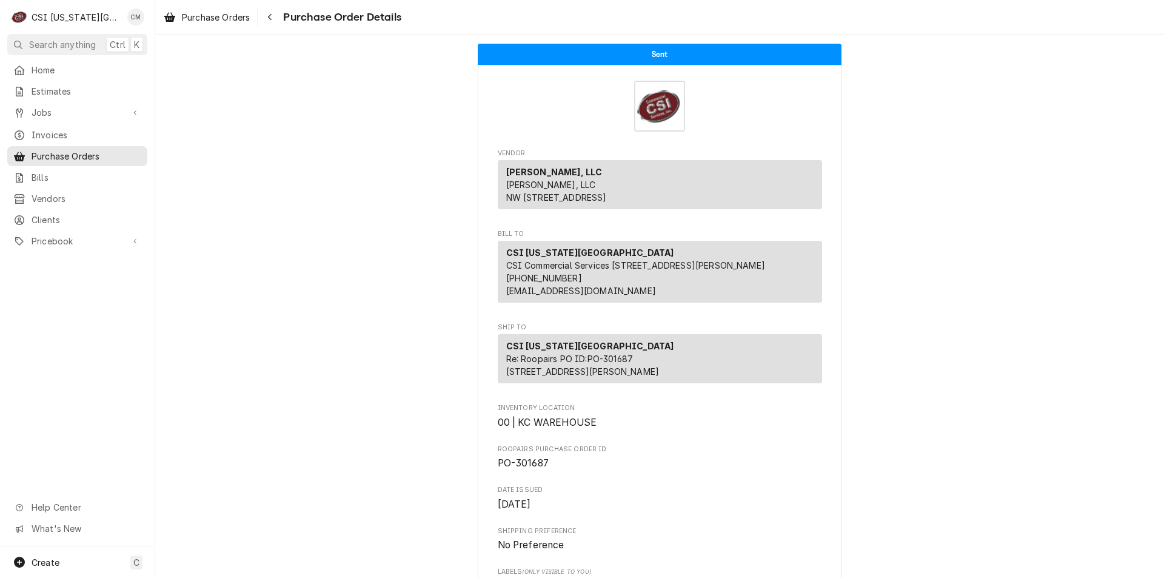
click at [105, 150] on span "Purchase Orders" at bounding box center [87, 156] width 110 height 13
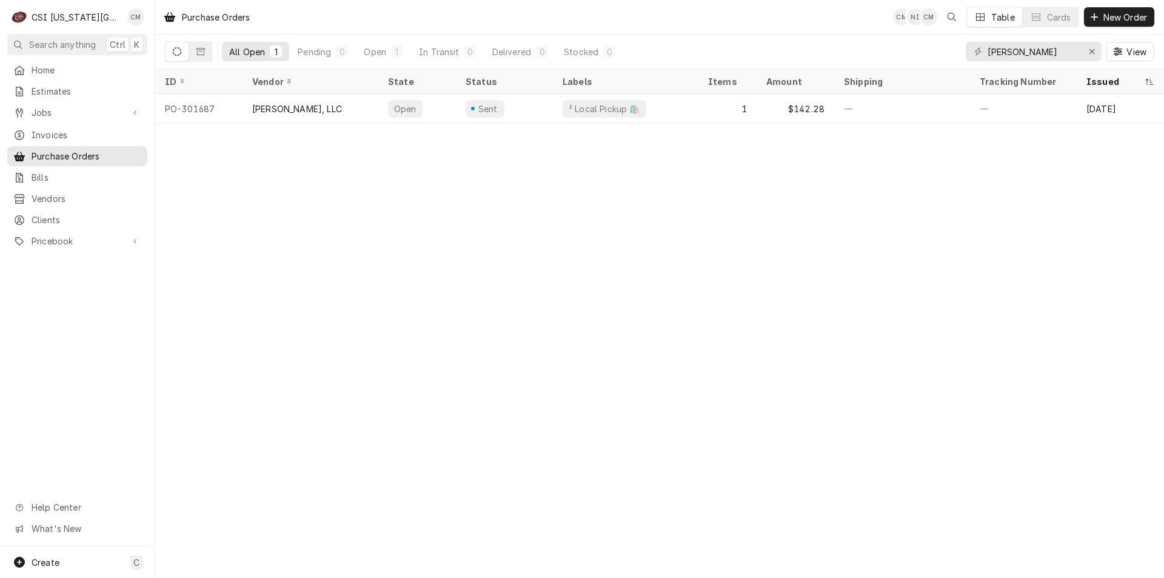
click at [706, 104] on div "1" at bounding box center [728, 108] width 58 height 29
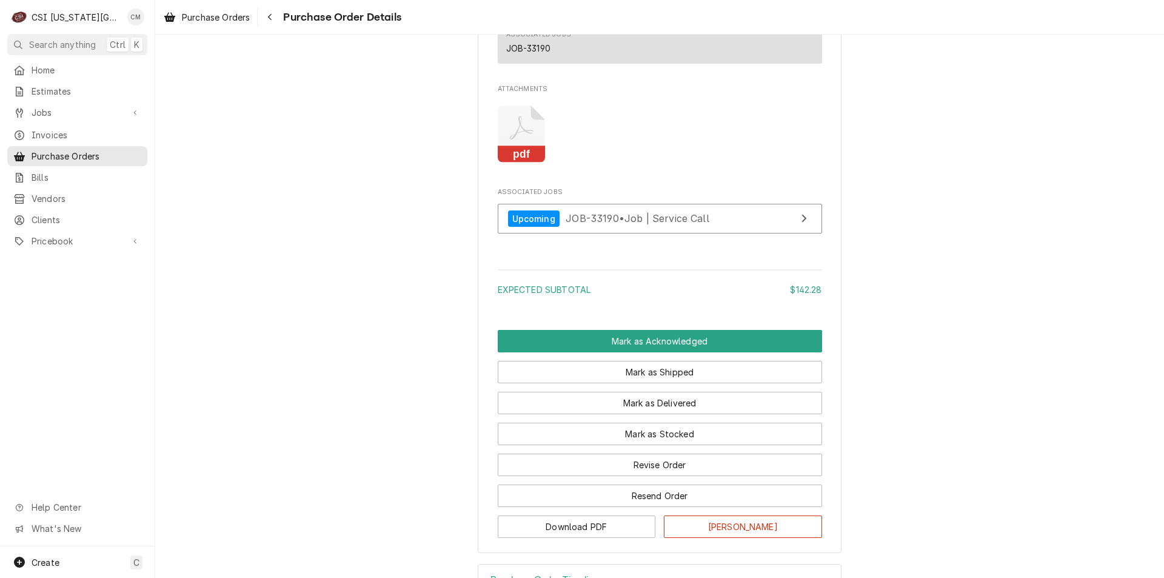
scroll to position [931, 0]
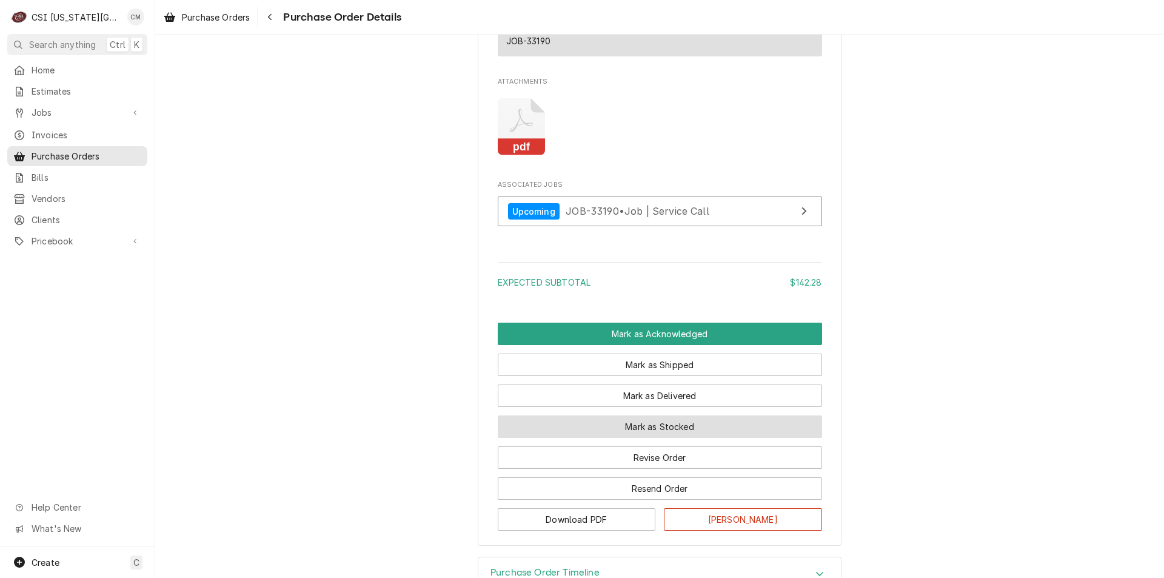
click at [665, 438] on button "Mark as Stocked" at bounding box center [660, 426] width 324 height 22
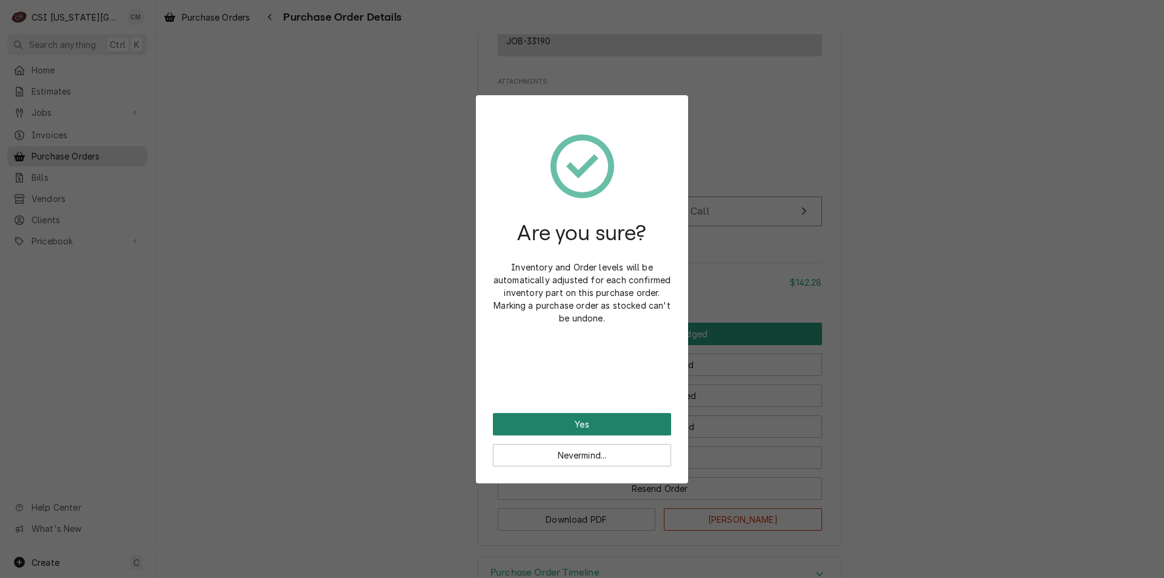
click at [617, 421] on button "Yes" at bounding box center [582, 424] width 178 height 22
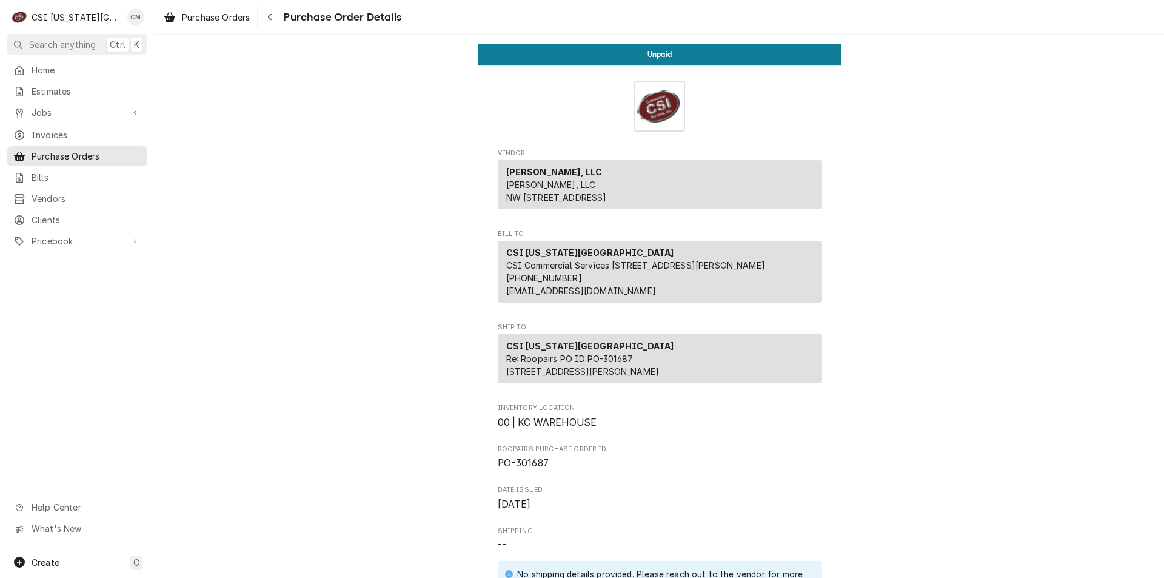
click at [115, 150] on span "Purchase Orders" at bounding box center [87, 156] width 110 height 13
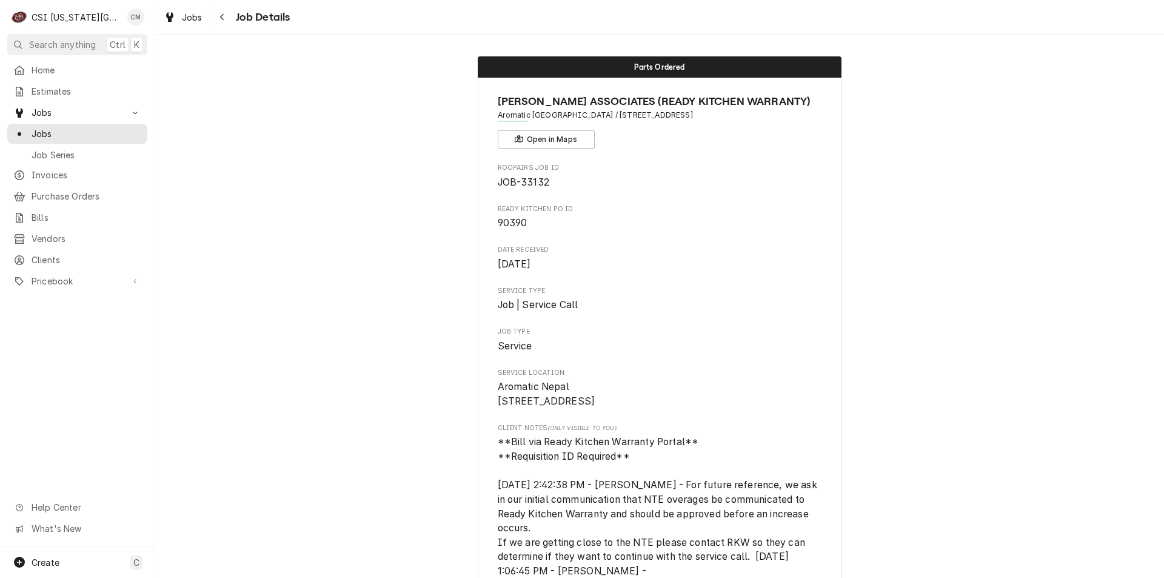
click at [102, 130] on span "Jobs" at bounding box center [87, 133] width 110 height 13
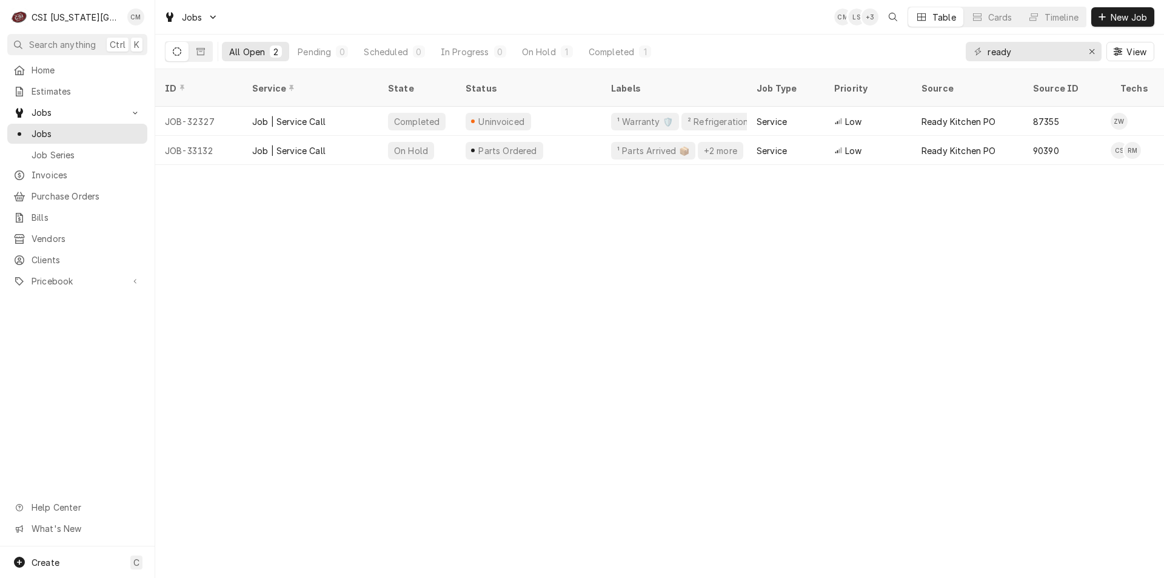
click at [676, 278] on div "ID Service State Status Labels Job Type Priority Source Source ID Techs Date Re…" at bounding box center [659, 323] width 1009 height 509
click at [130, 366] on div "Home Estimates Jobs Jobs Job Series Invoices Purchase Orders Bills Vendors Clie…" at bounding box center [77, 303] width 155 height 486
